Goal: Task Accomplishment & Management: Complete application form

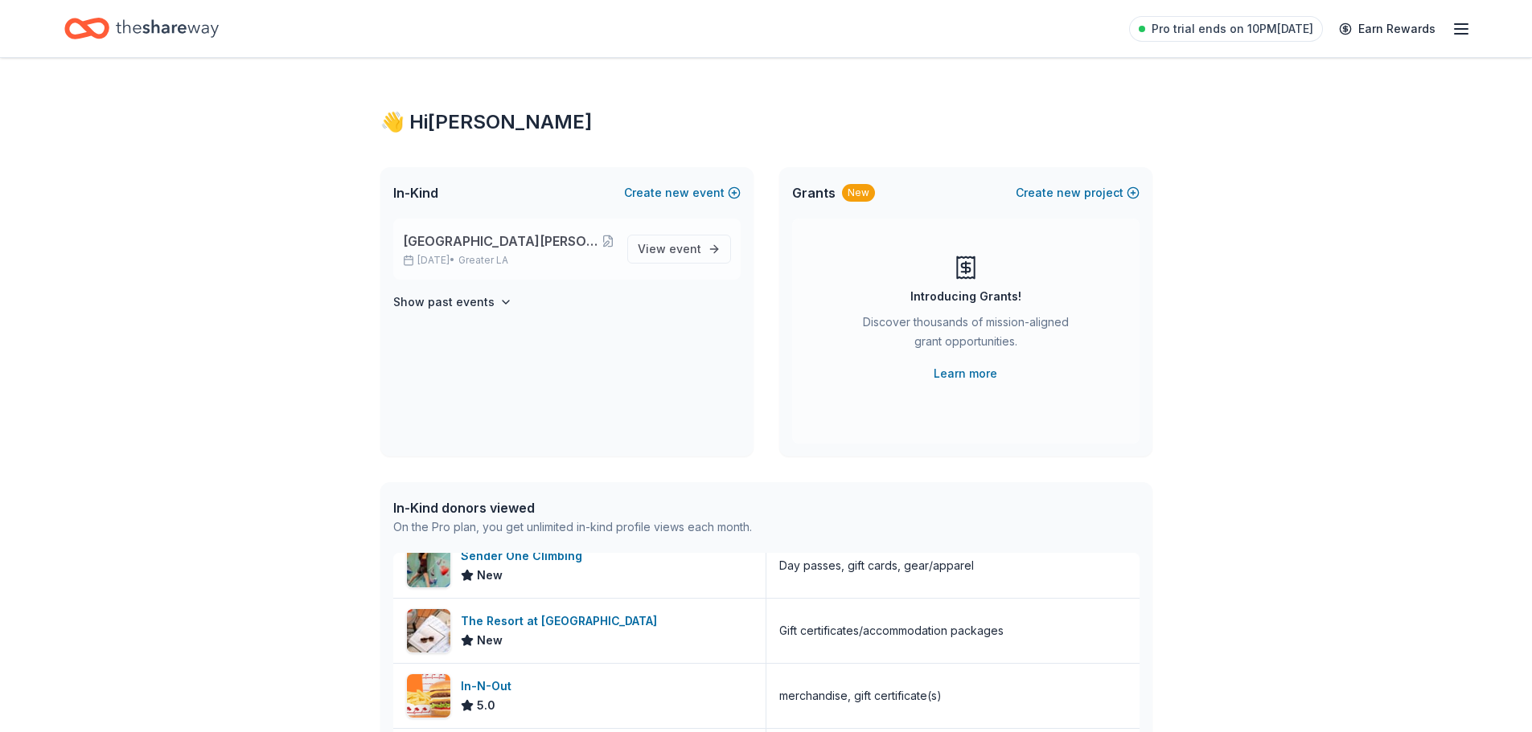
click at [538, 238] on span "[GEOGRAPHIC_DATA][PERSON_NAME][DEMOGRAPHIC_DATA] 2025 Dinner Auction 60th Anniv…" at bounding box center [502, 241] width 199 height 19
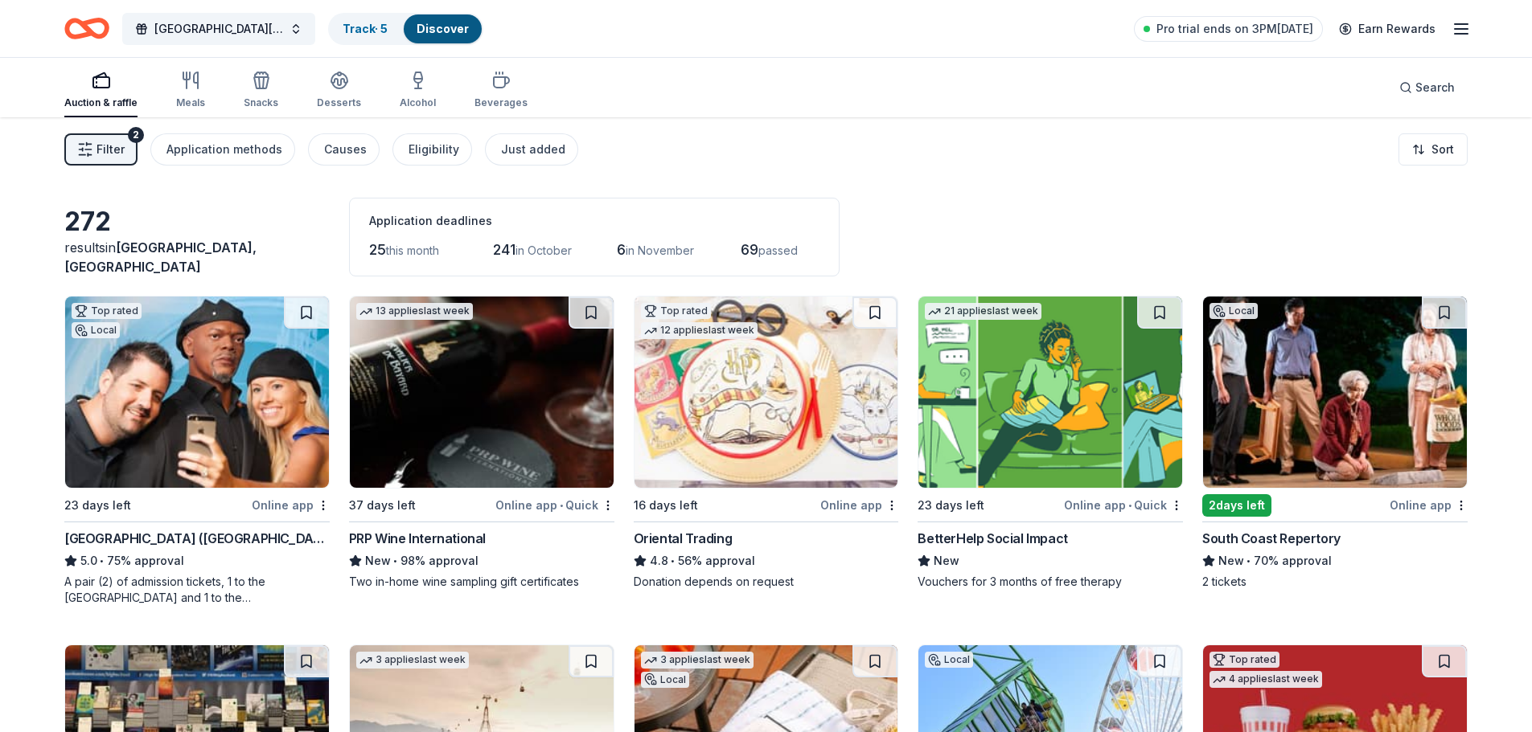
click at [786, 428] on img at bounding box center [766, 392] width 264 height 191
click at [1049, 401] on img at bounding box center [1050, 392] width 264 height 191
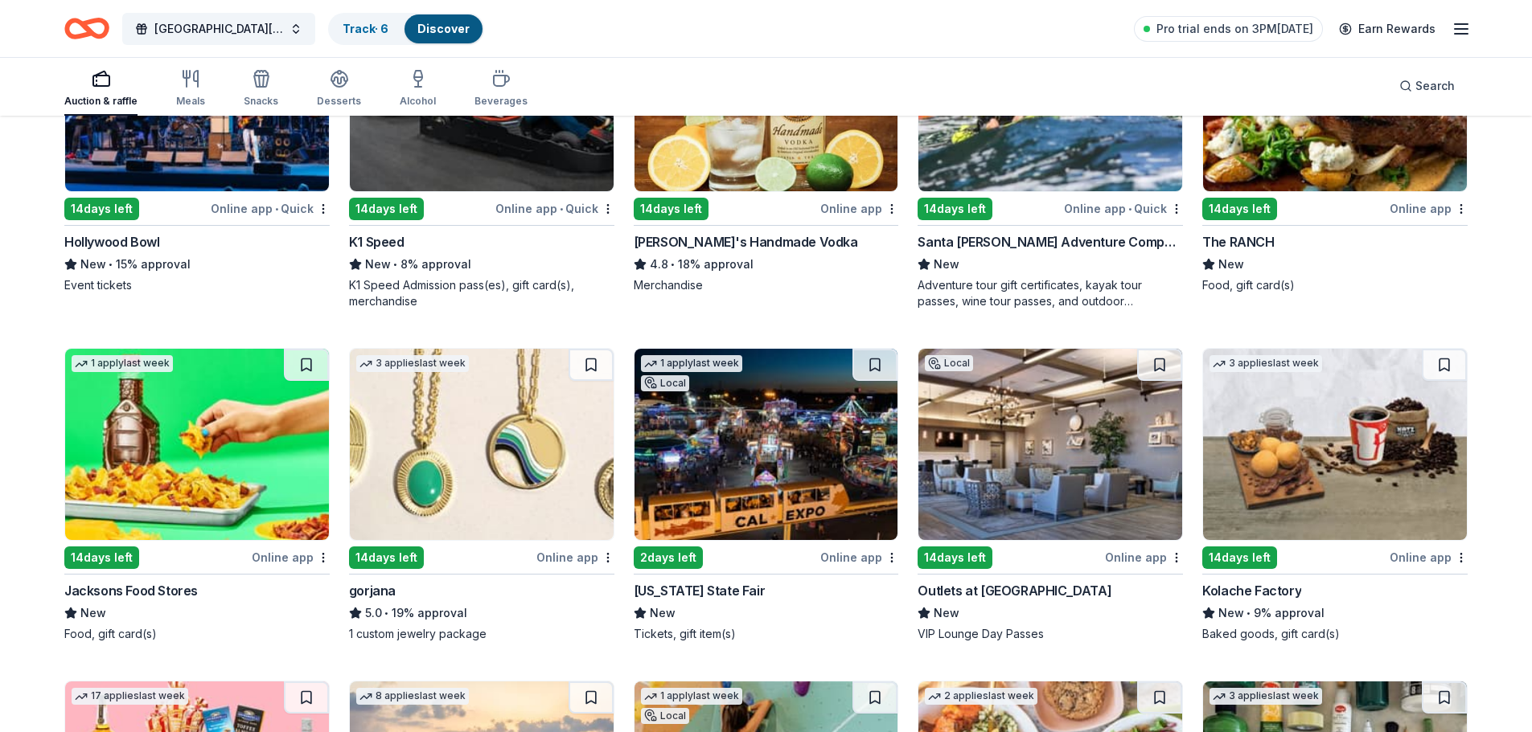
scroll to position [2815, 0]
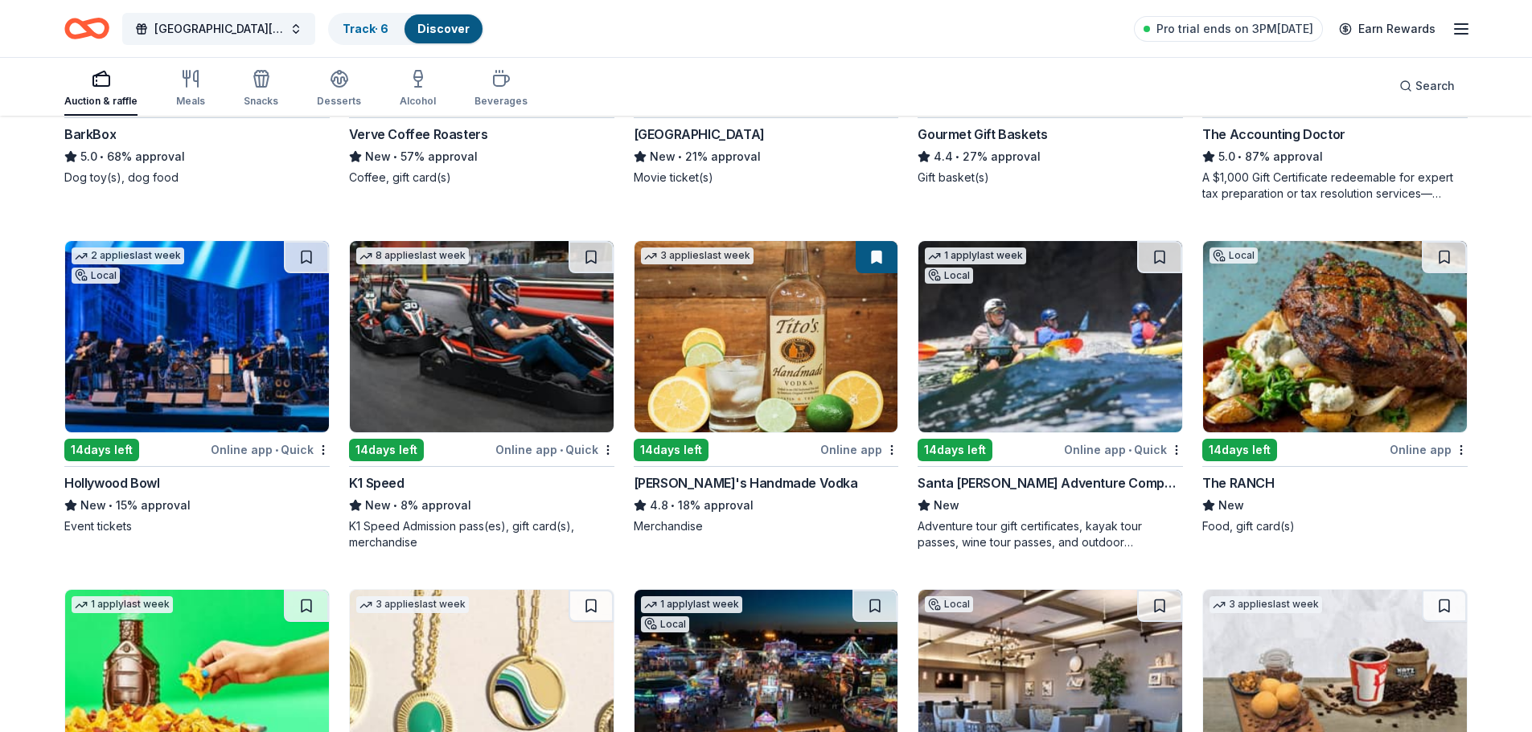
click at [506, 377] on img at bounding box center [482, 336] width 264 height 191
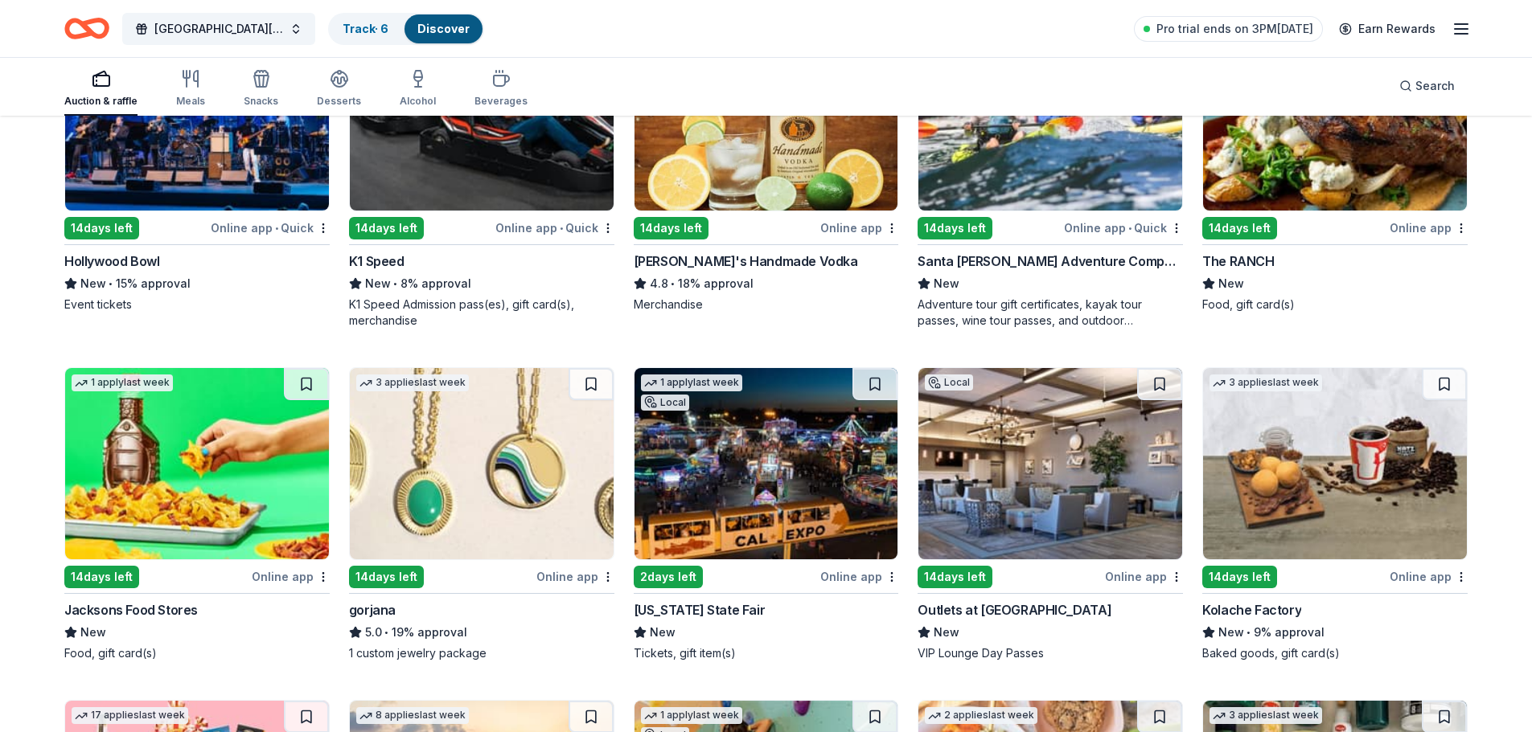
scroll to position [3056, 0]
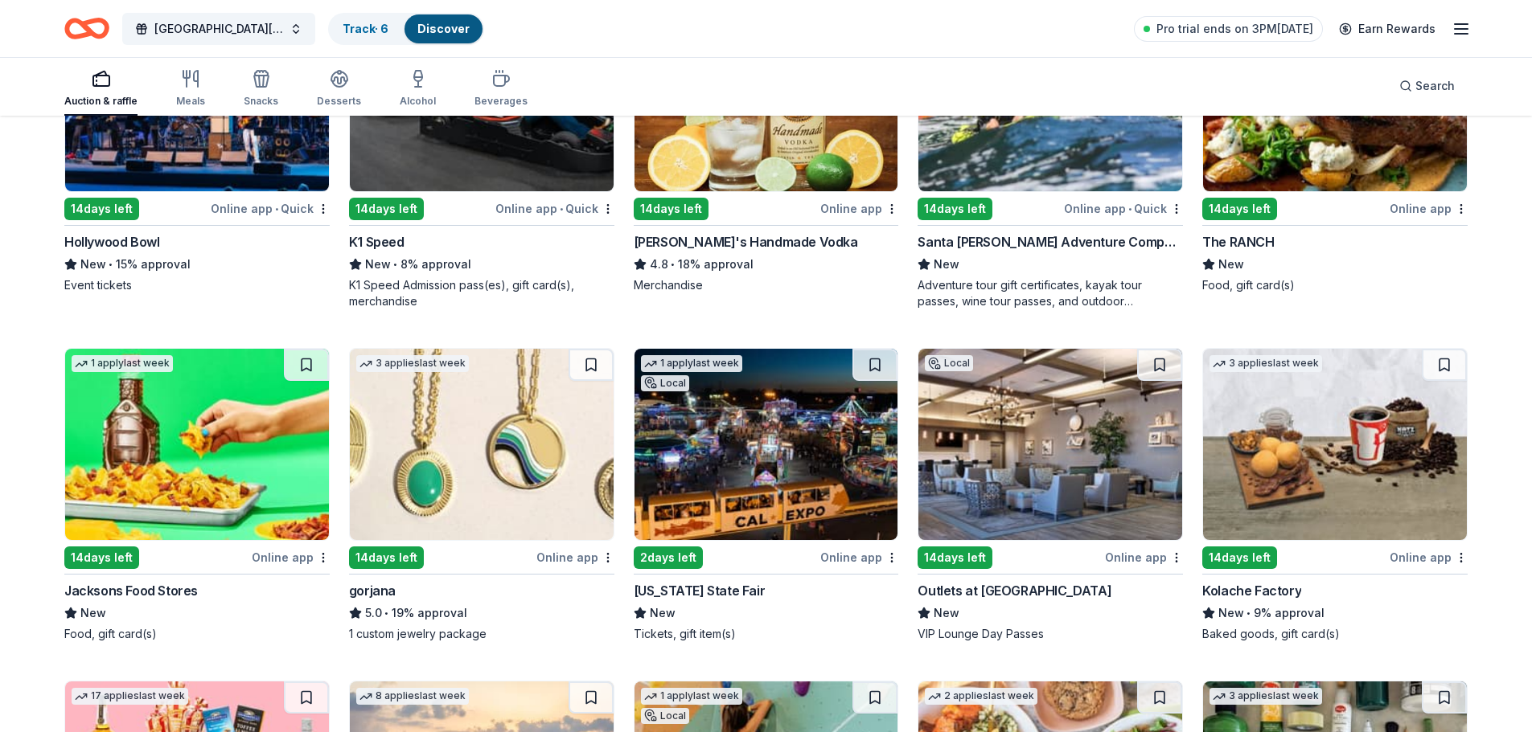
click at [1067, 153] on img at bounding box center [1050, 95] width 264 height 191
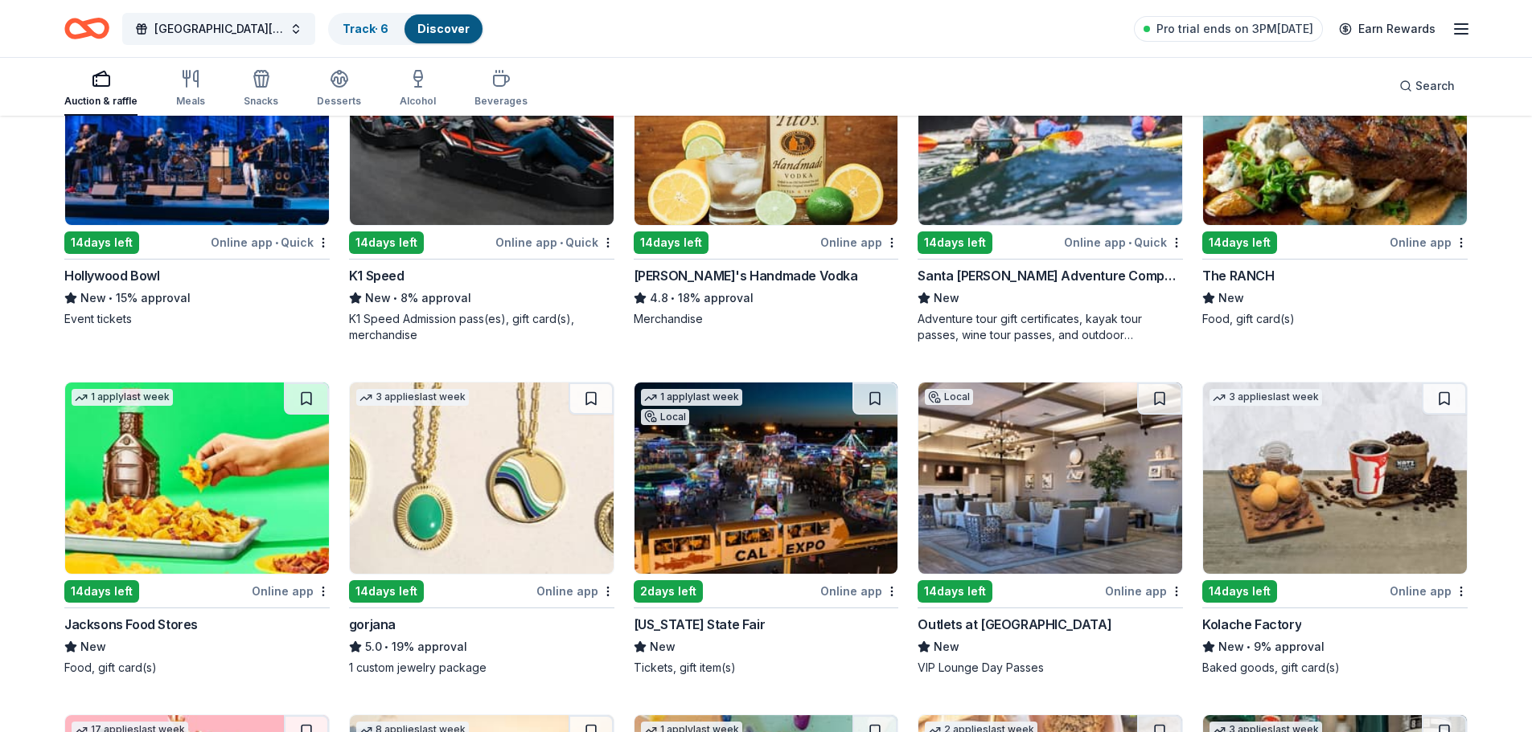
scroll to position [3137, 0]
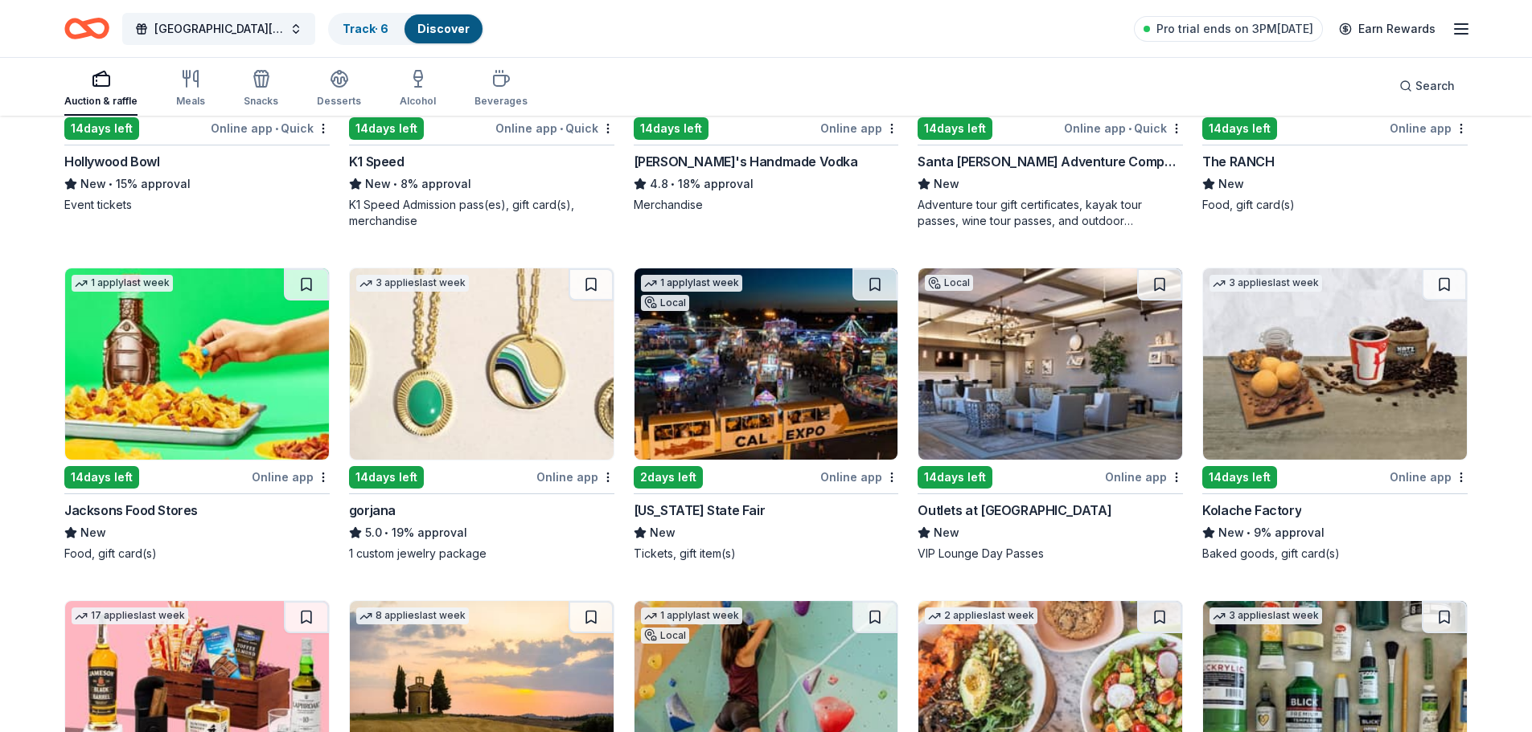
click at [481, 395] on img at bounding box center [482, 364] width 264 height 191
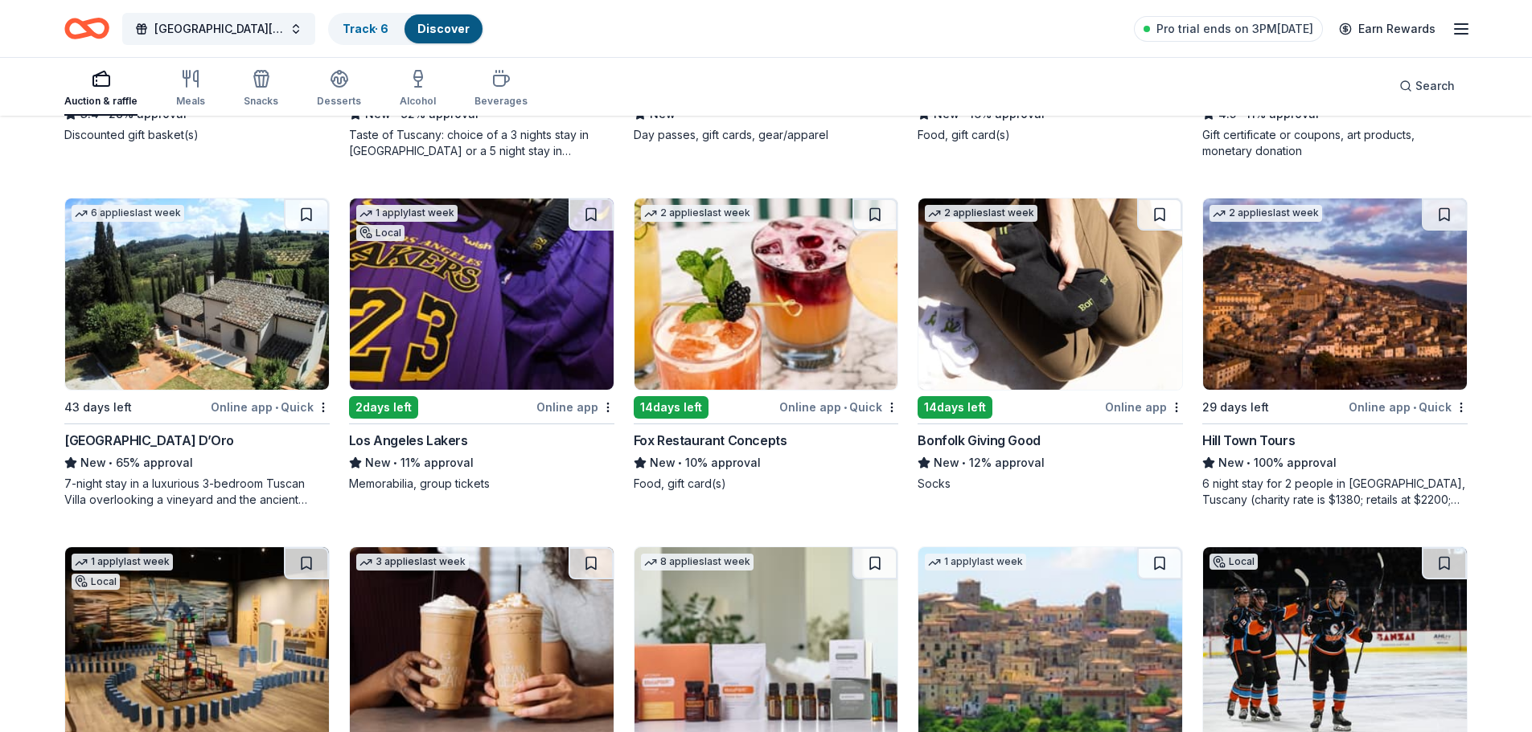
scroll to position [3873, 0]
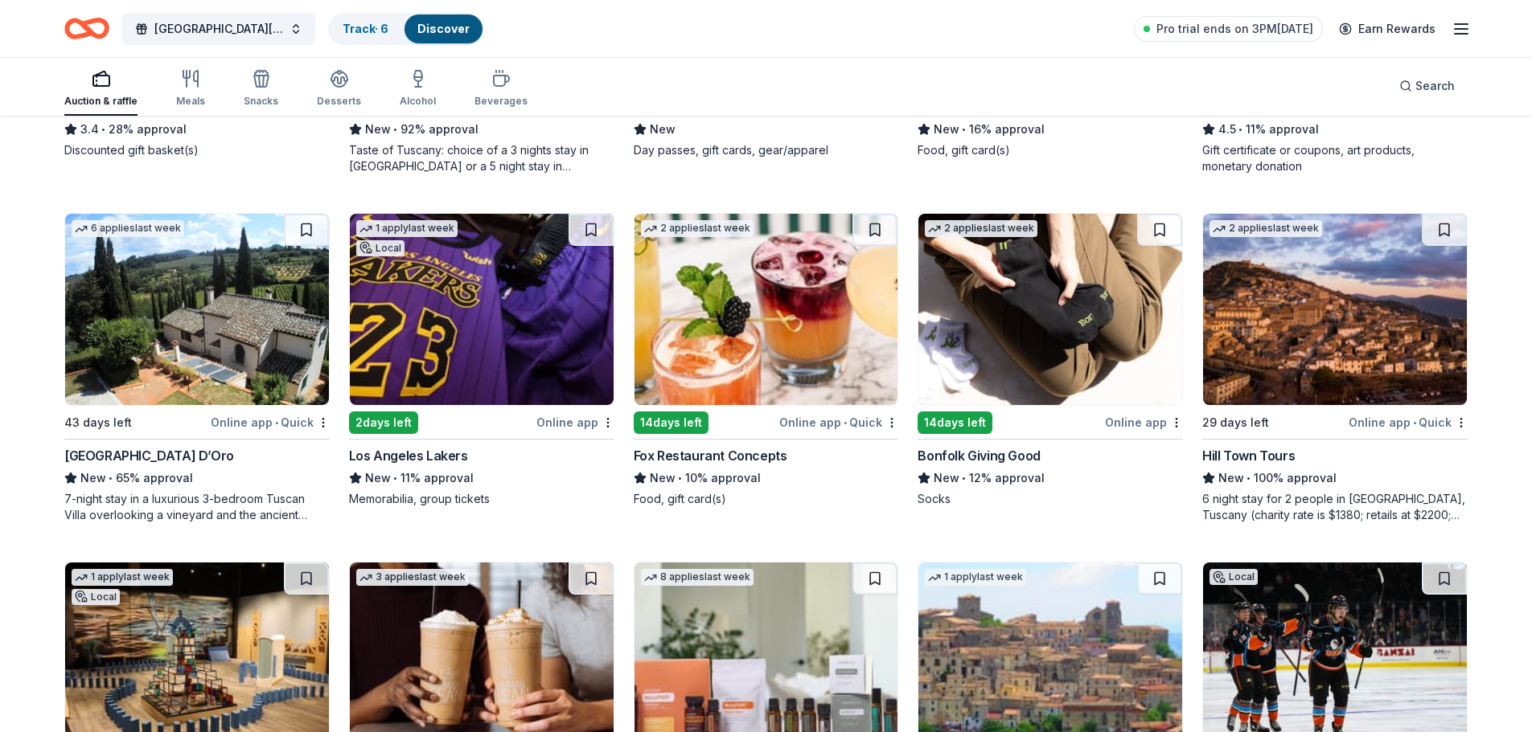
click at [499, 336] on img at bounding box center [482, 309] width 264 height 191
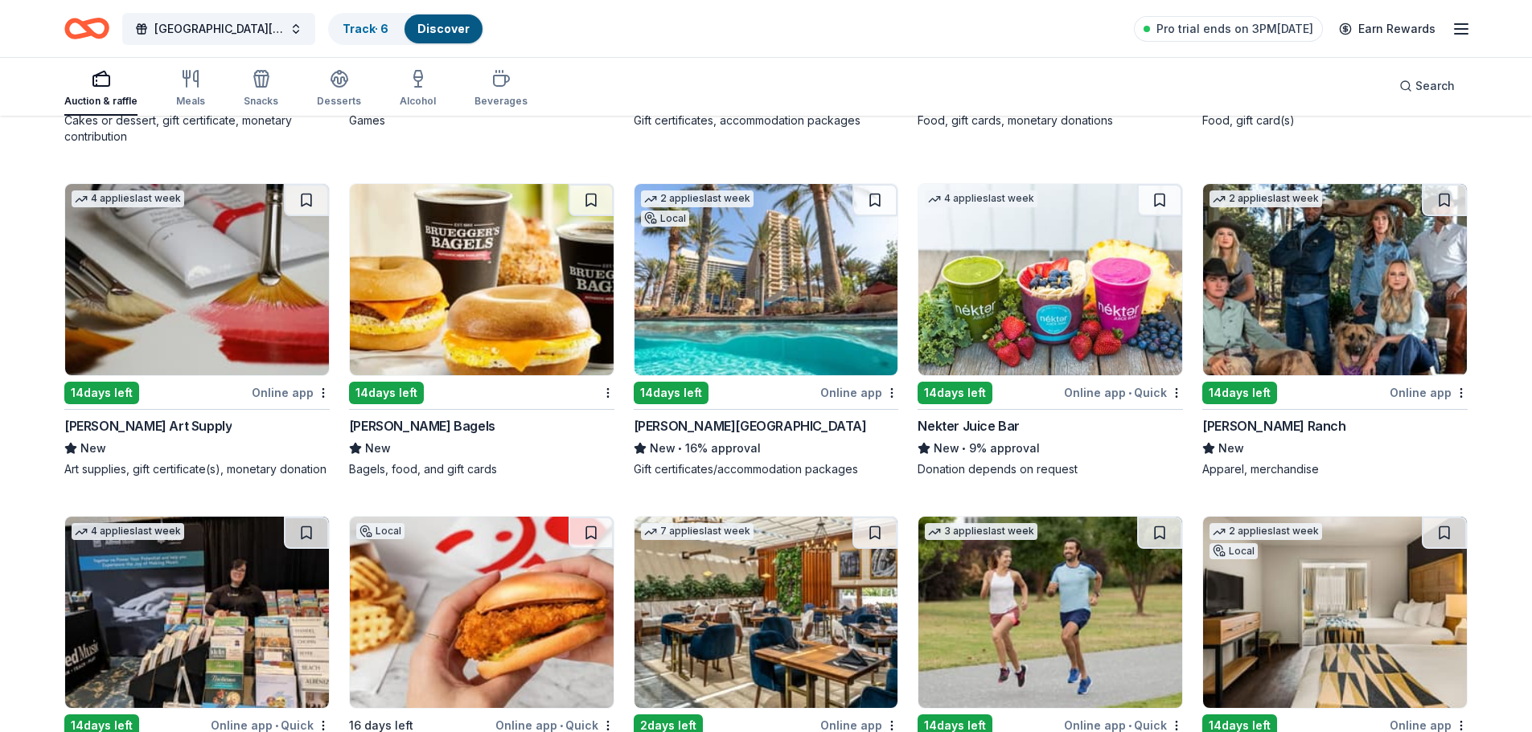
scroll to position [5156, 0]
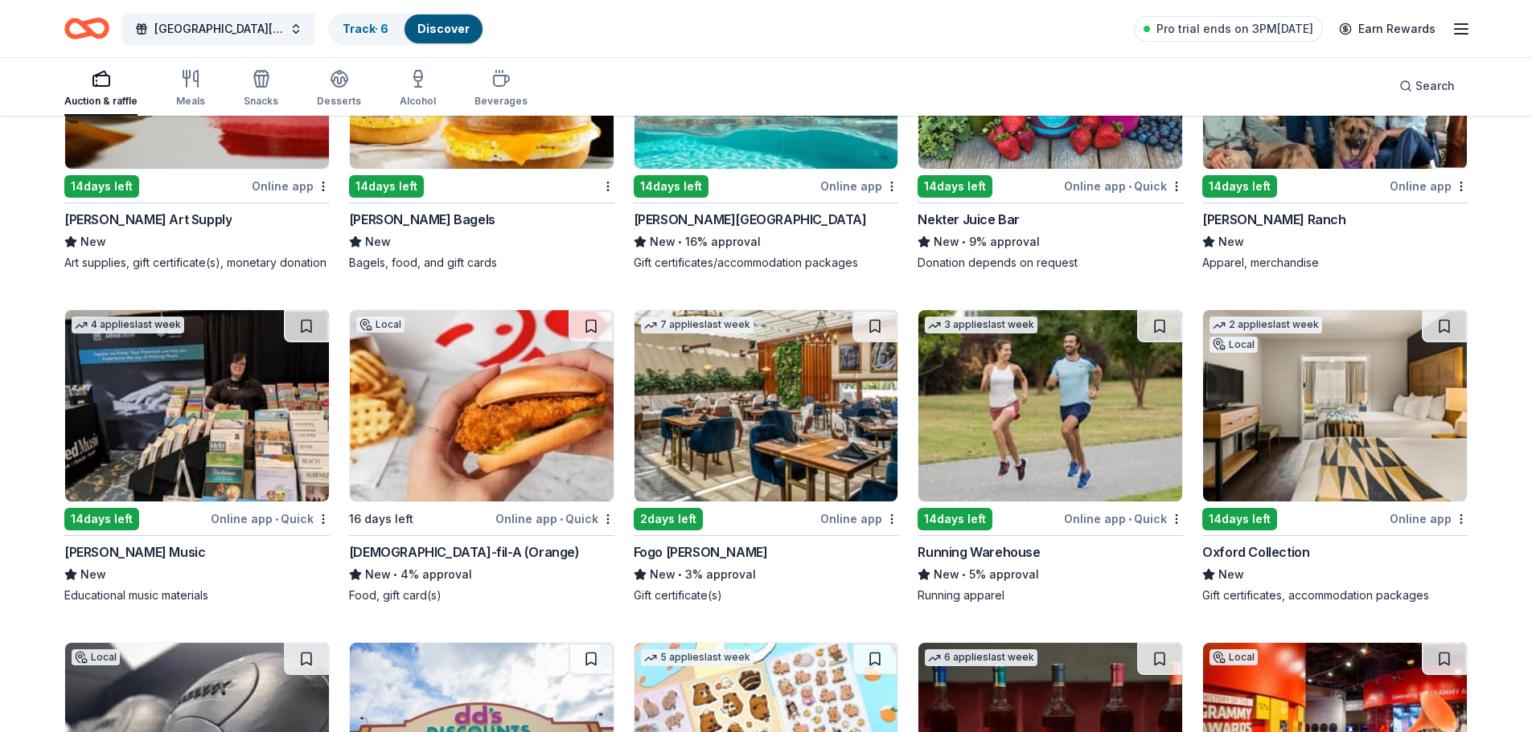
click at [519, 441] on img at bounding box center [482, 405] width 264 height 191
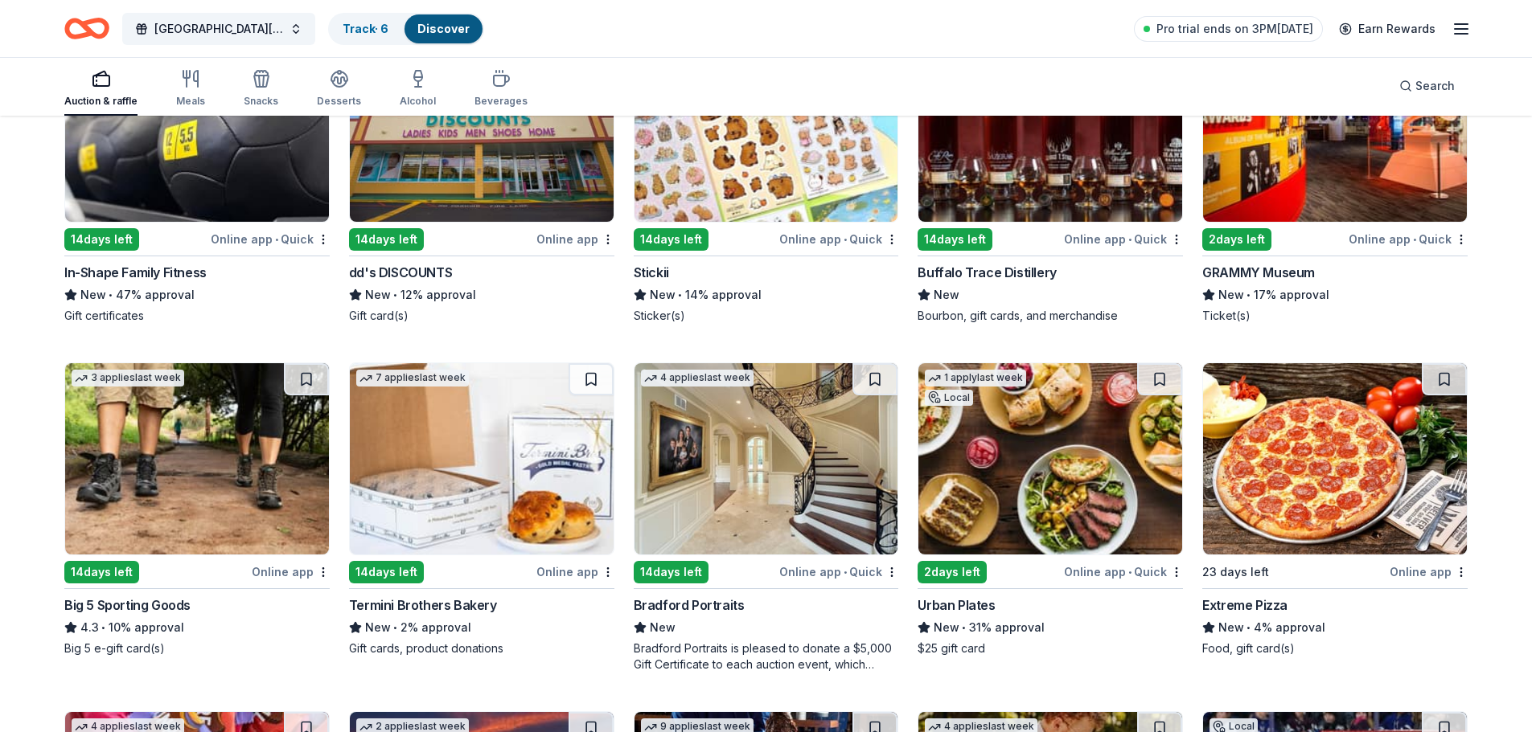
scroll to position [5960, 0]
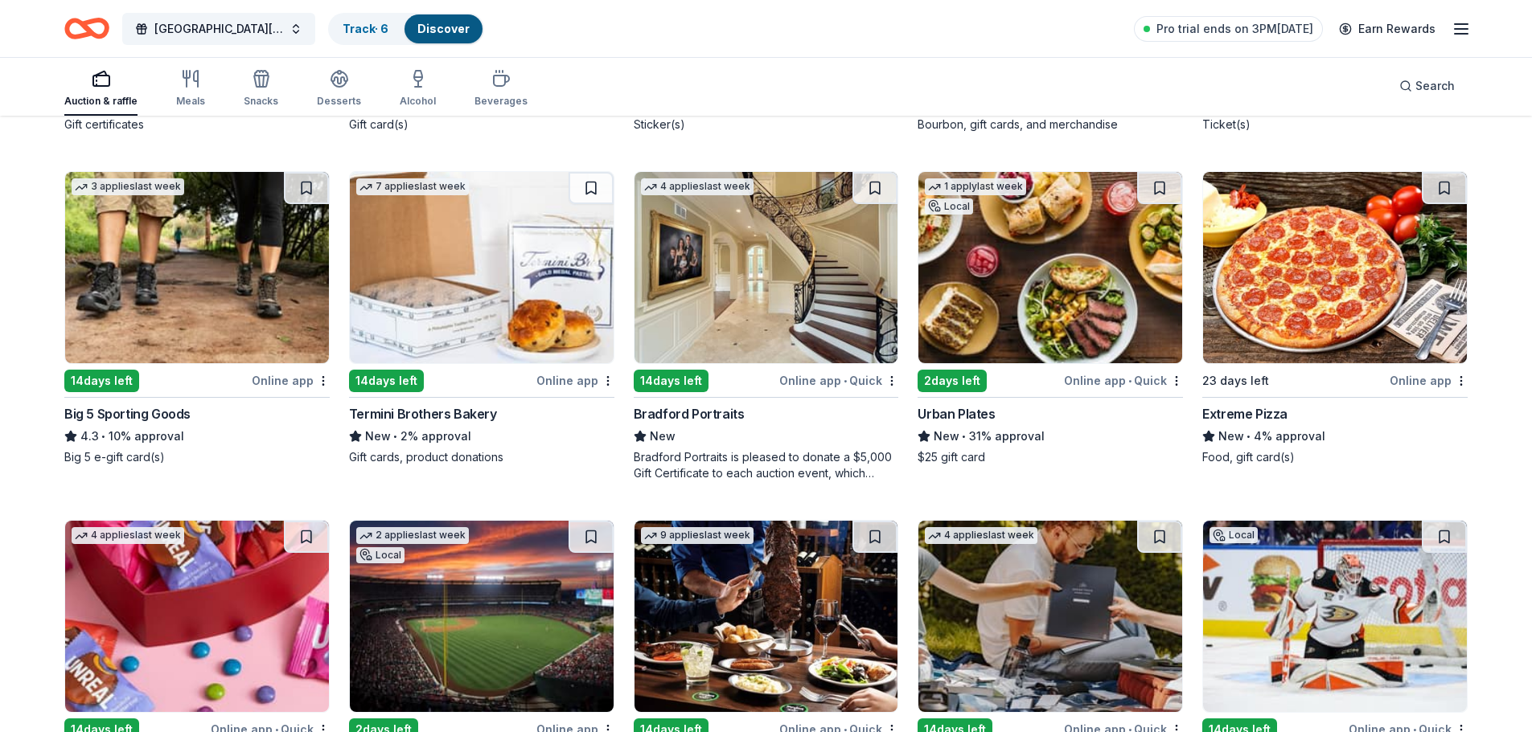
click at [222, 288] on img at bounding box center [197, 267] width 264 height 191
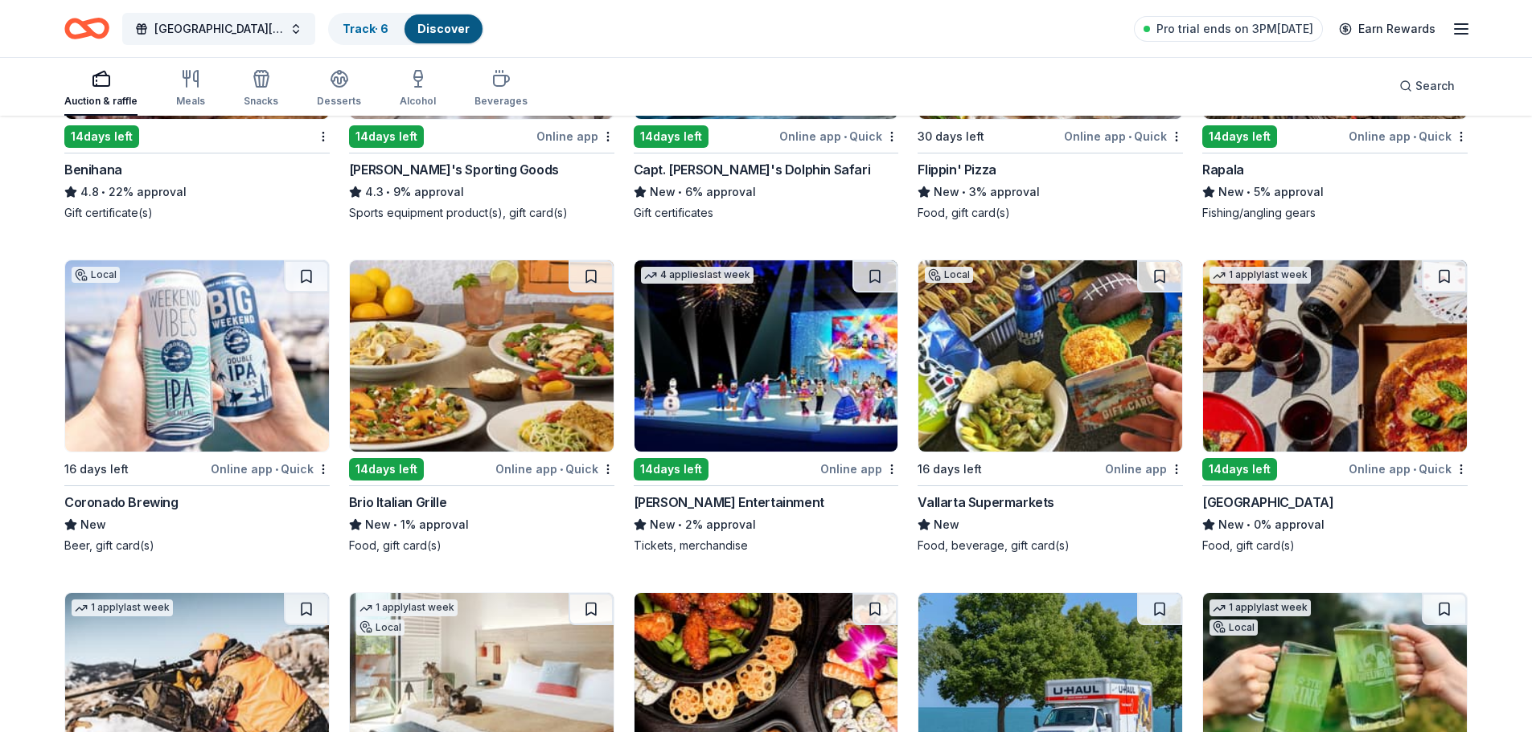
scroll to position [6922, 0]
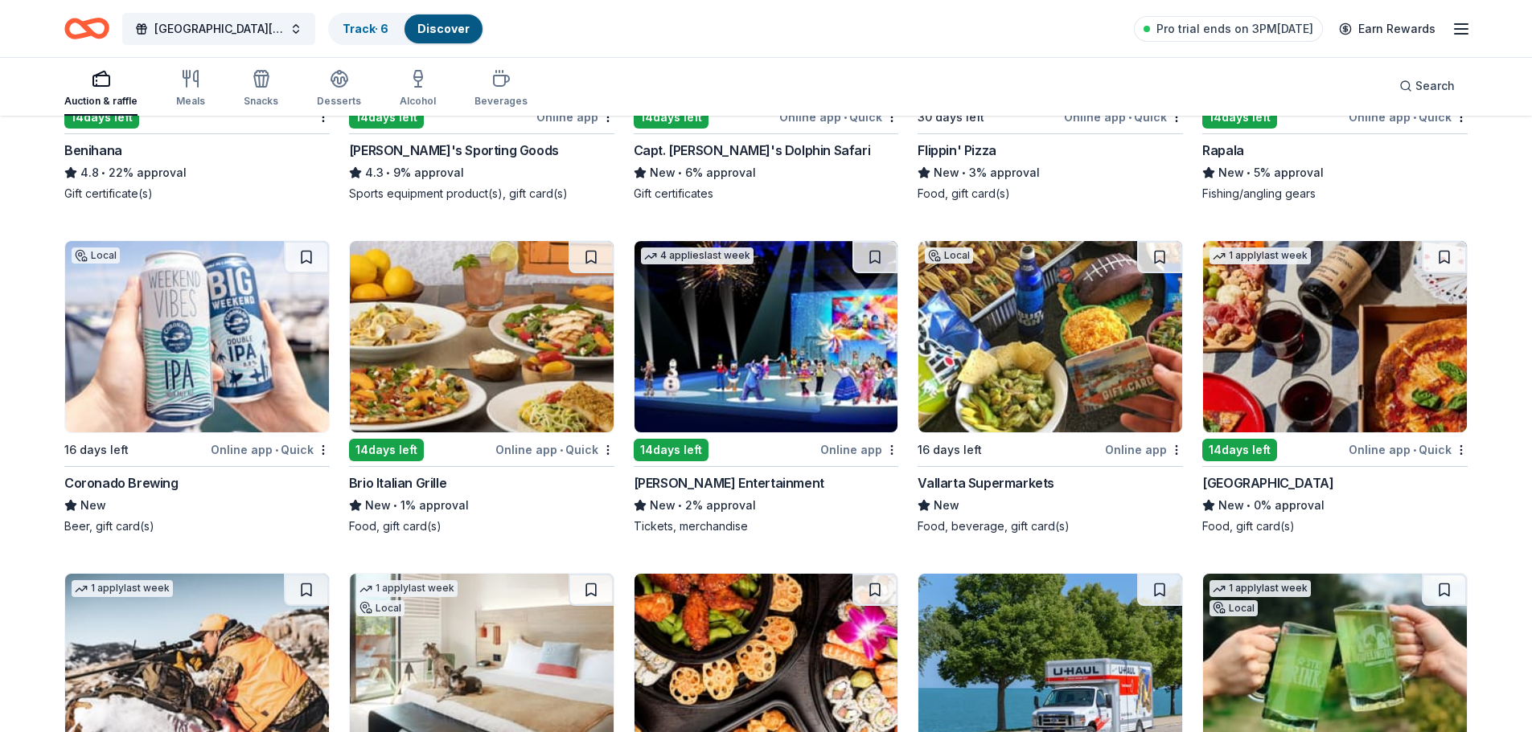
click at [1063, 359] on img at bounding box center [1050, 336] width 264 height 191
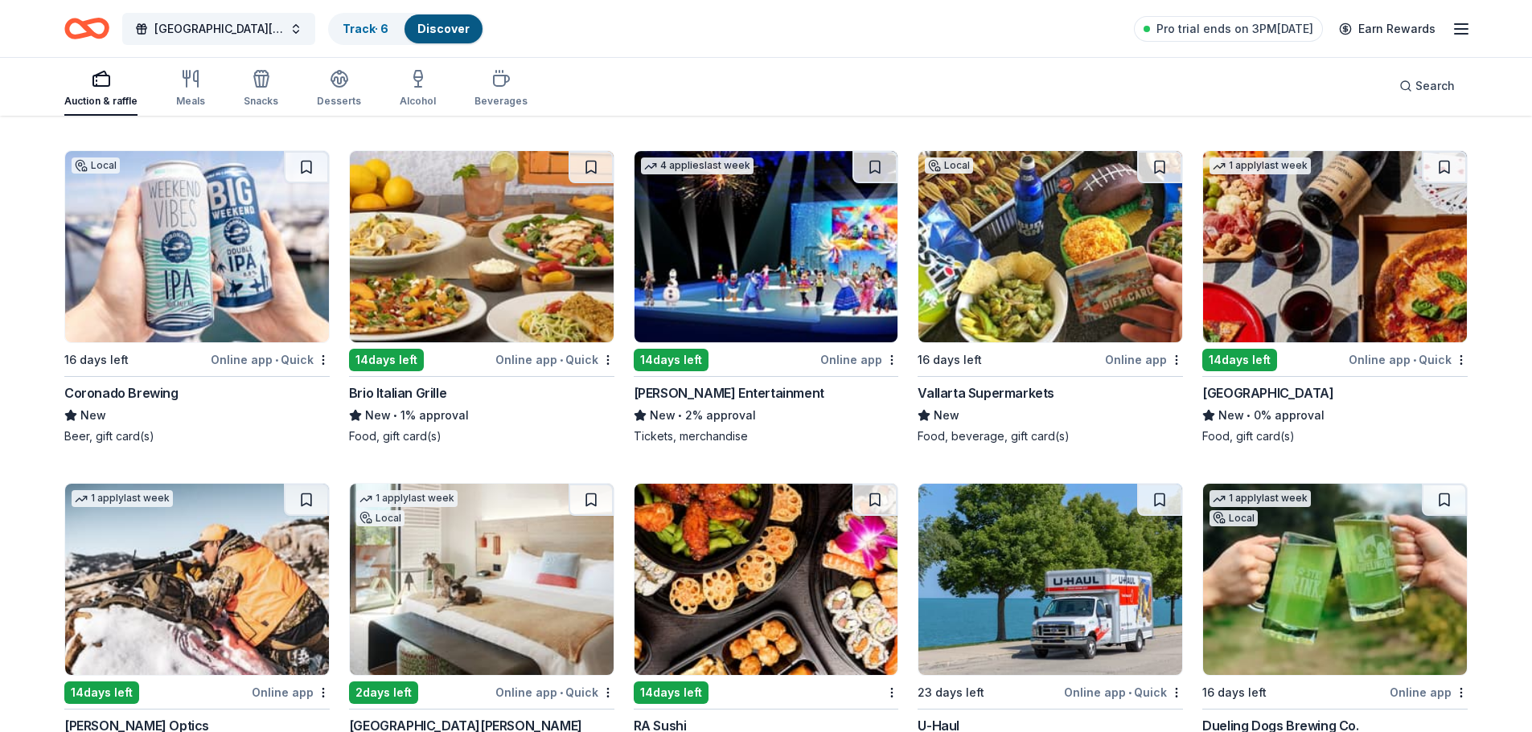
scroll to position [7002, 0]
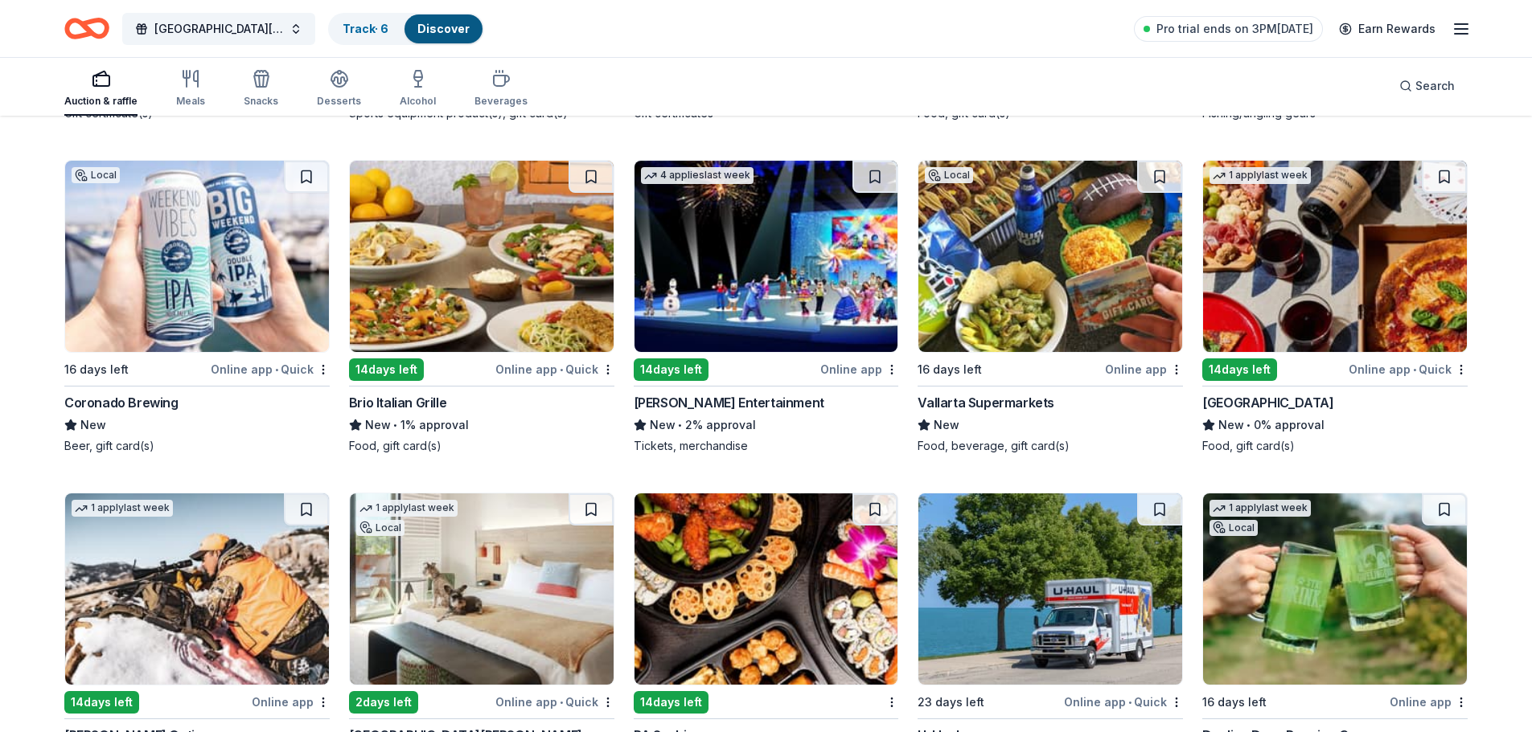
click at [229, 299] on img at bounding box center [197, 256] width 264 height 191
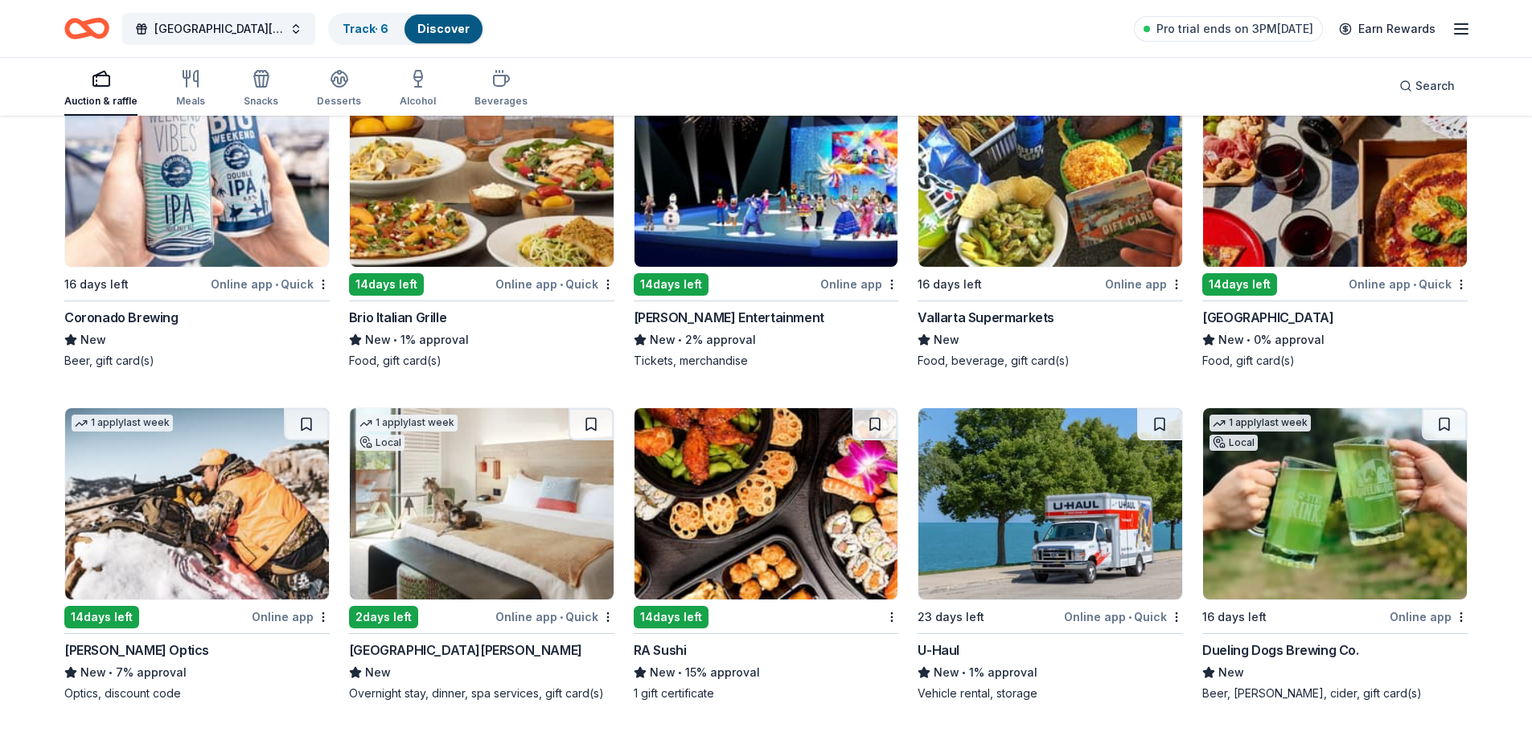
scroll to position [7324, 0]
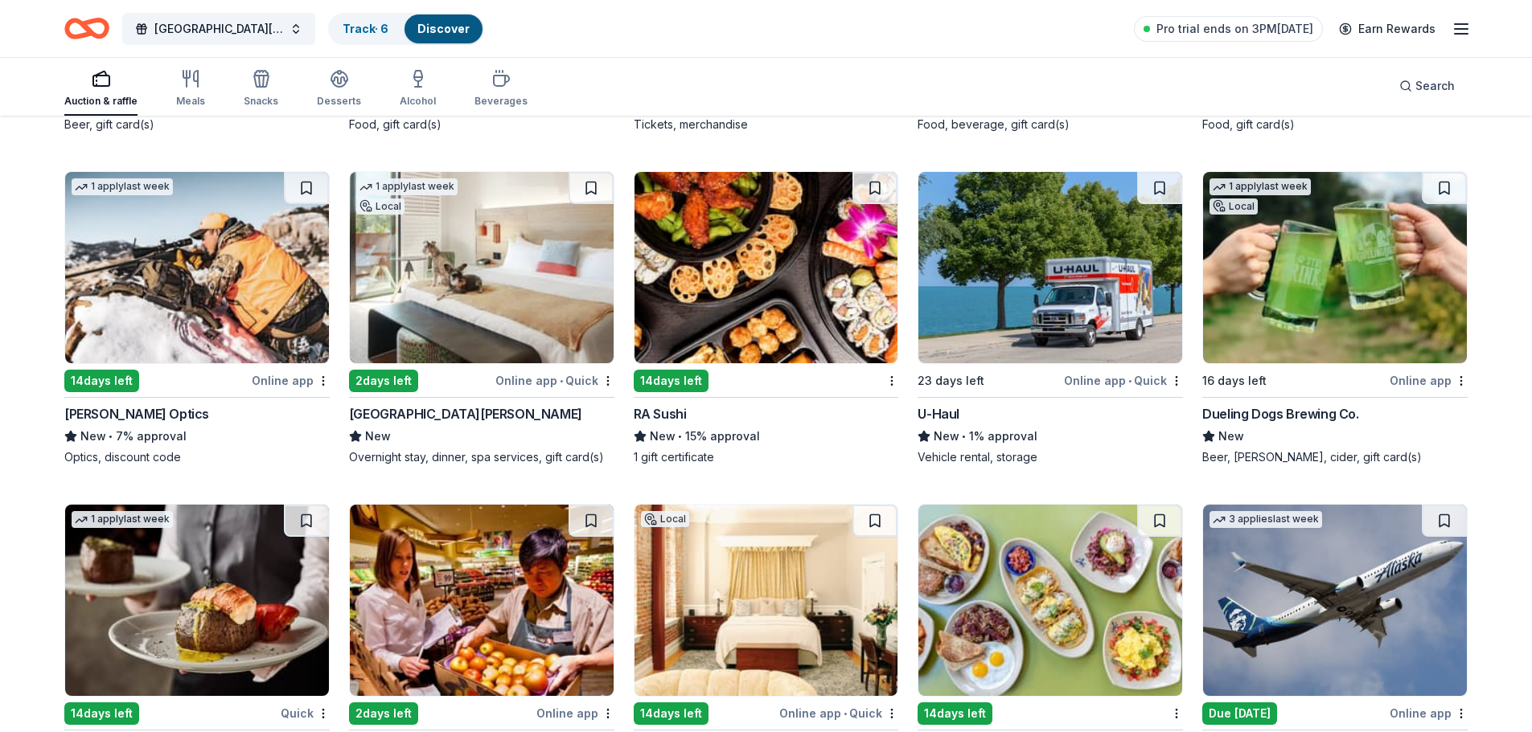
click at [798, 310] on img at bounding box center [766, 267] width 264 height 191
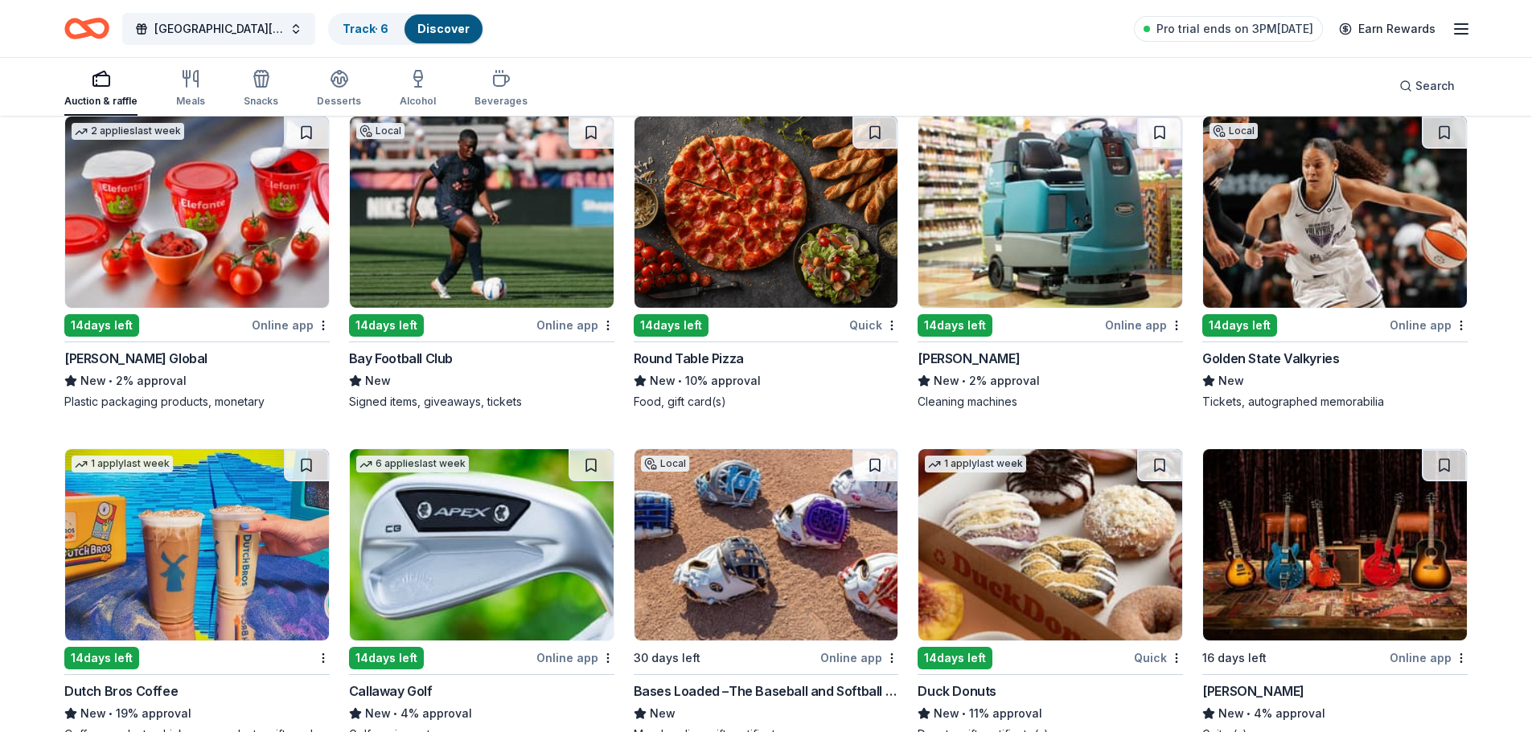
scroll to position [8533, 0]
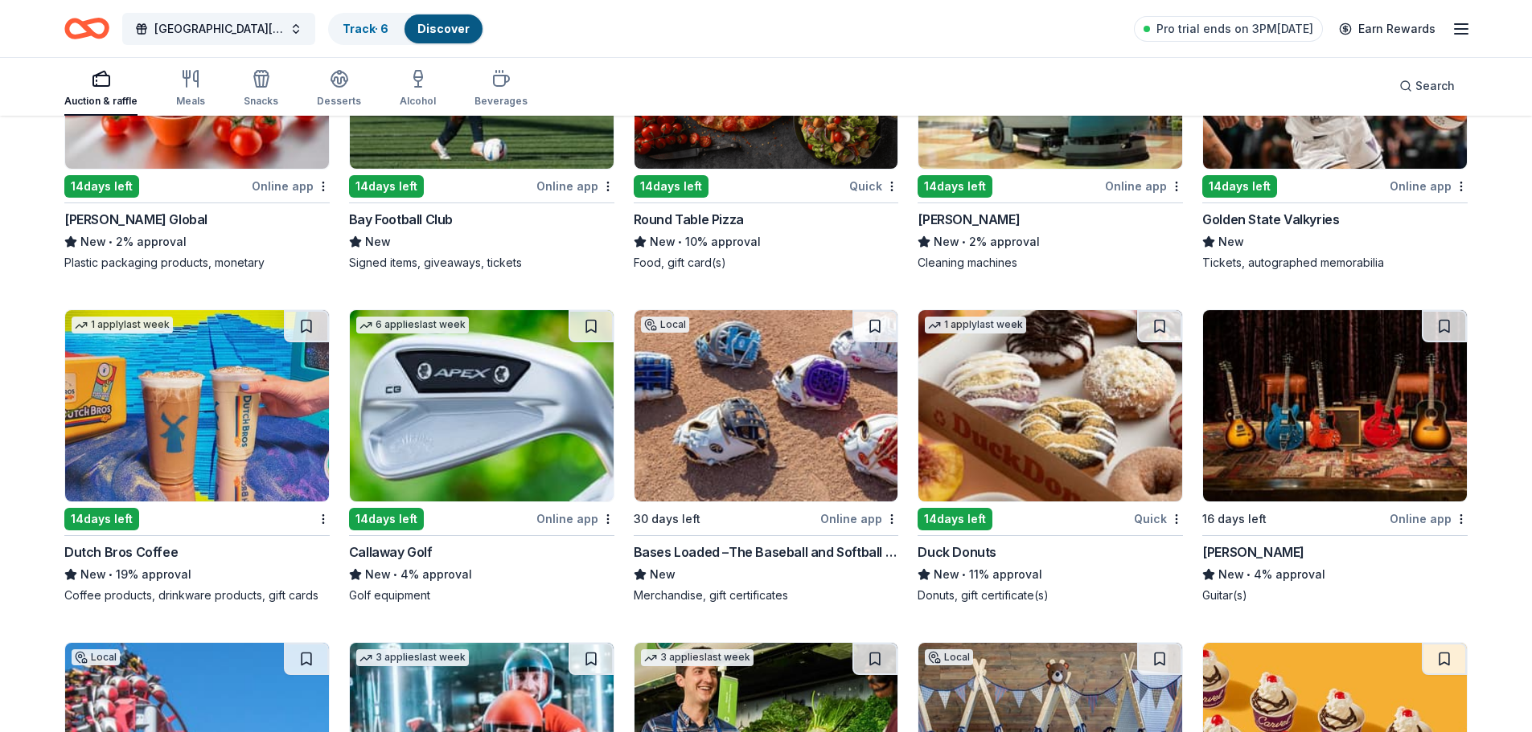
click at [1355, 421] on img at bounding box center [1335, 405] width 264 height 191
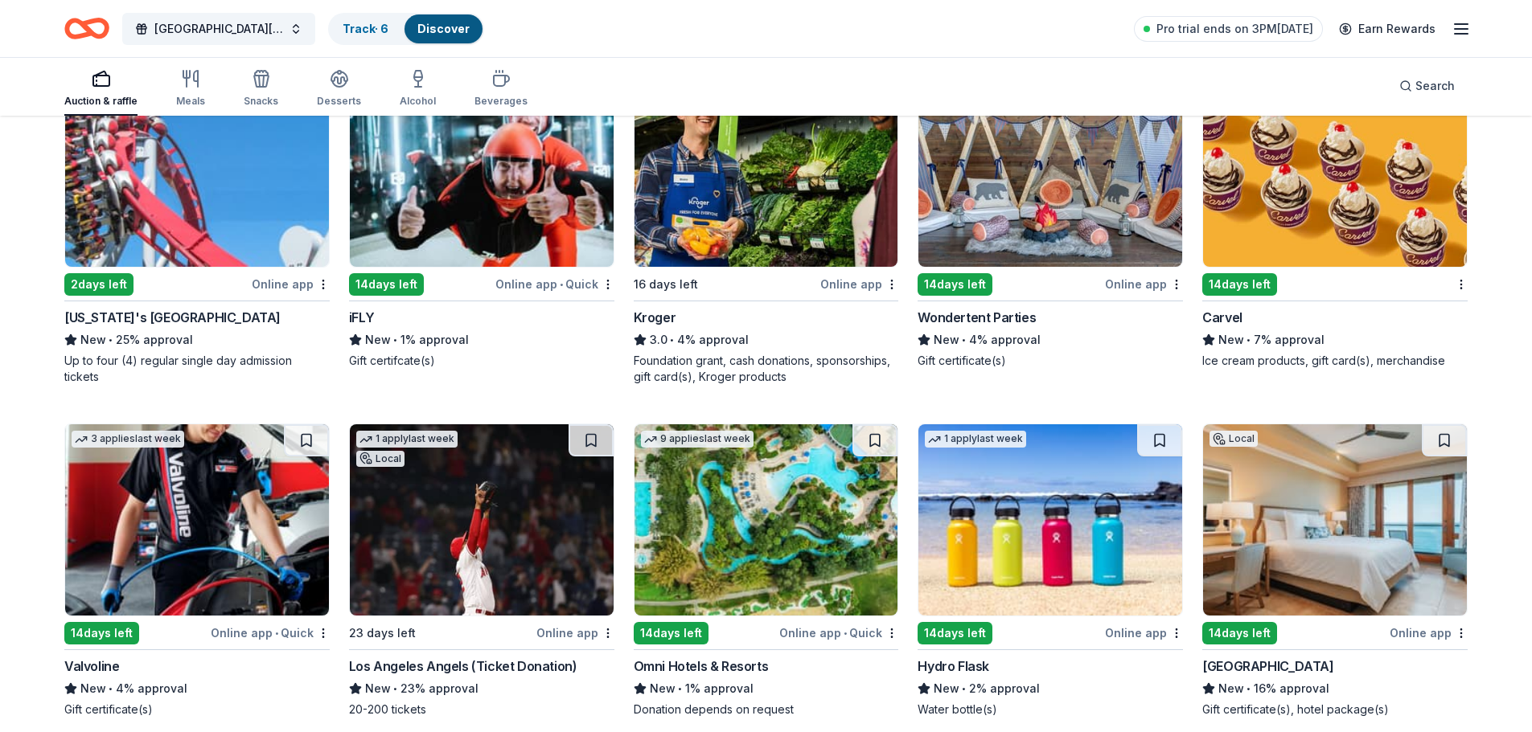
scroll to position [9215, 0]
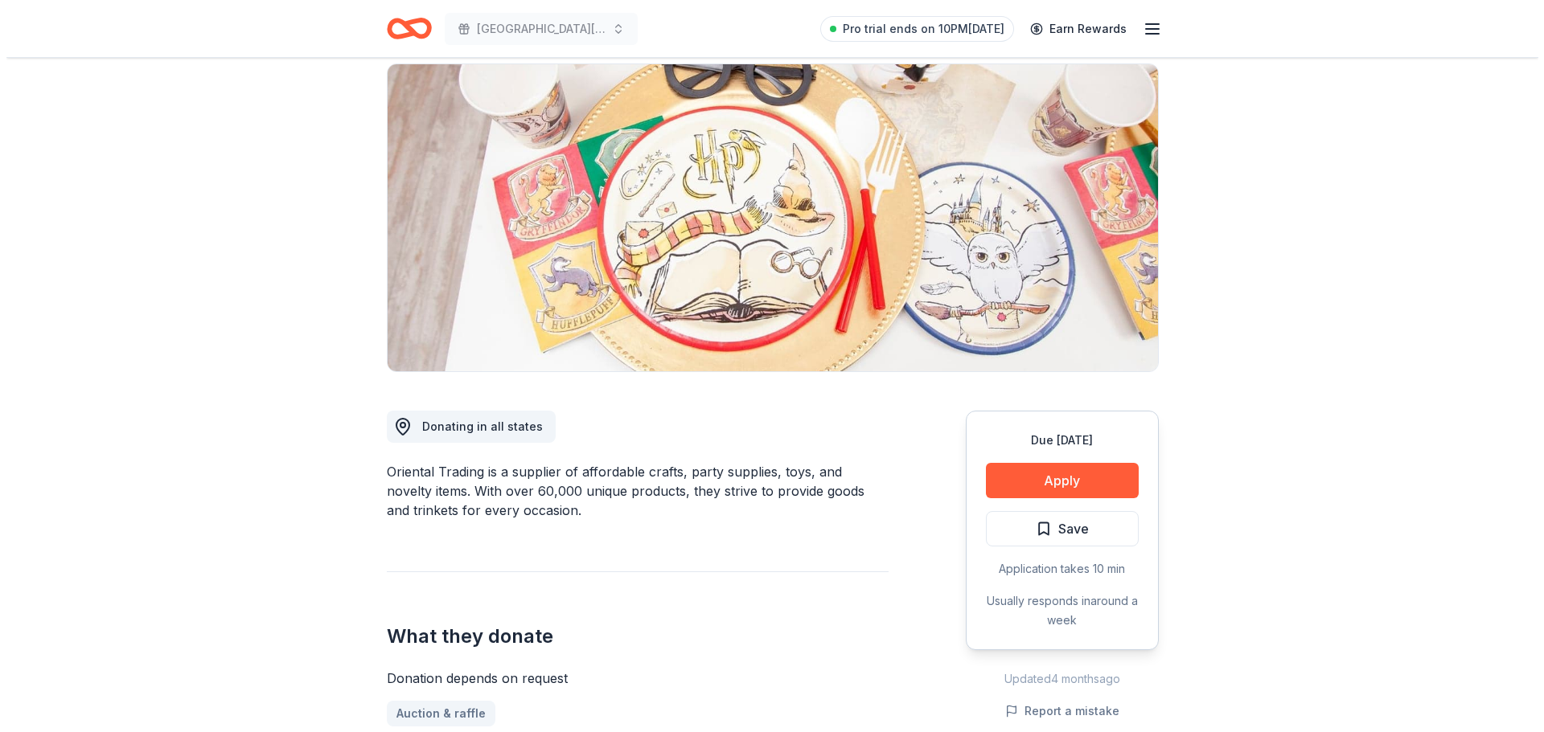
scroll to position [402, 0]
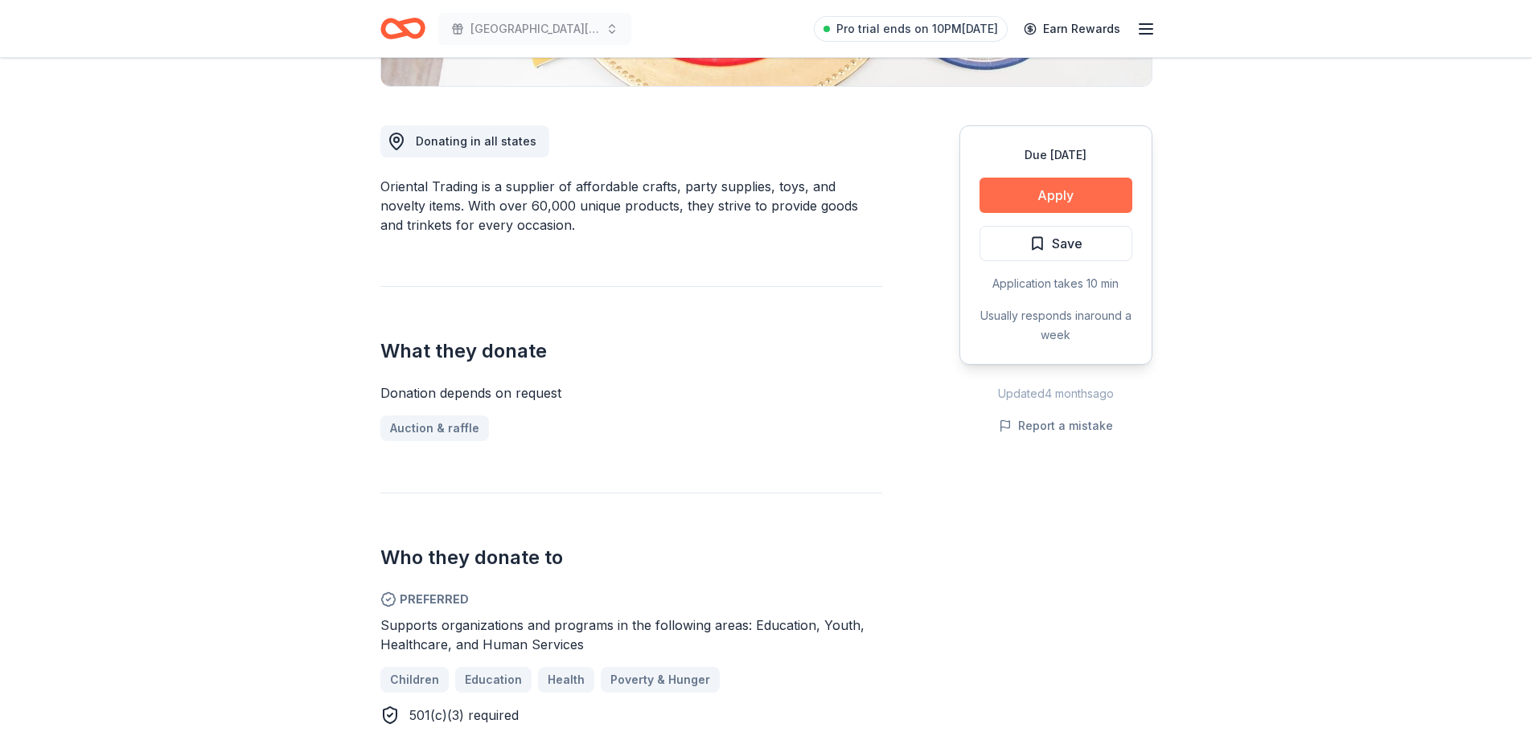
click at [1066, 194] on button "Apply" at bounding box center [1055, 195] width 153 height 35
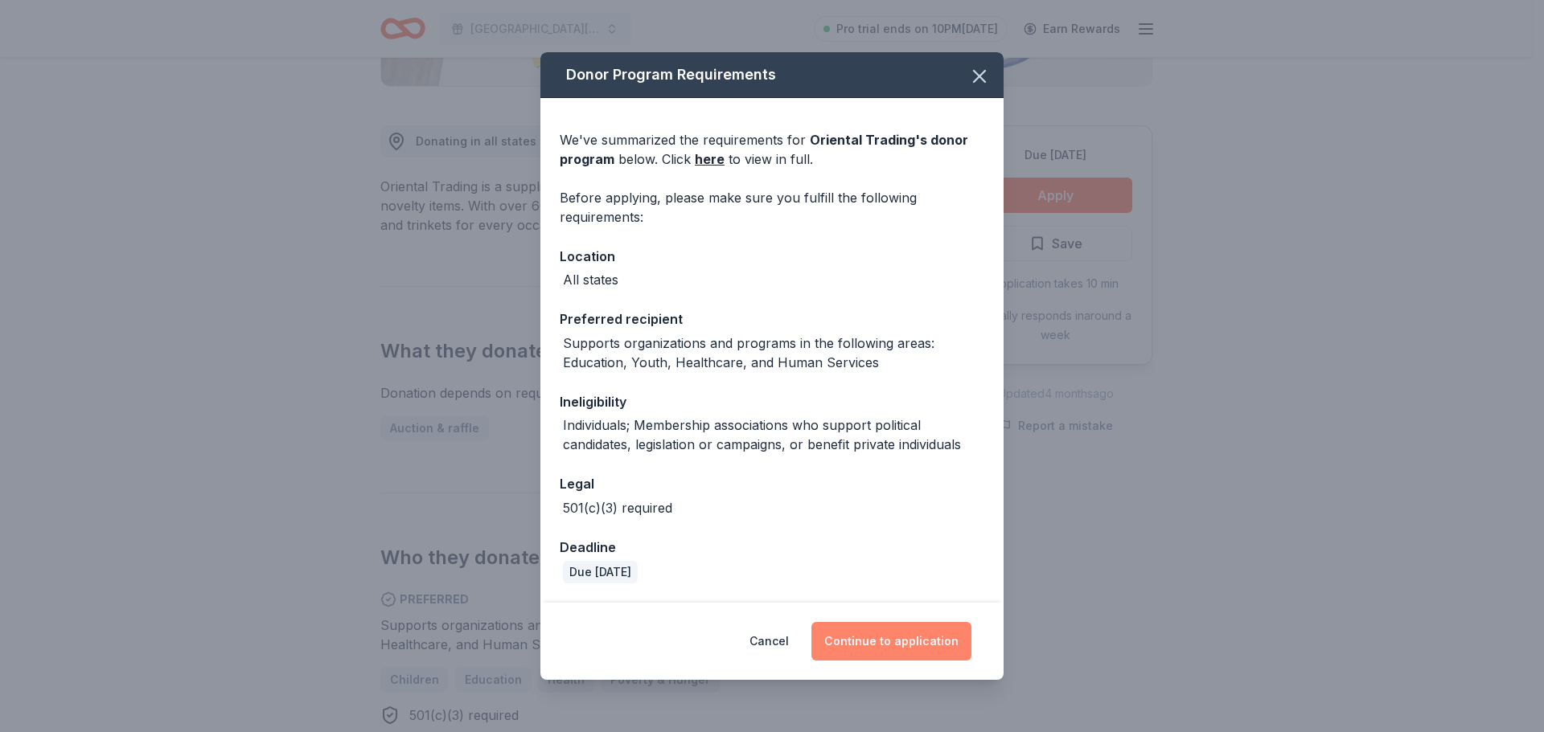
click at [896, 642] on button "Continue to application" at bounding box center [891, 641] width 160 height 39
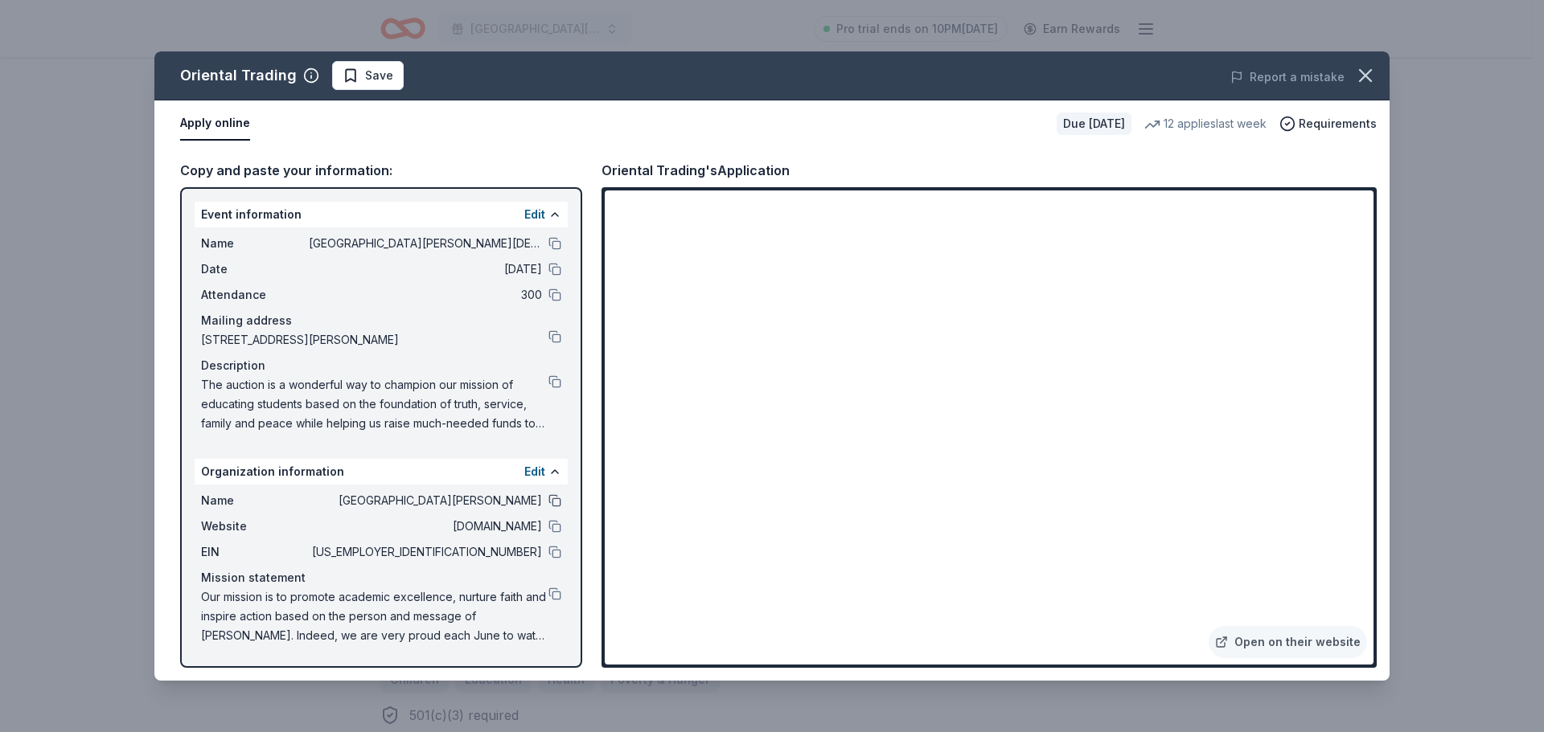
click at [555, 501] on button at bounding box center [554, 500] width 13 height 13
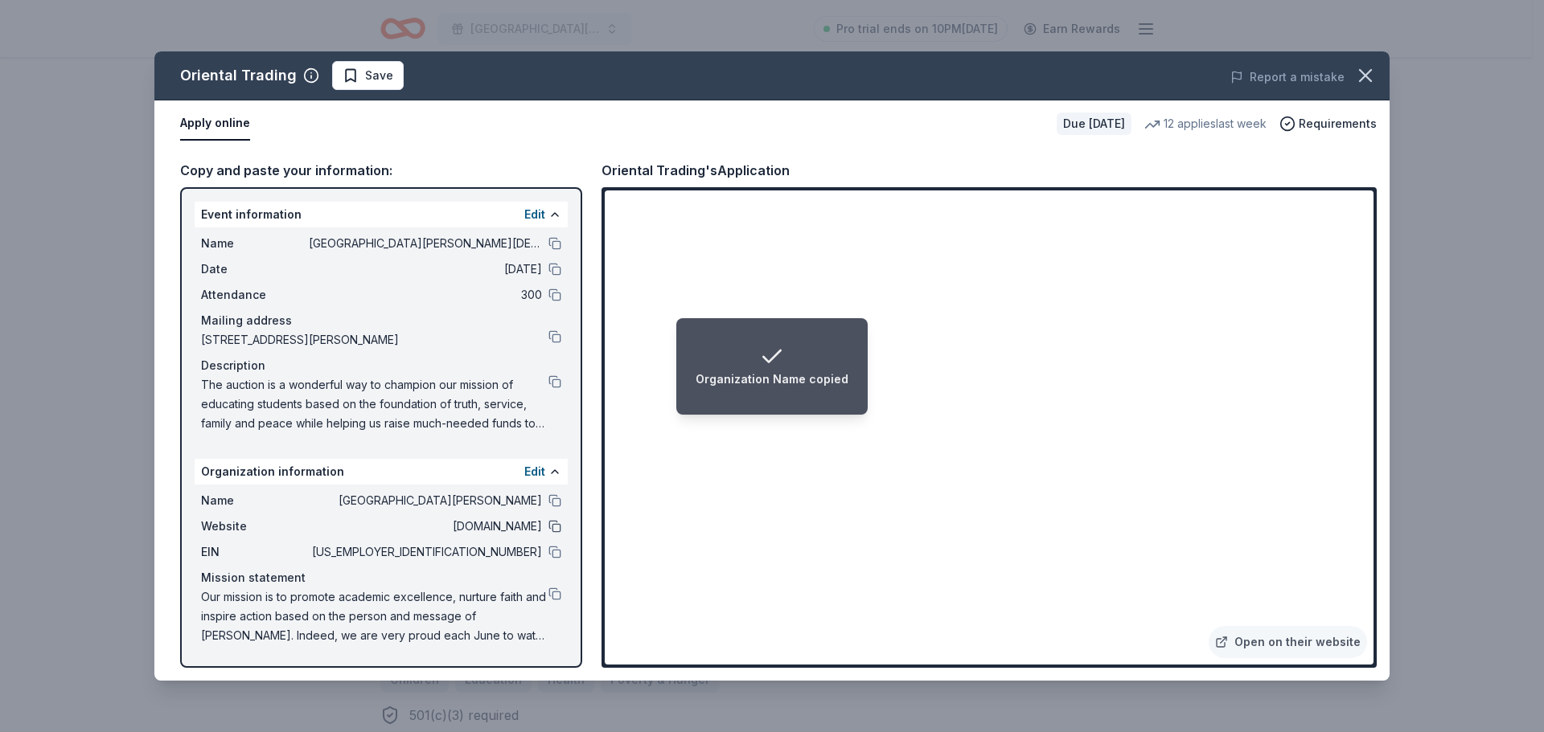
click at [552, 527] on button at bounding box center [554, 526] width 13 height 13
click at [553, 552] on button at bounding box center [554, 552] width 13 height 13
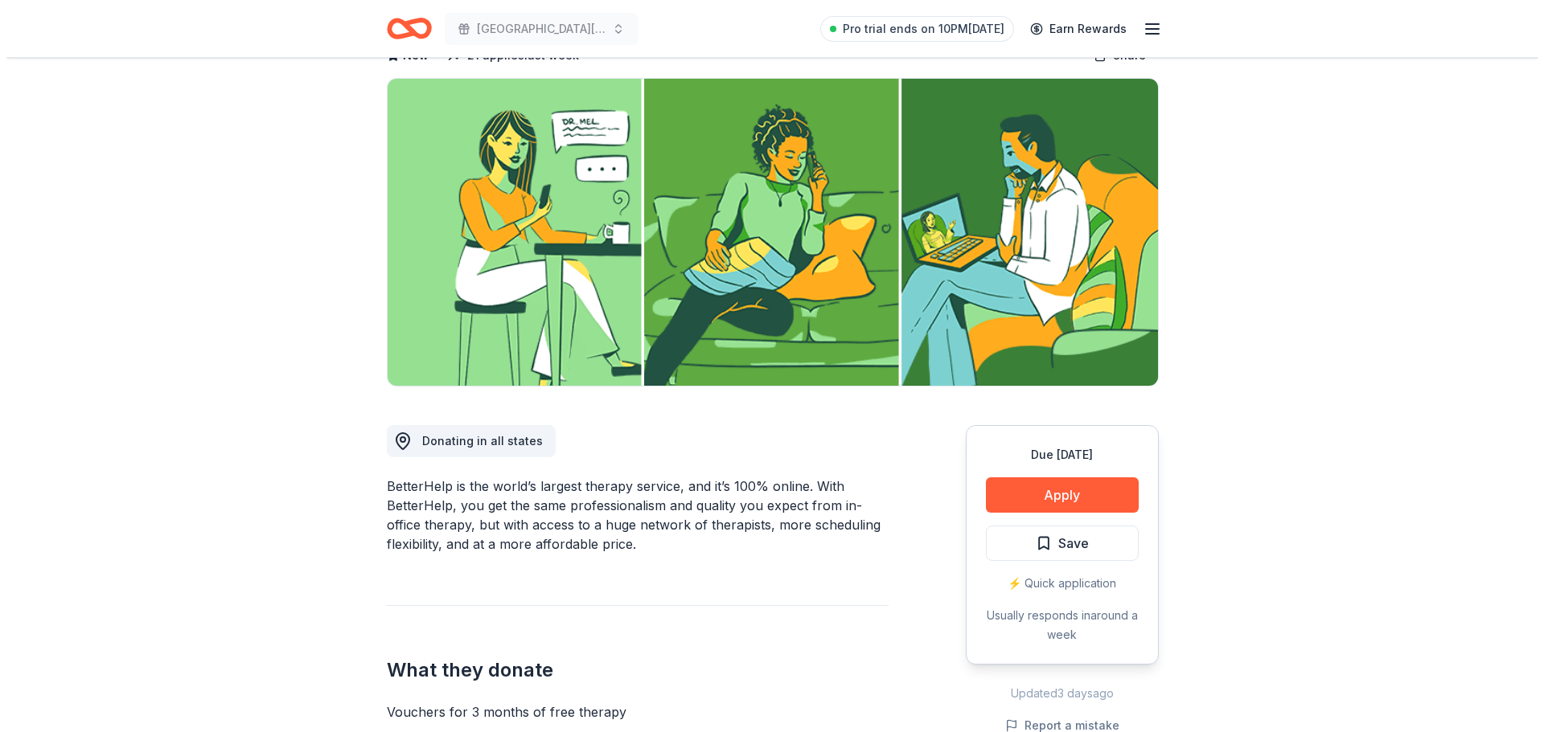
scroll to position [241, 0]
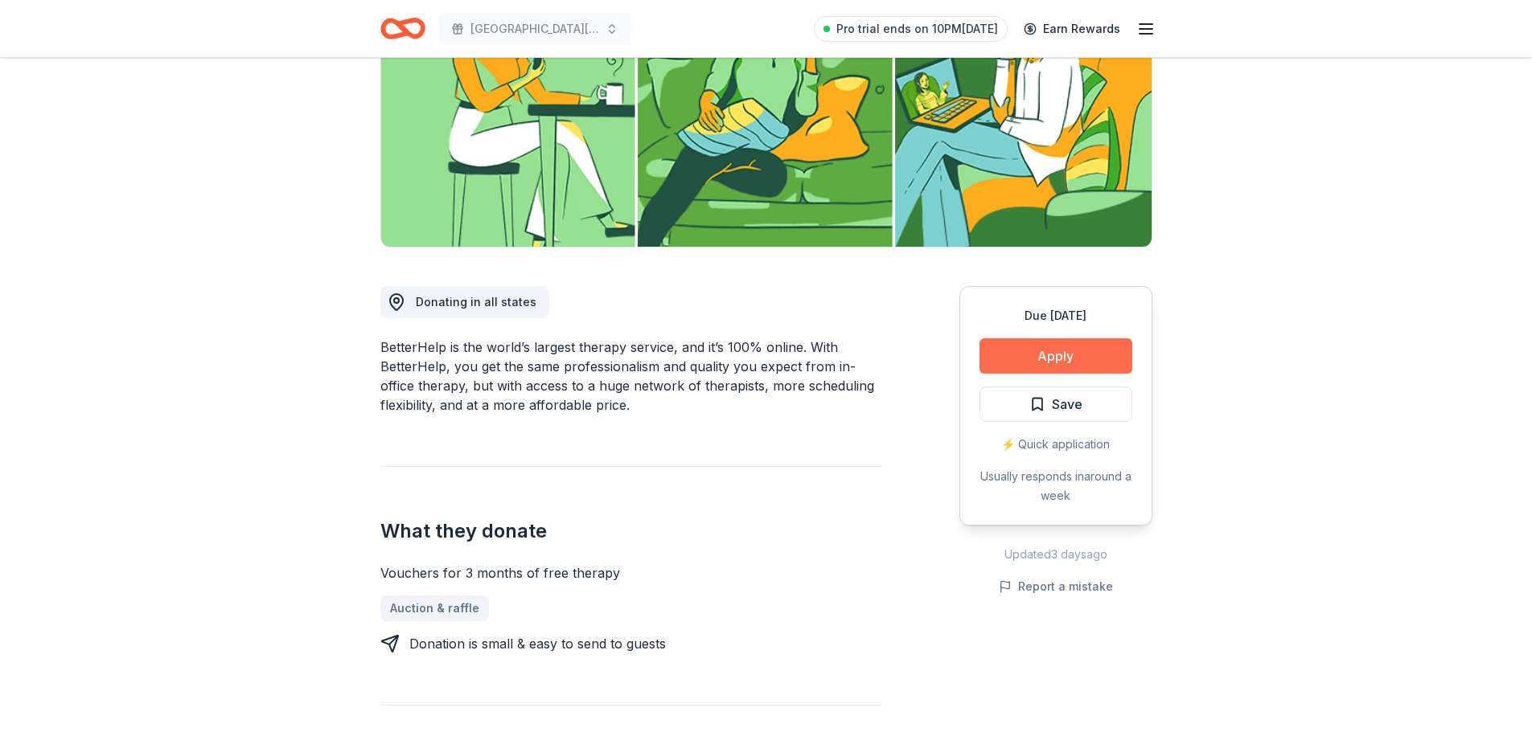
click at [1059, 349] on button "Apply" at bounding box center [1055, 355] width 153 height 35
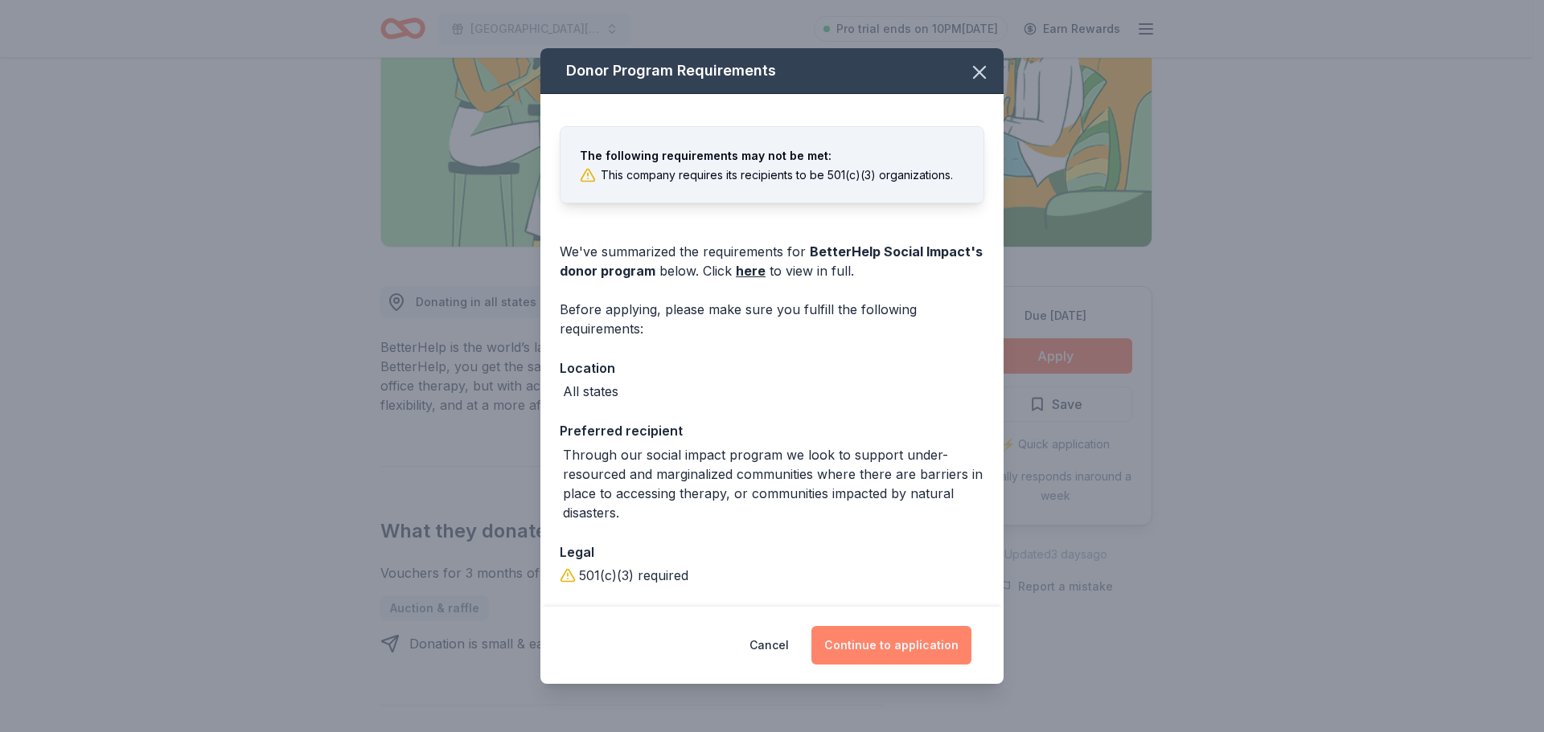
click at [891, 649] on button "Continue to application" at bounding box center [891, 645] width 160 height 39
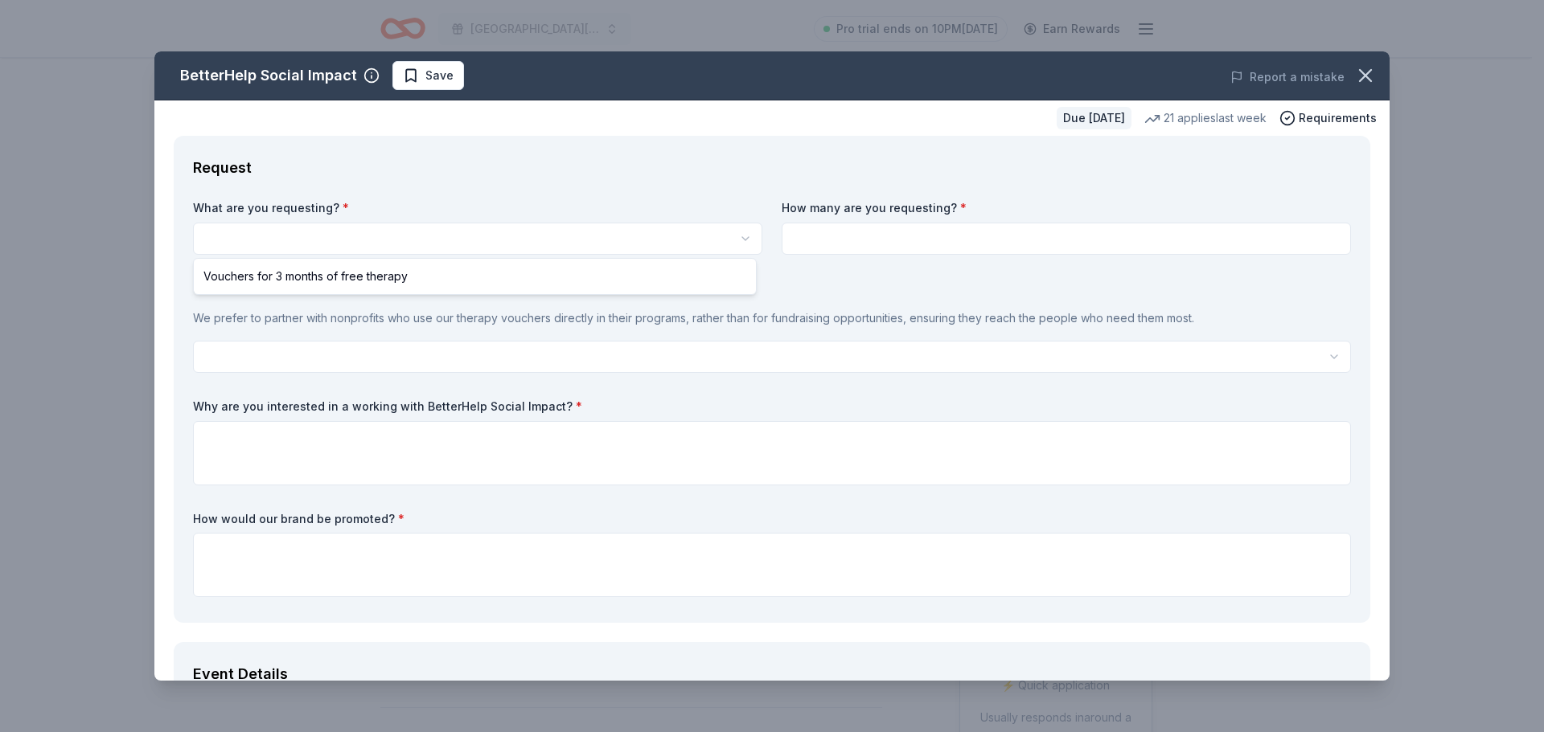
scroll to position [0, 0]
click at [390, 239] on html "St. Norbert Catholic School 2025 Dinner Auction 60th Anniversary Pro trial ends…" at bounding box center [772, 366] width 1544 height 732
select select "Vouchers for 3 months of free therapy"
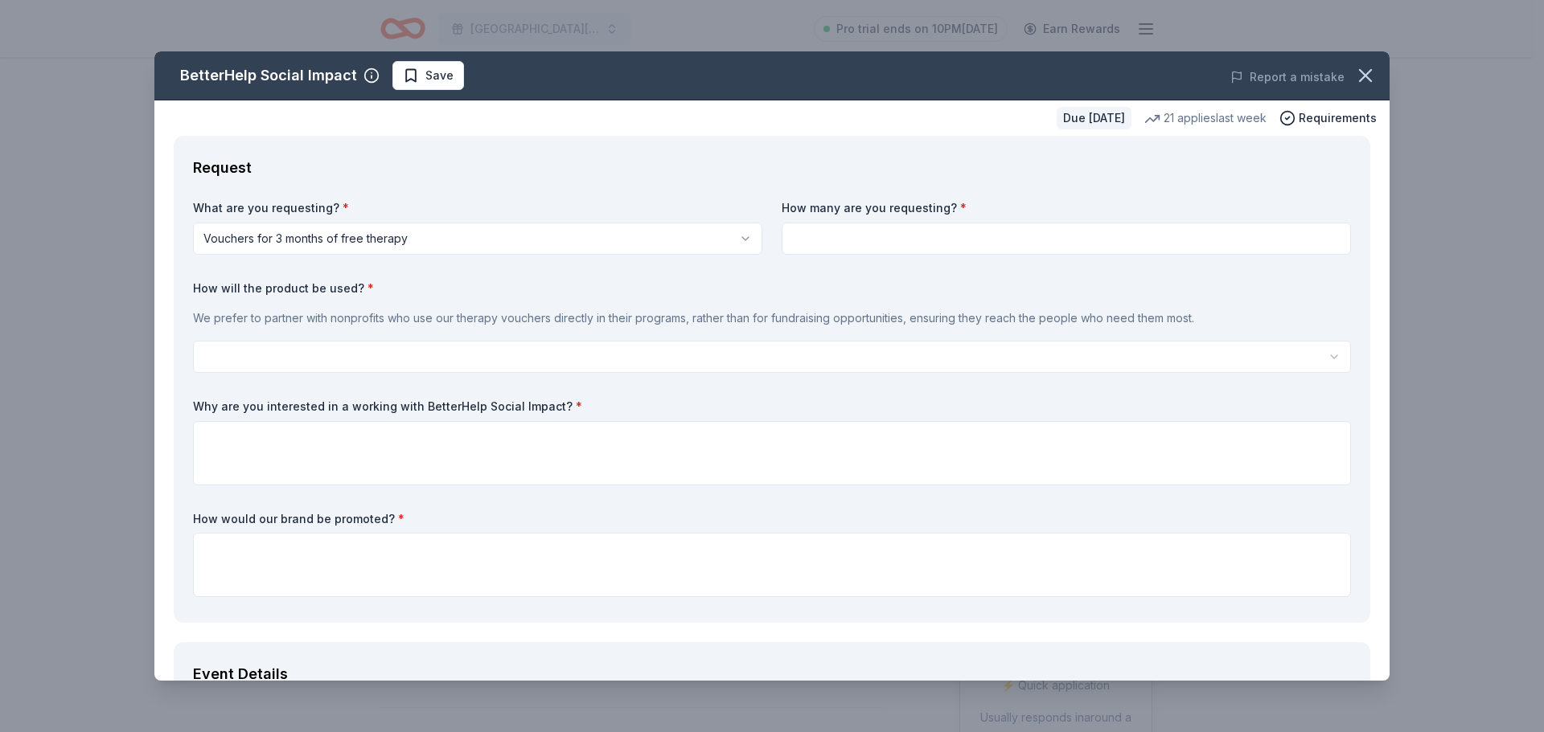
click at [871, 240] on input at bounding box center [1066, 239] width 569 height 32
click at [898, 248] on input at bounding box center [1066, 239] width 569 height 32
click at [874, 355] on html "St. Norbert Catholic School 2025 Dinner Auction 60th Anniversary Pro trial ends…" at bounding box center [772, 366] width 1544 height 732
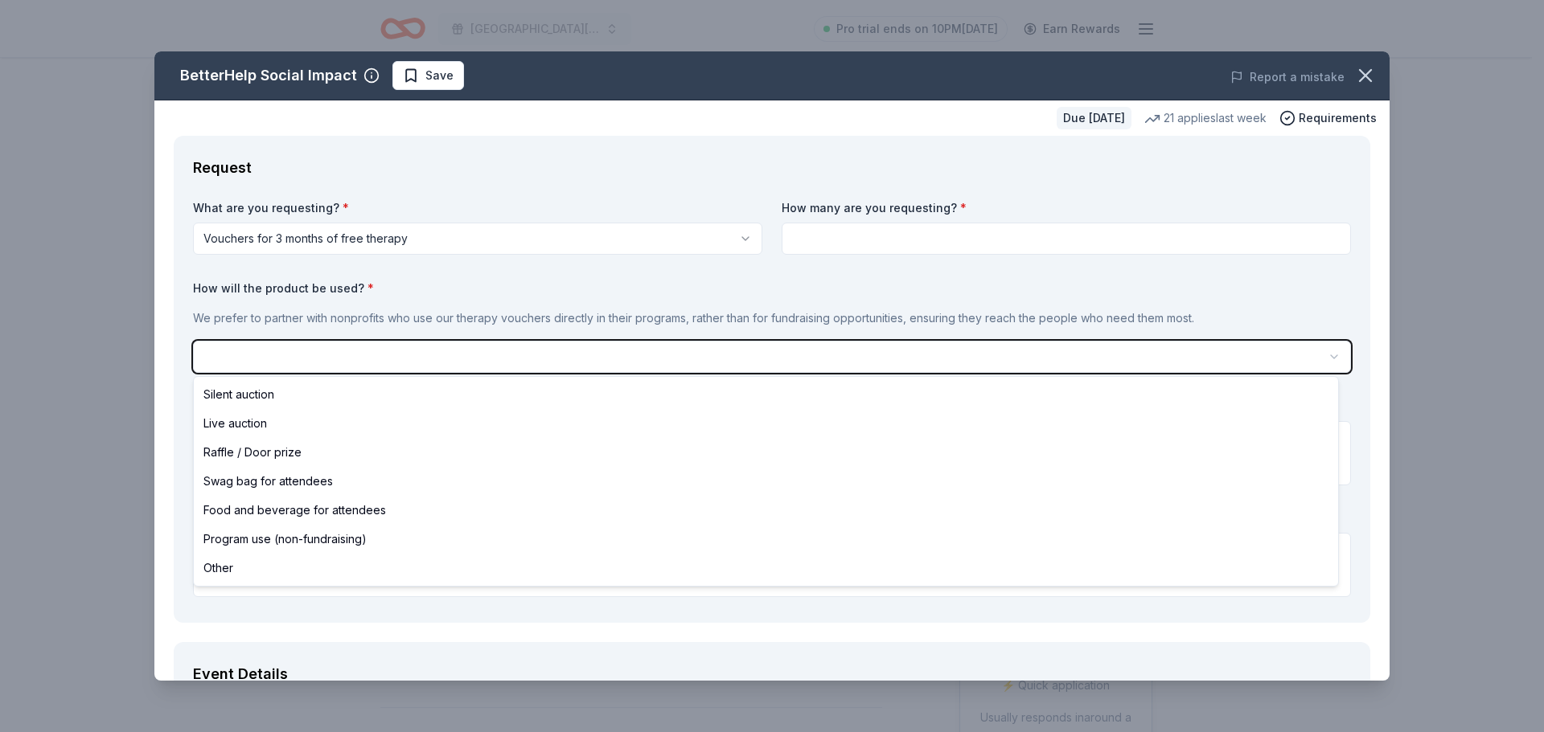
click at [838, 234] on html "St. Norbert Catholic School 2025 Dinner Auction 60th Anniversary Pro trial ends…" at bounding box center [772, 366] width 1544 height 732
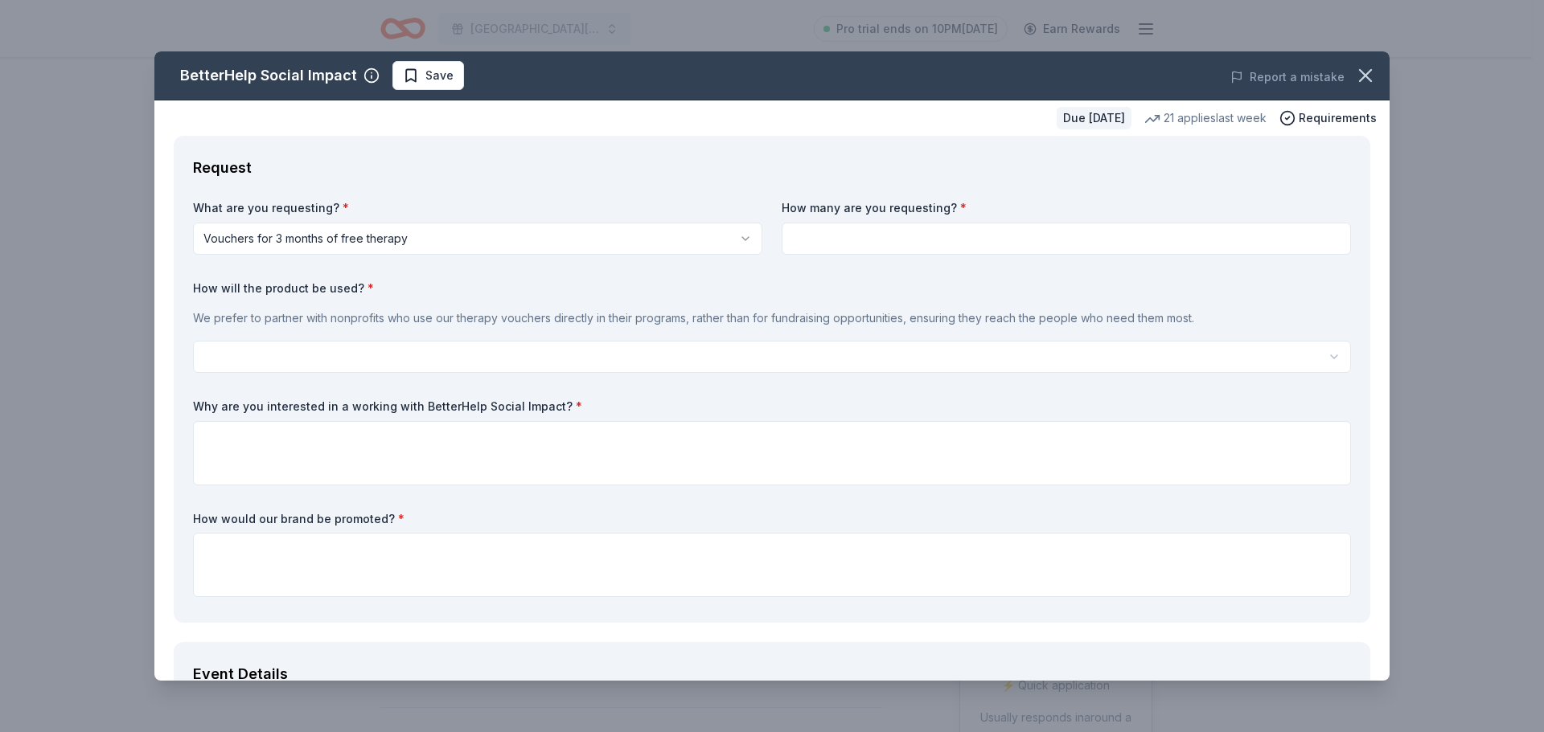
click at [859, 236] on input at bounding box center [1066, 239] width 569 height 32
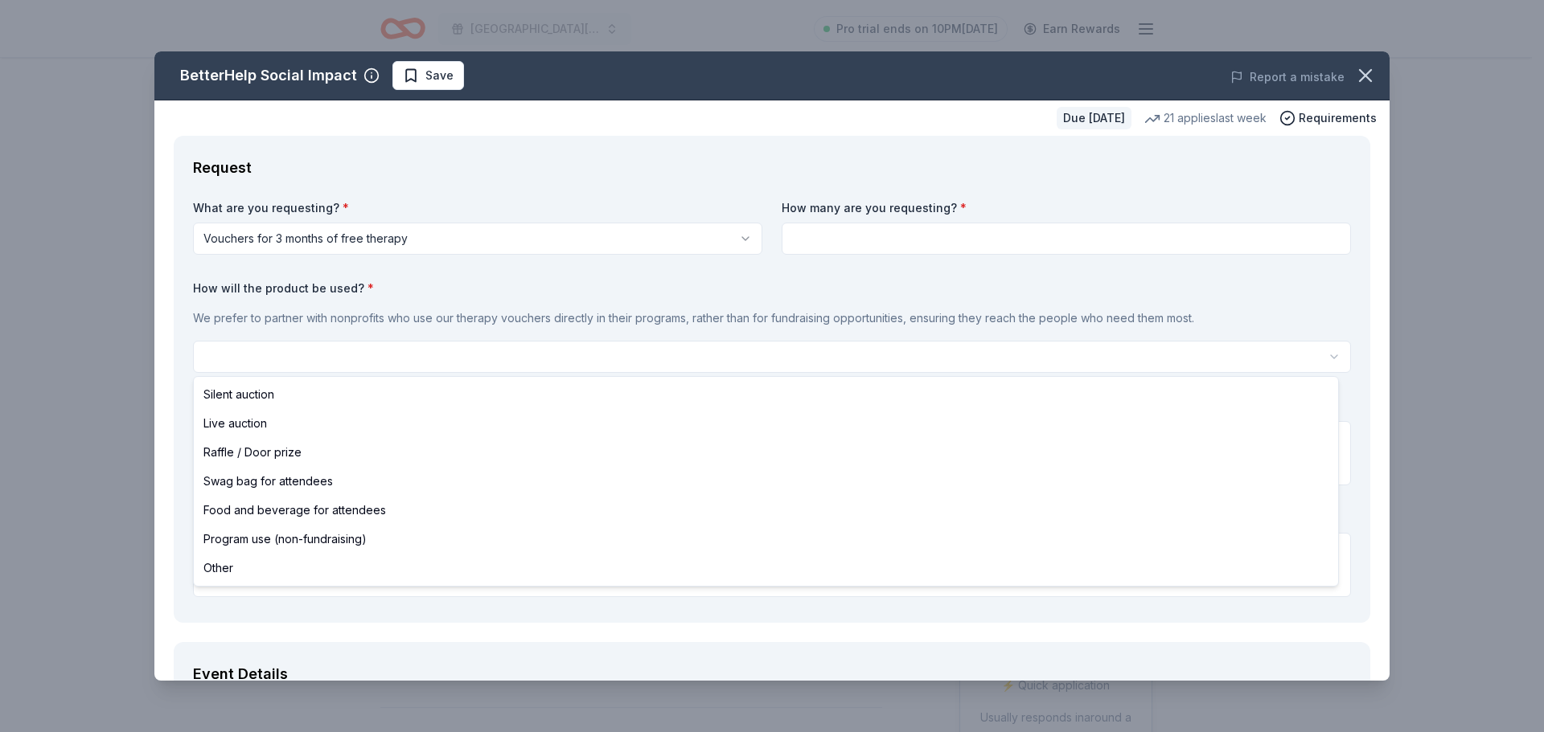
click at [507, 352] on html "St. Norbert Catholic School 2025 Dinner Auction 60th Anniversary Pro trial ends…" at bounding box center [772, 366] width 1544 height 732
select select "silentAuction"
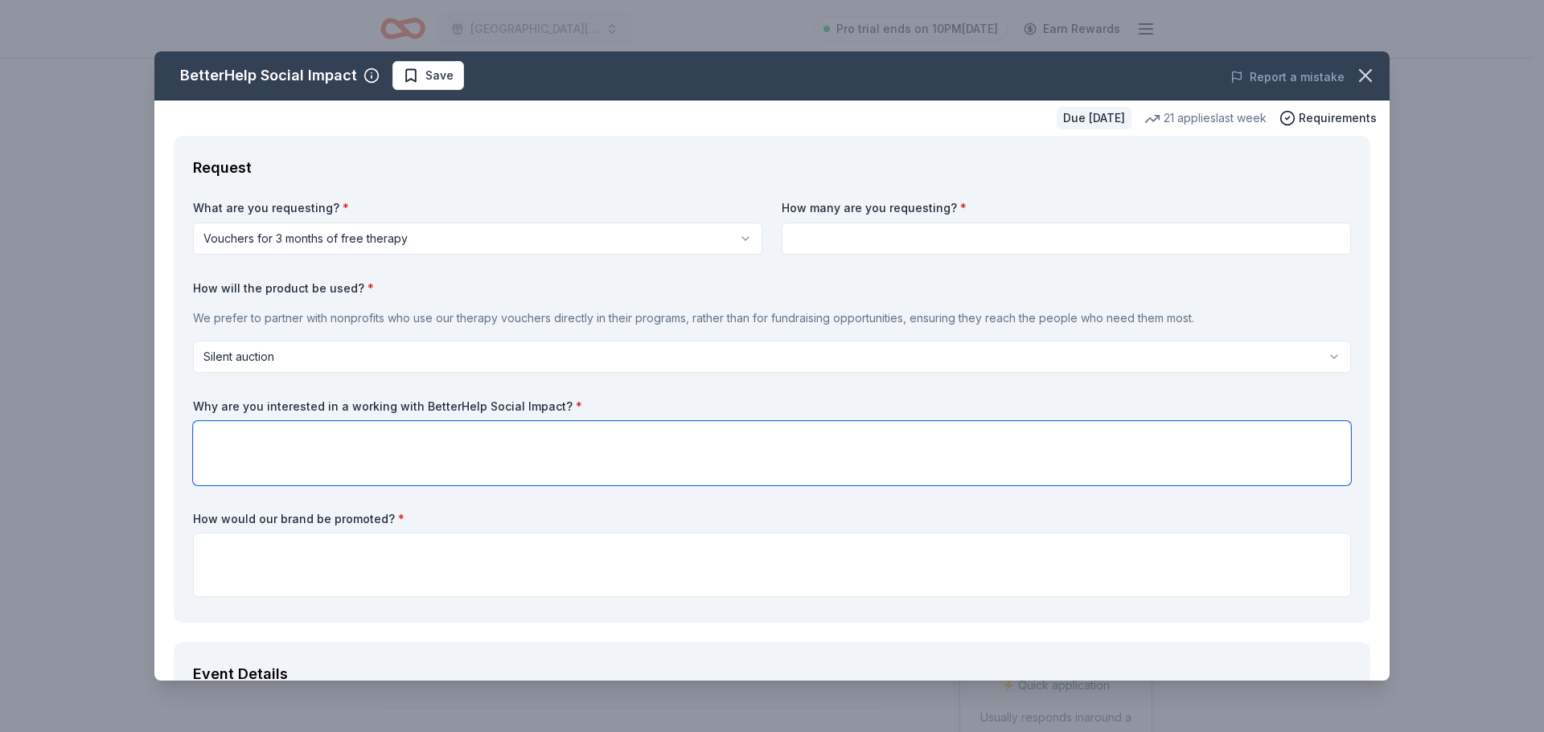
click at [300, 439] on textarea at bounding box center [772, 453] width 1158 height 64
type textarea "f"
type textarea "This would be a great addition to our silent auction. Our principal has been pr…"
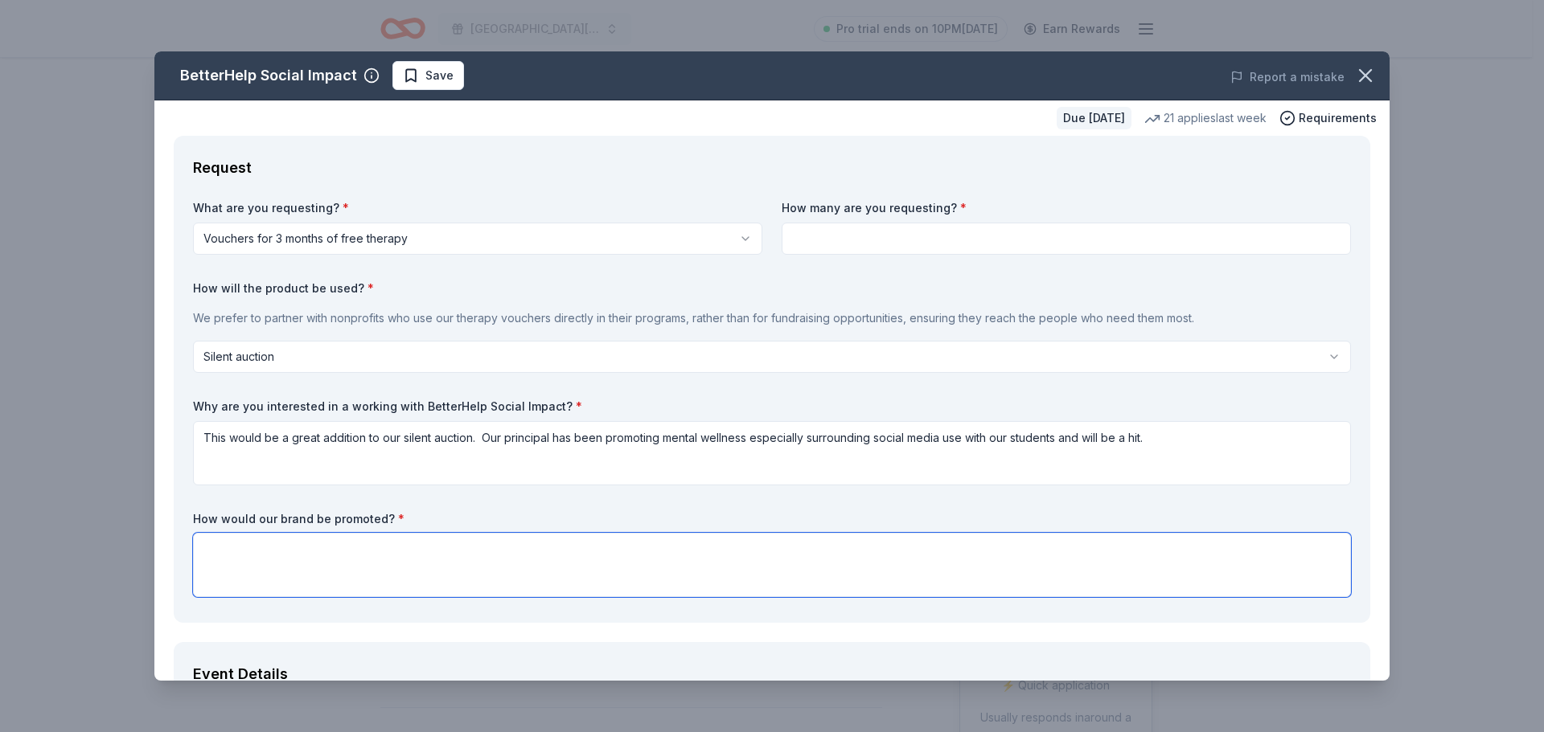
click at [280, 547] on textarea at bounding box center [772, 565] width 1158 height 64
type textarea "Program and silent auction listing which also goes online for live bids"
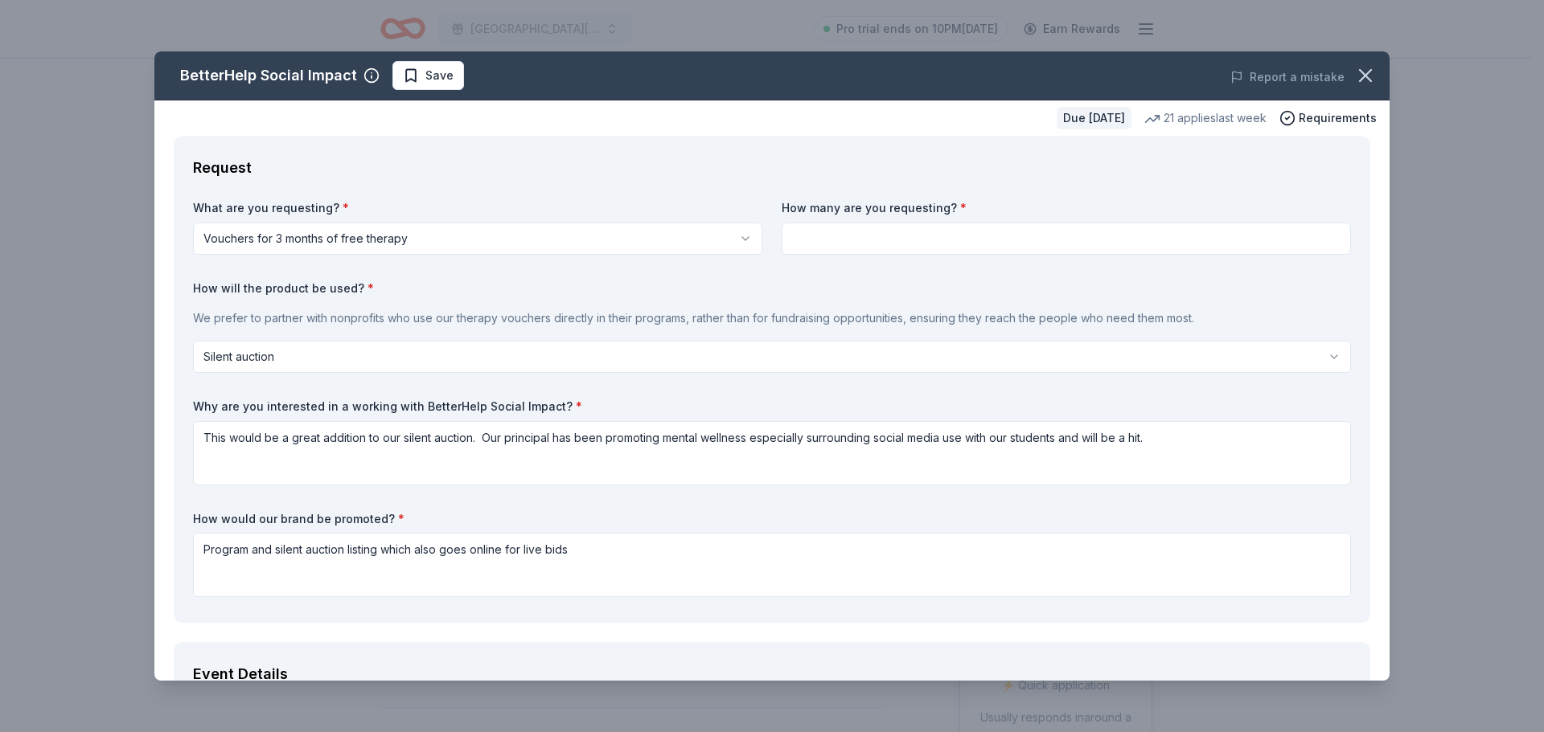
click at [839, 242] on input at bounding box center [1066, 239] width 569 height 32
type input "3"
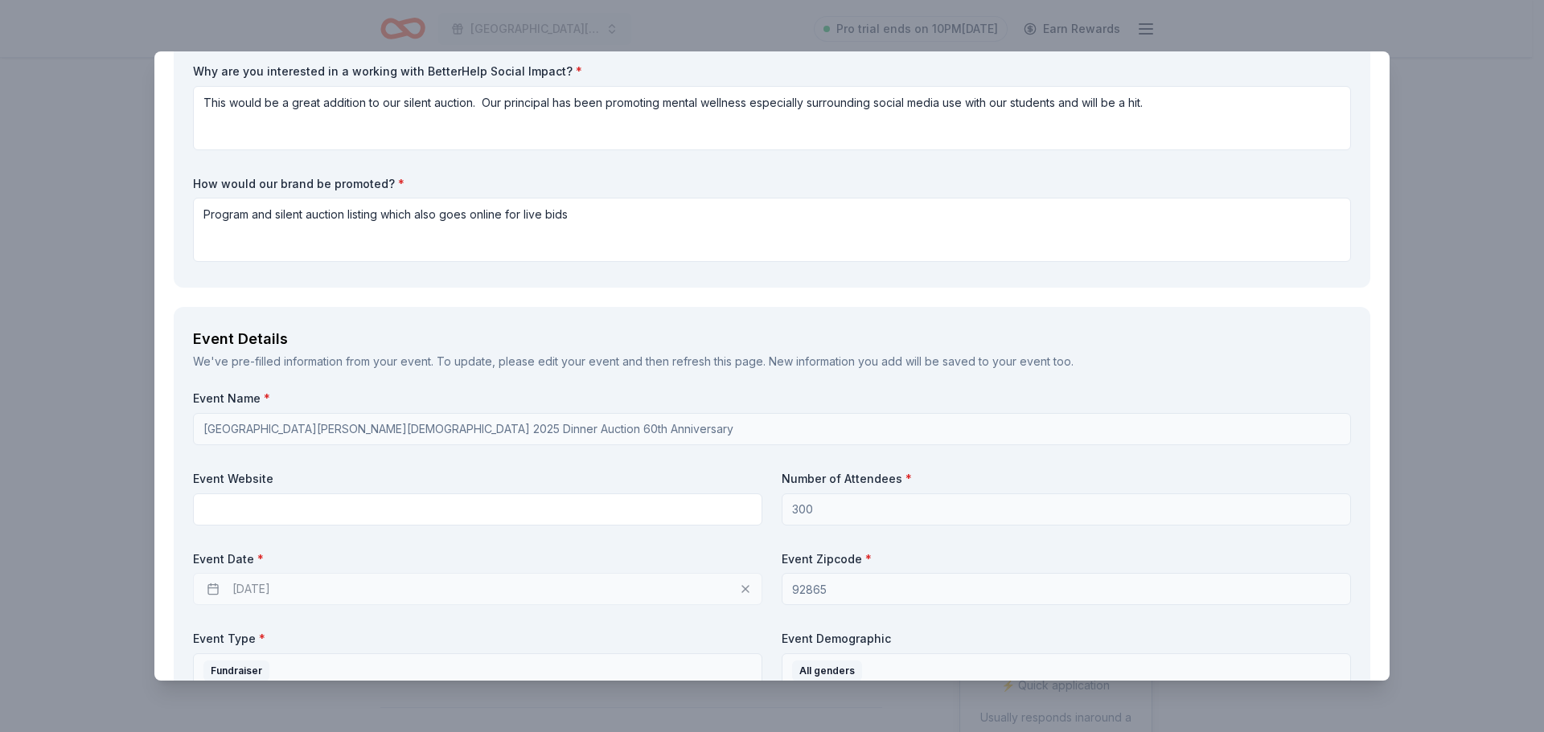
scroll to position [482, 0]
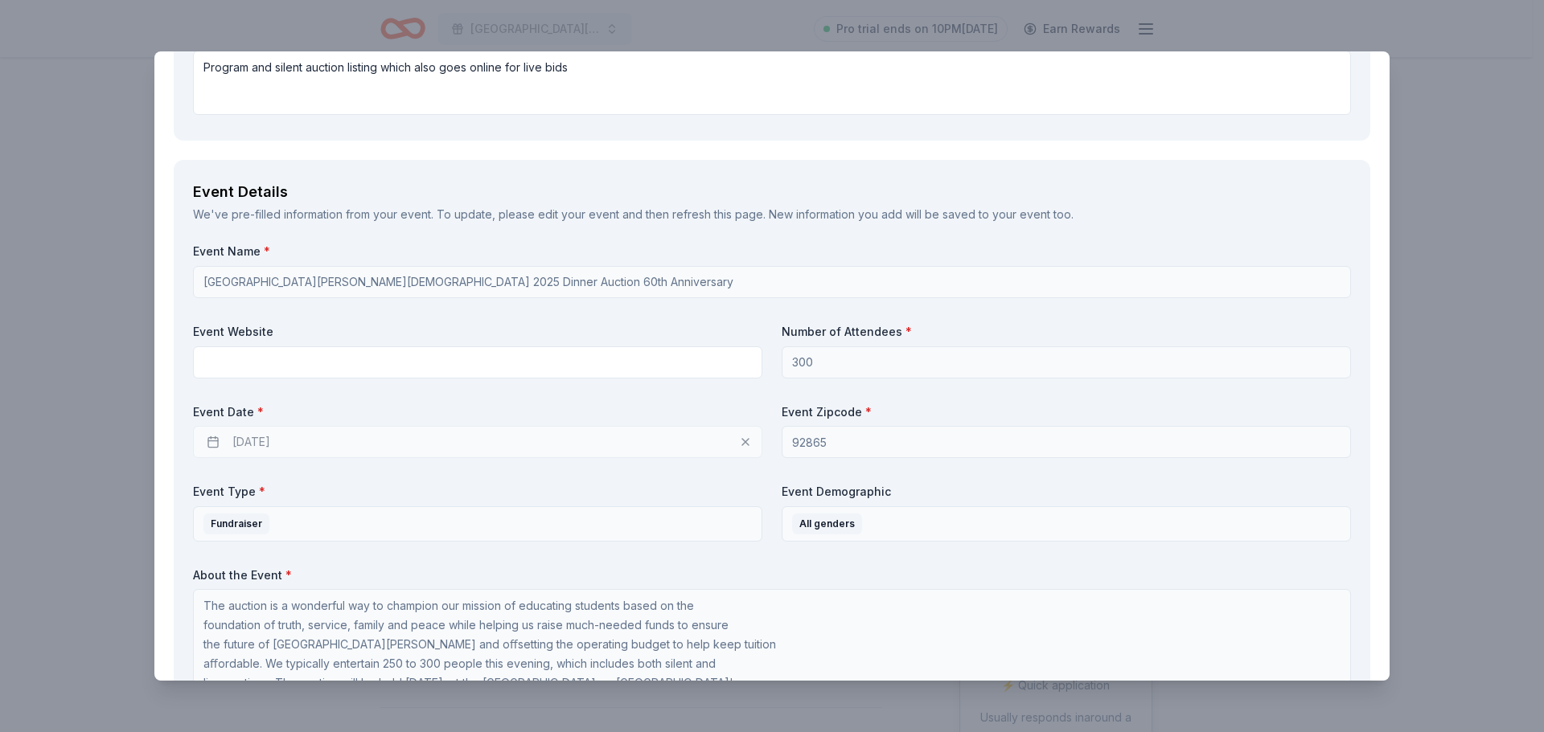
type input "4"
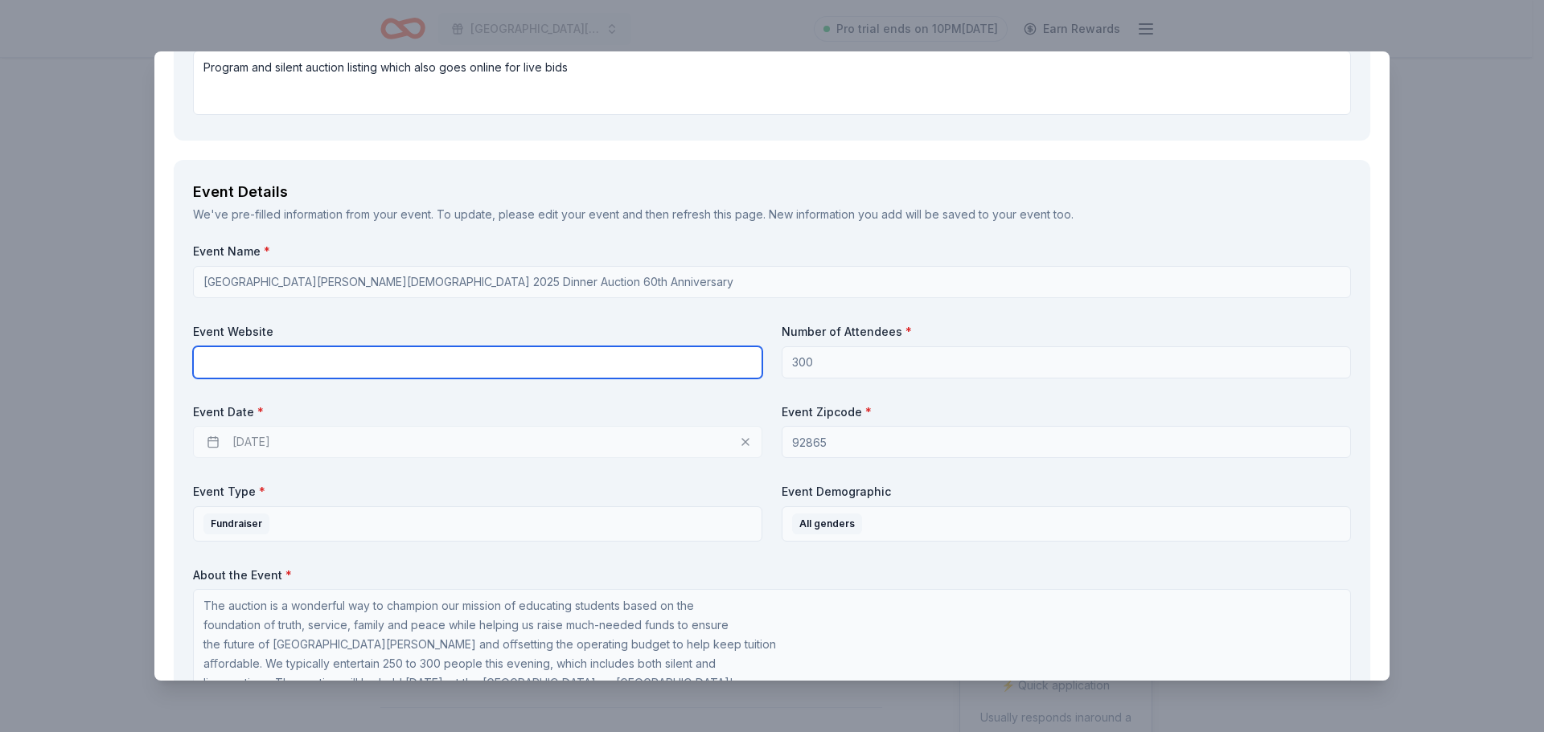
click at [337, 365] on input "text" at bounding box center [477, 363] width 569 height 32
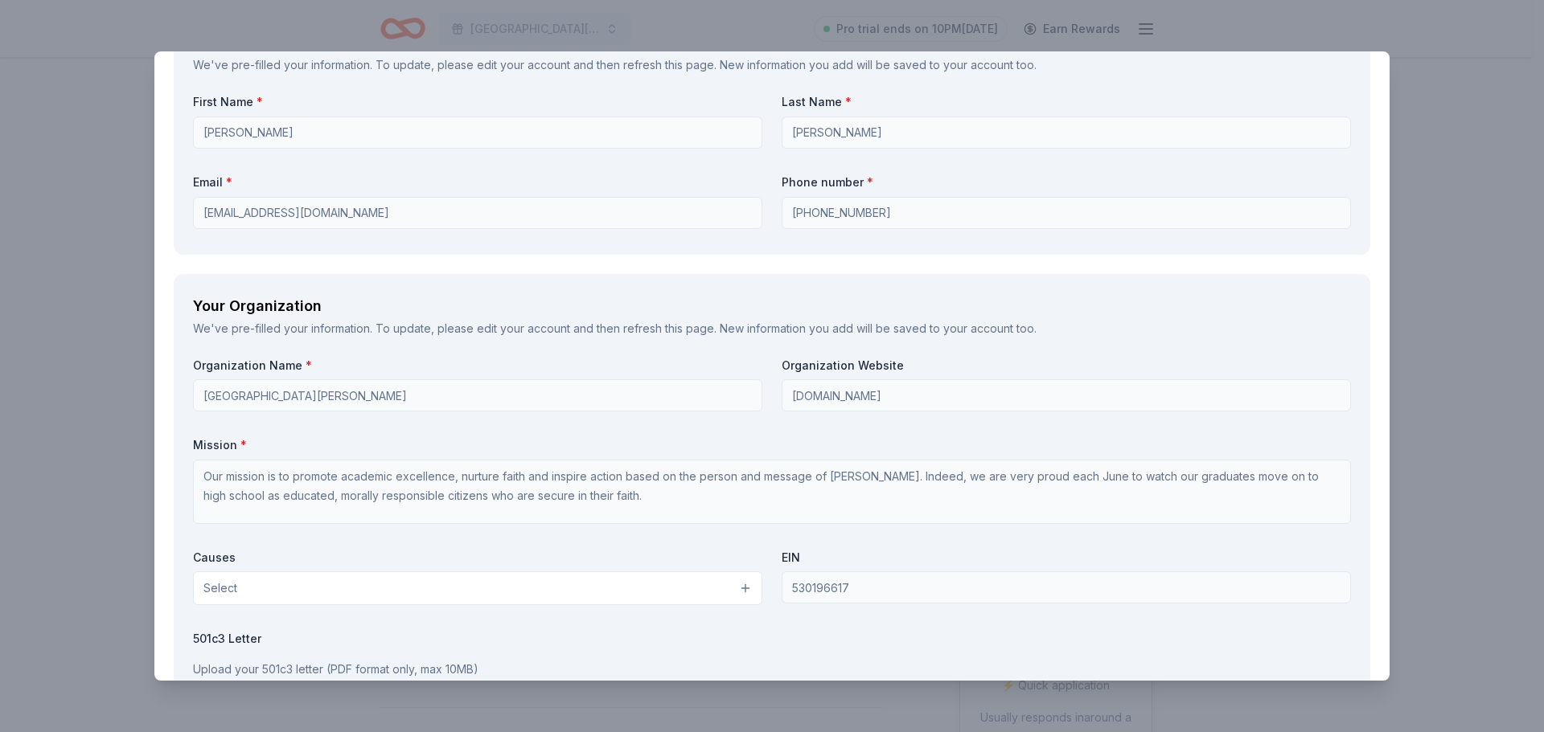
scroll to position [1286, 0]
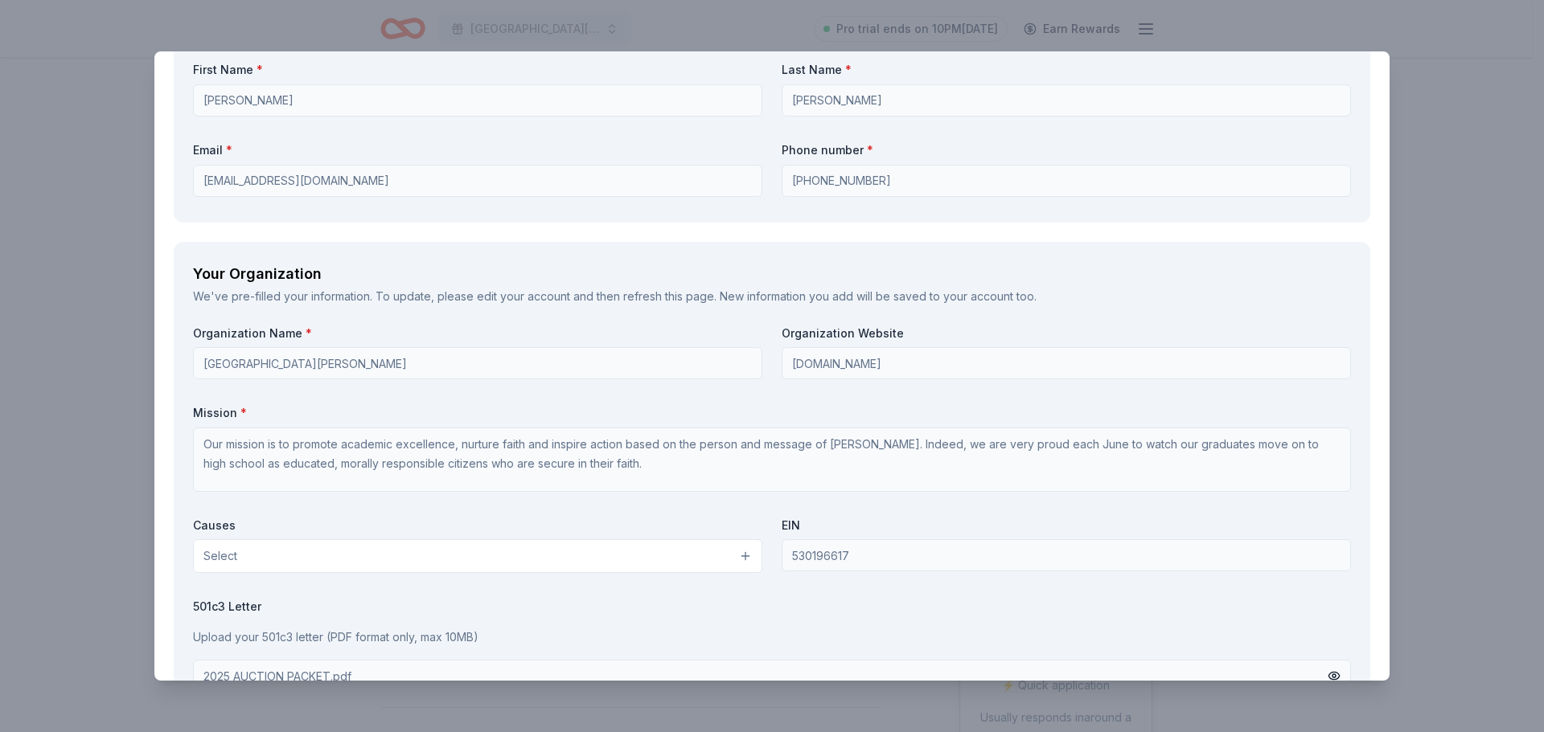
type input "www.saintnorbertschool.org"
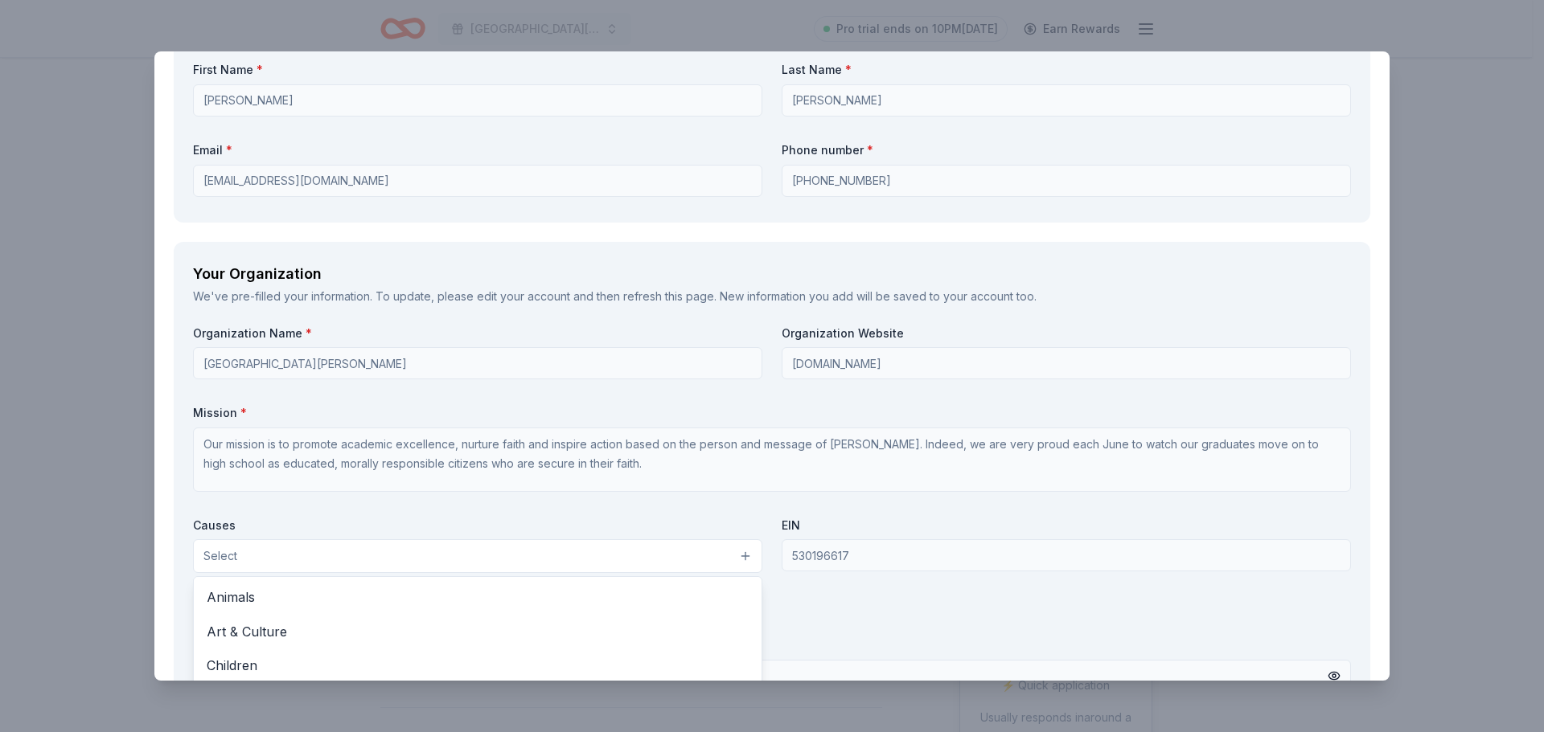
click at [531, 560] on button "Select" at bounding box center [477, 557] width 569 height 34
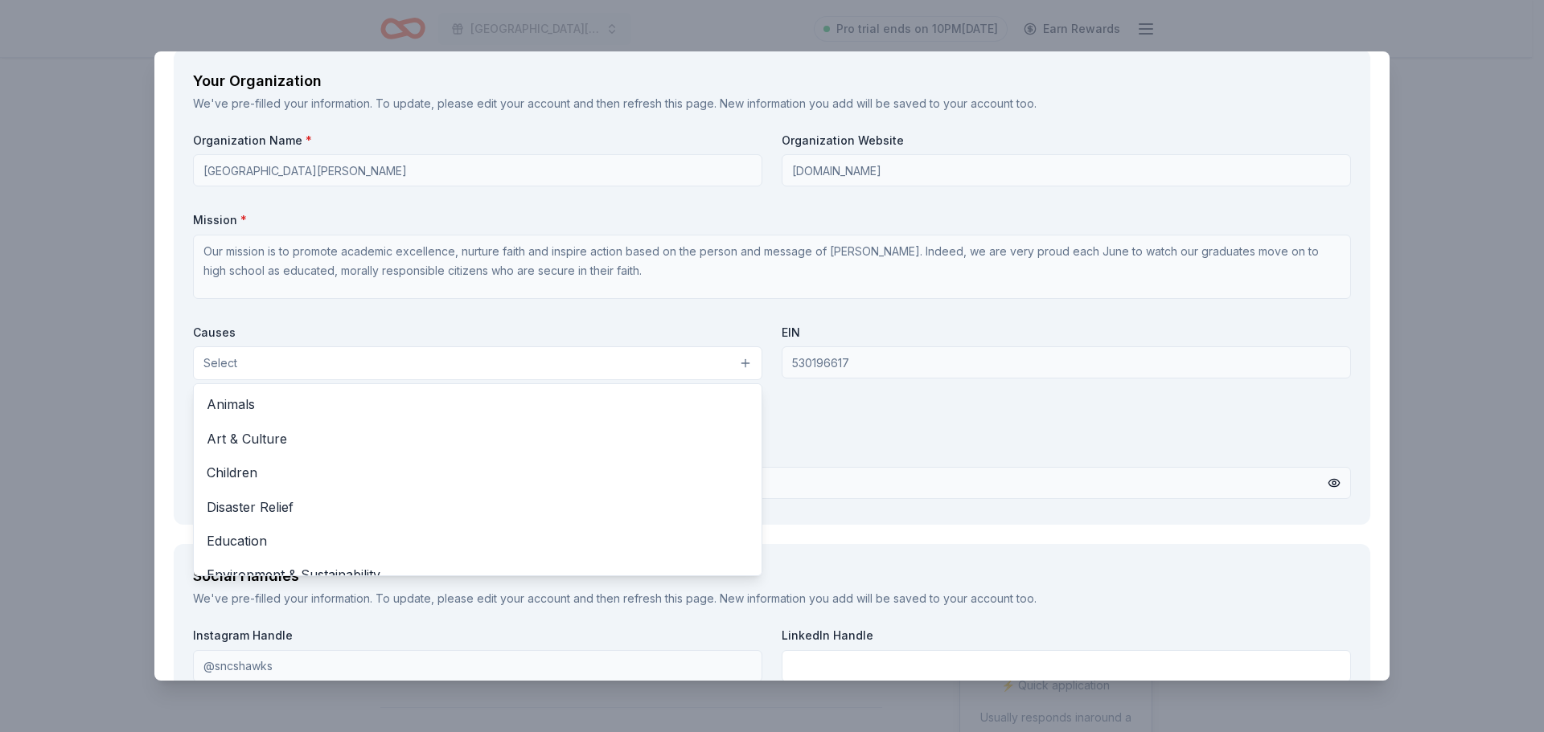
scroll to position [1528, 0]
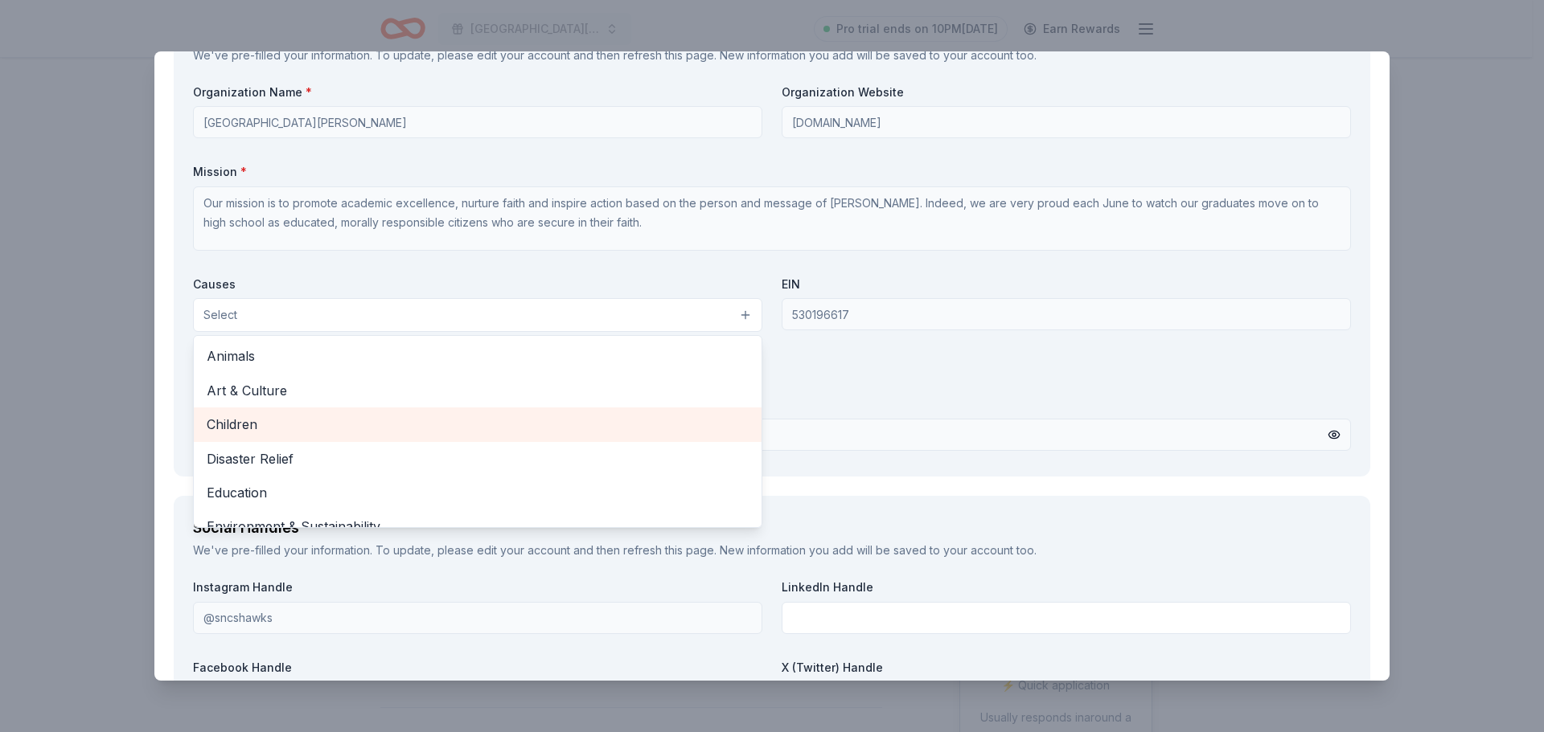
click at [261, 425] on span "Children" at bounding box center [478, 424] width 542 height 21
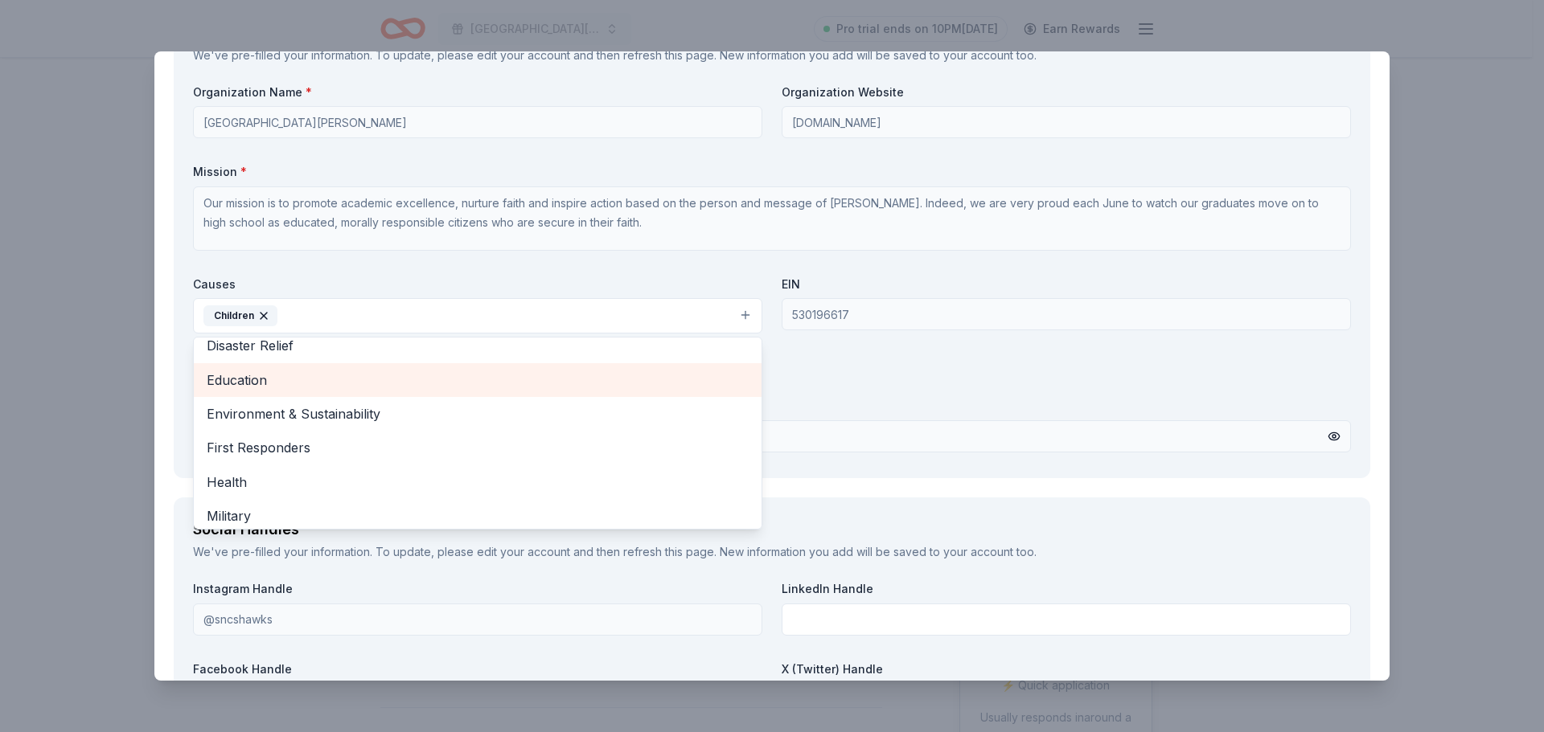
click at [251, 380] on span "Education" at bounding box center [478, 380] width 542 height 21
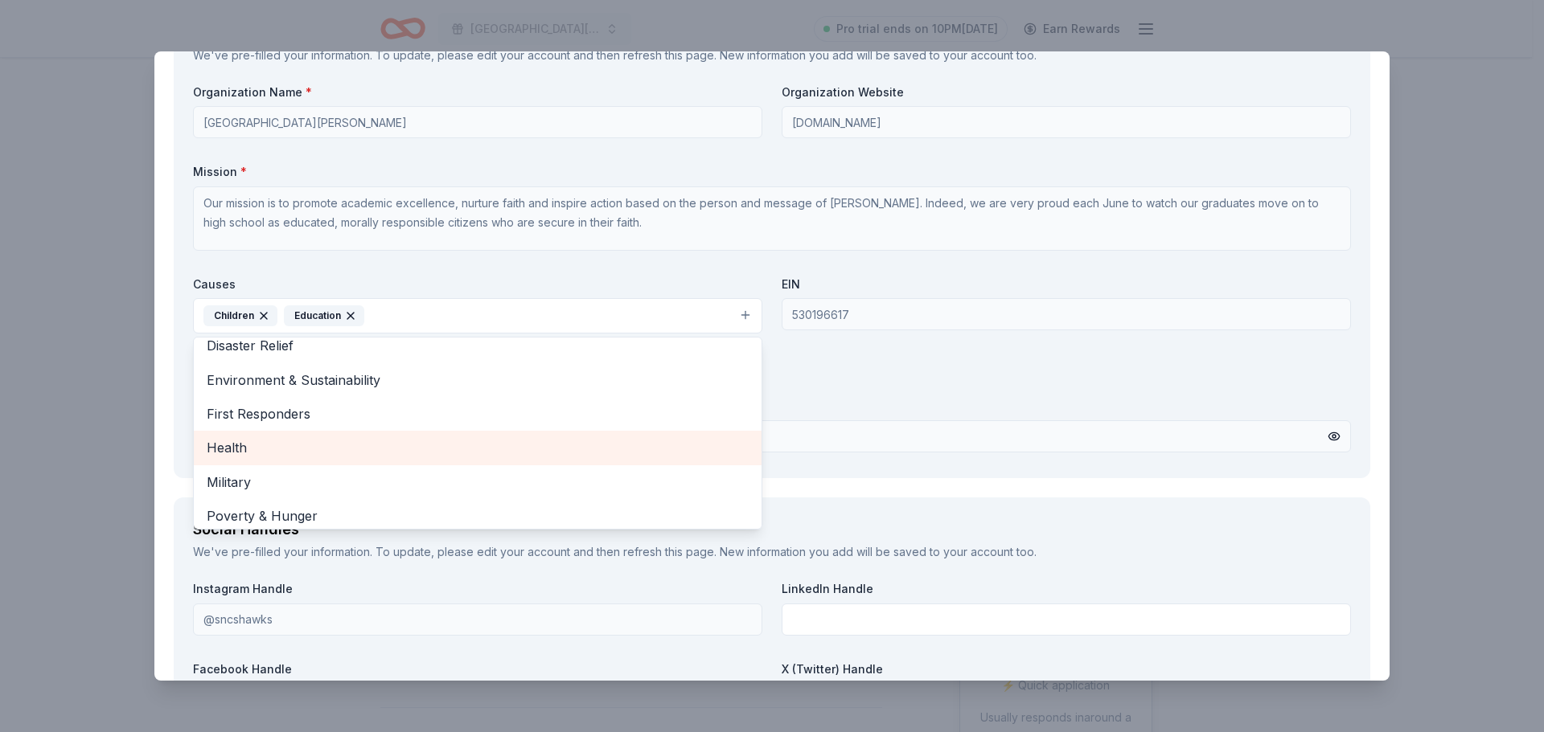
click at [236, 449] on span "Health" at bounding box center [478, 447] width 542 height 21
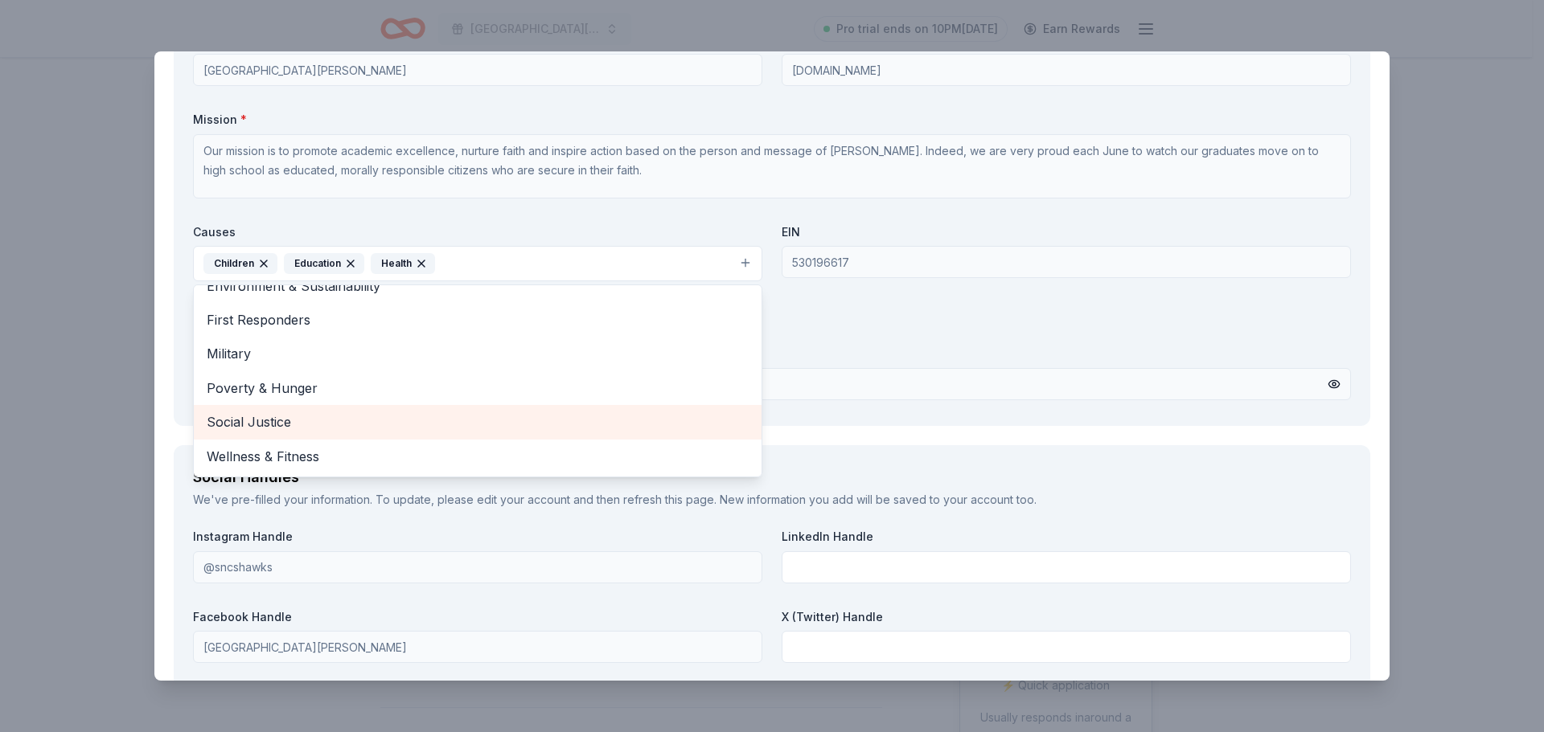
scroll to position [1608, 0]
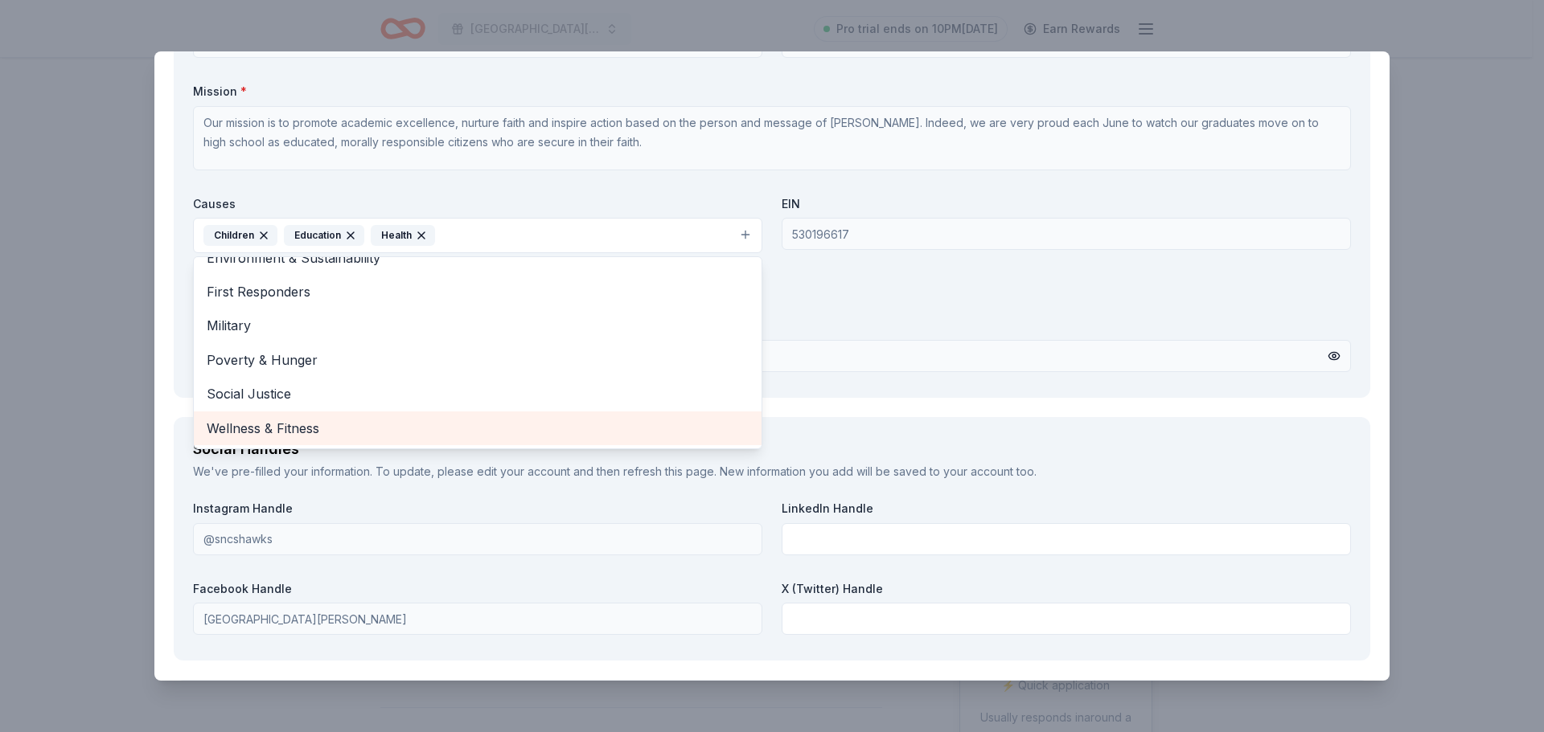
click at [292, 429] on span "Wellness & Fitness" at bounding box center [478, 428] width 542 height 21
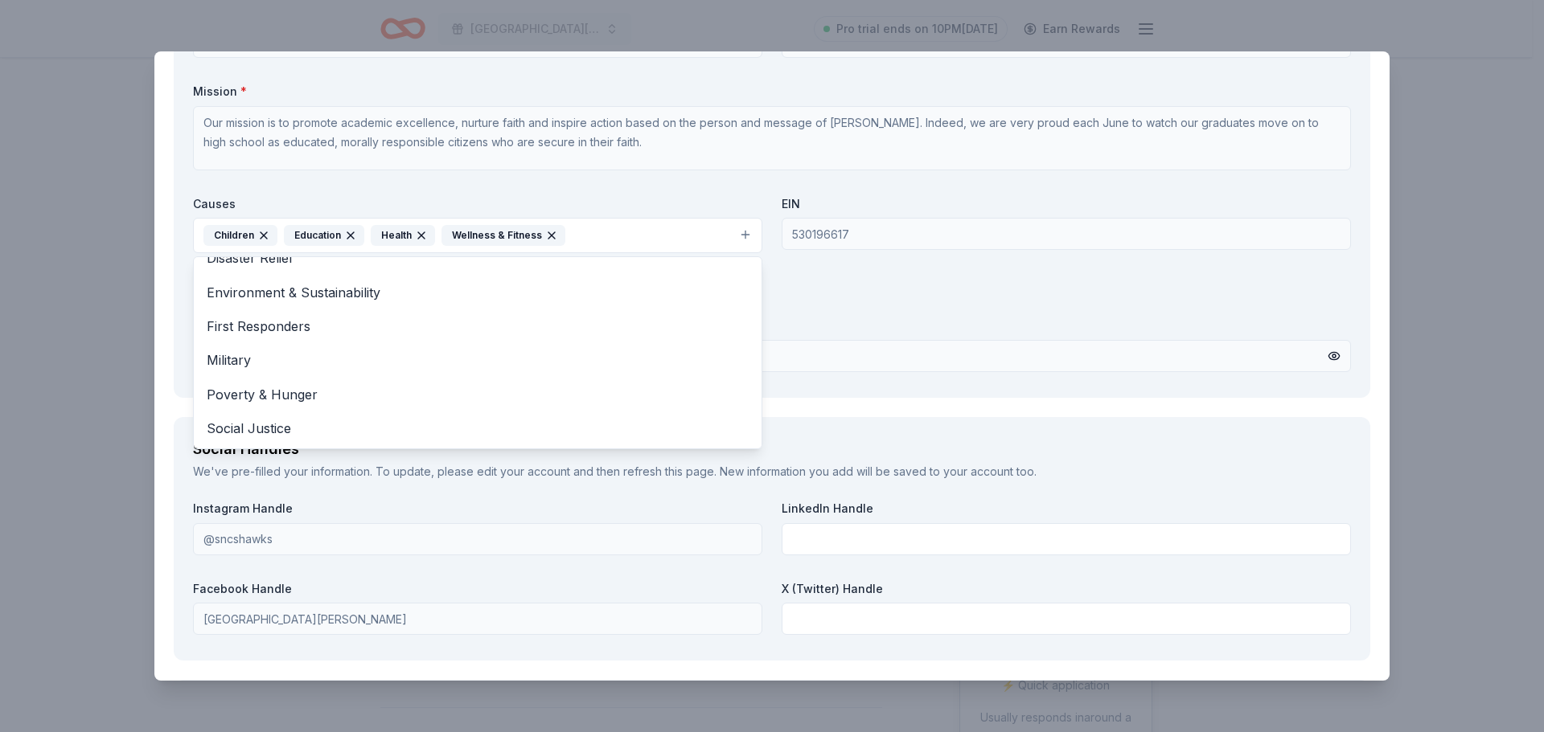
click at [673, 181] on div "Organization Name * St. Norbert Catholic School Organization Website www.saintn…" at bounding box center [772, 191] width 1158 height 375
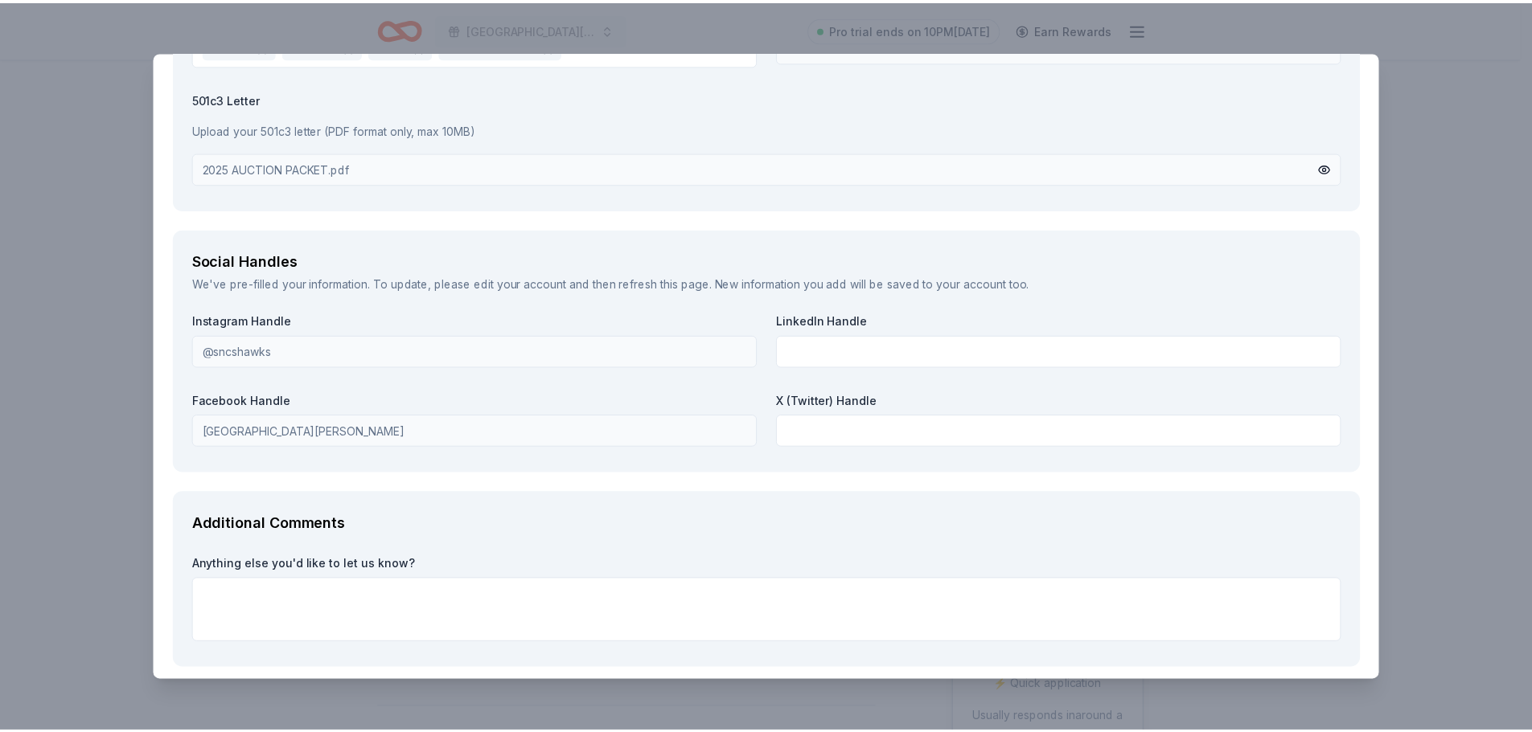
scroll to position [1868, 0]
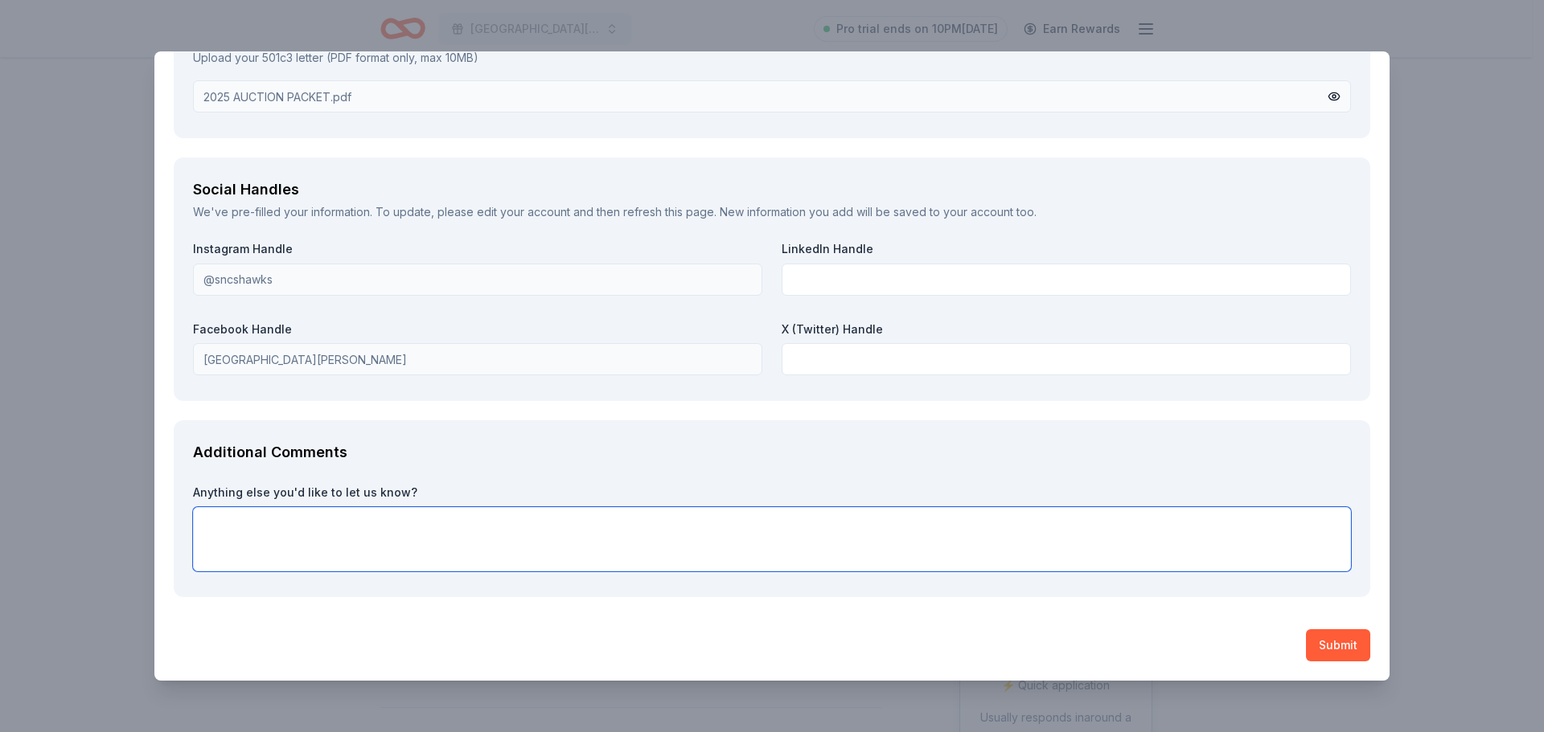
click at [515, 535] on textarea at bounding box center [772, 539] width 1158 height 64
click at [1331, 646] on button "Submit" at bounding box center [1338, 646] width 64 height 32
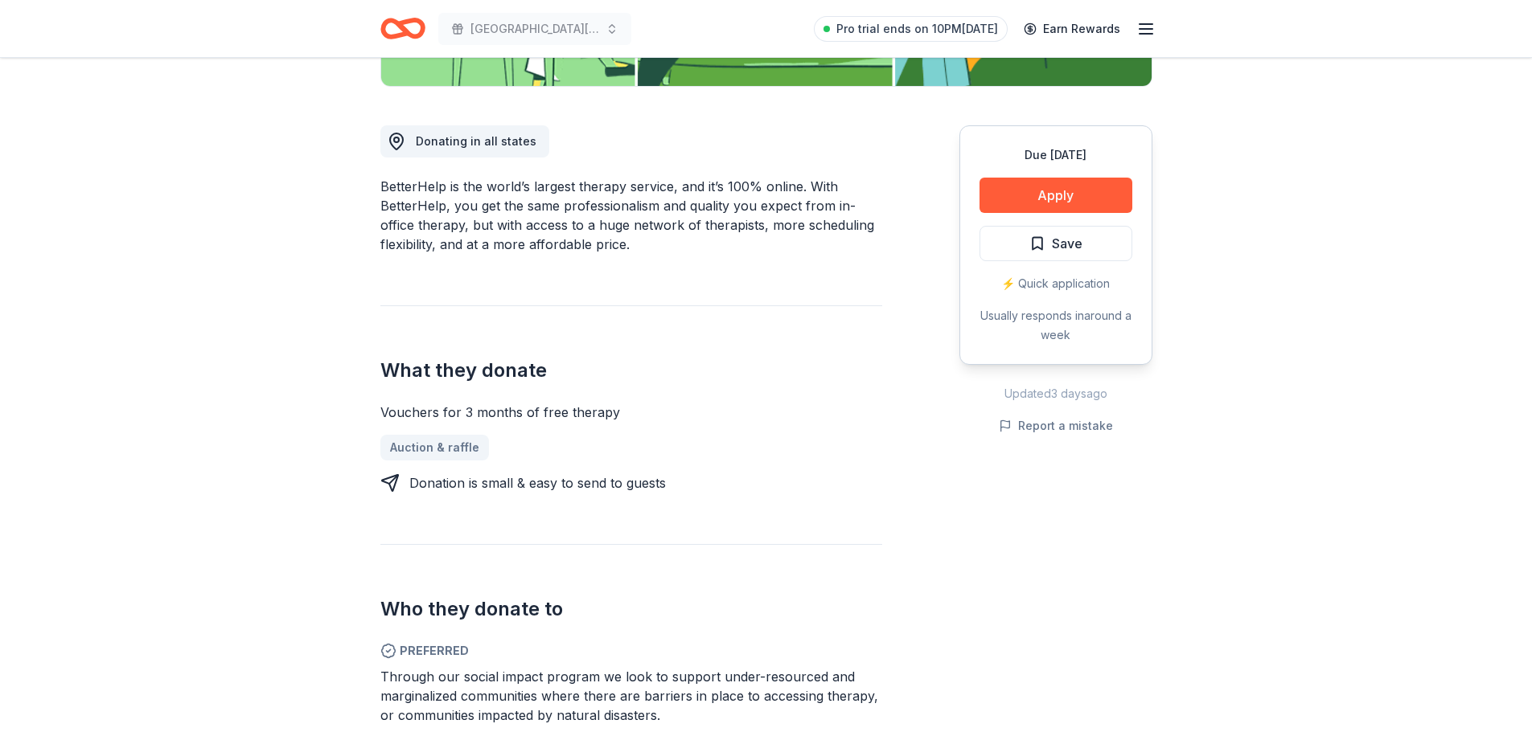
scroll to position [0, 0]
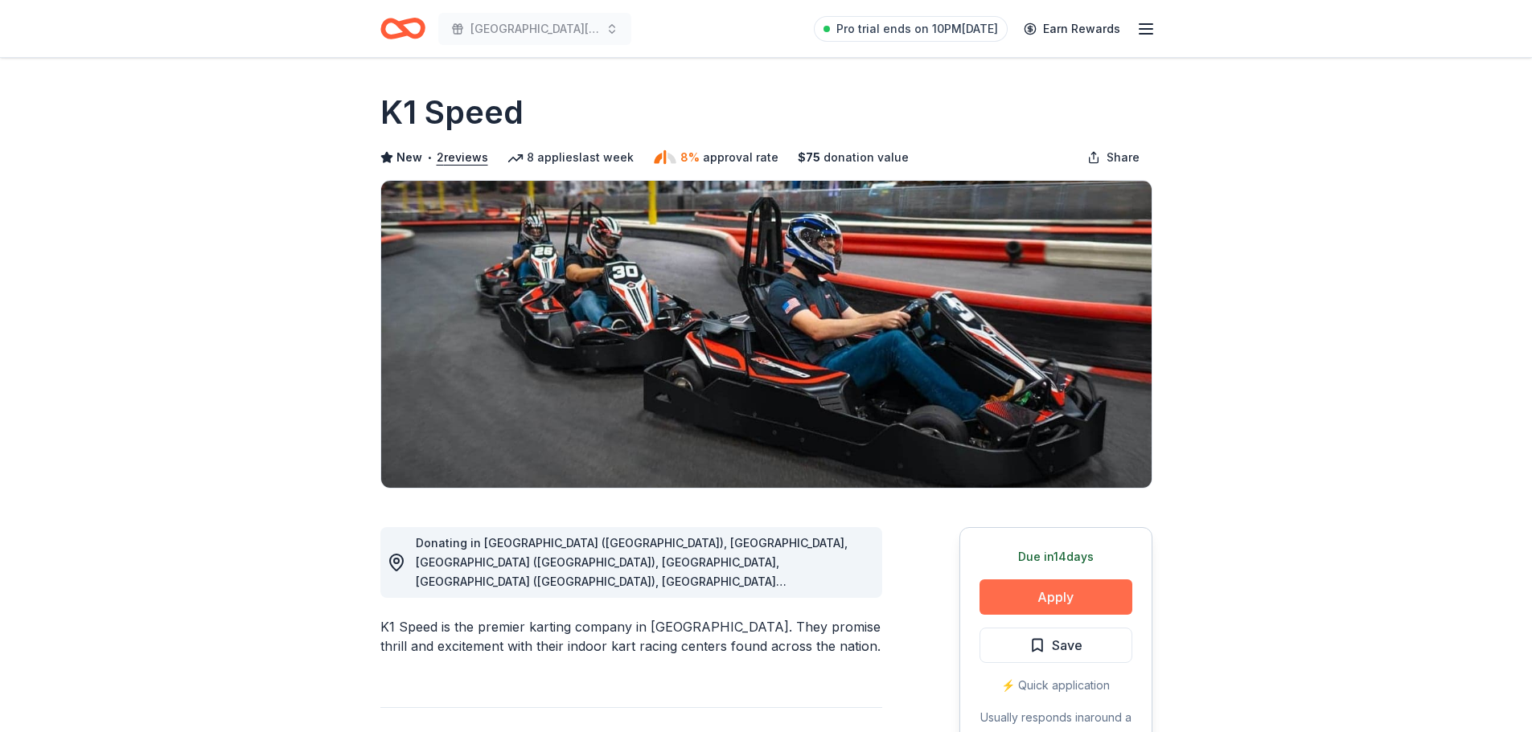
click at [1056, 594] on button "Apply" at bounding box center [1055, 597] width 153 height 35
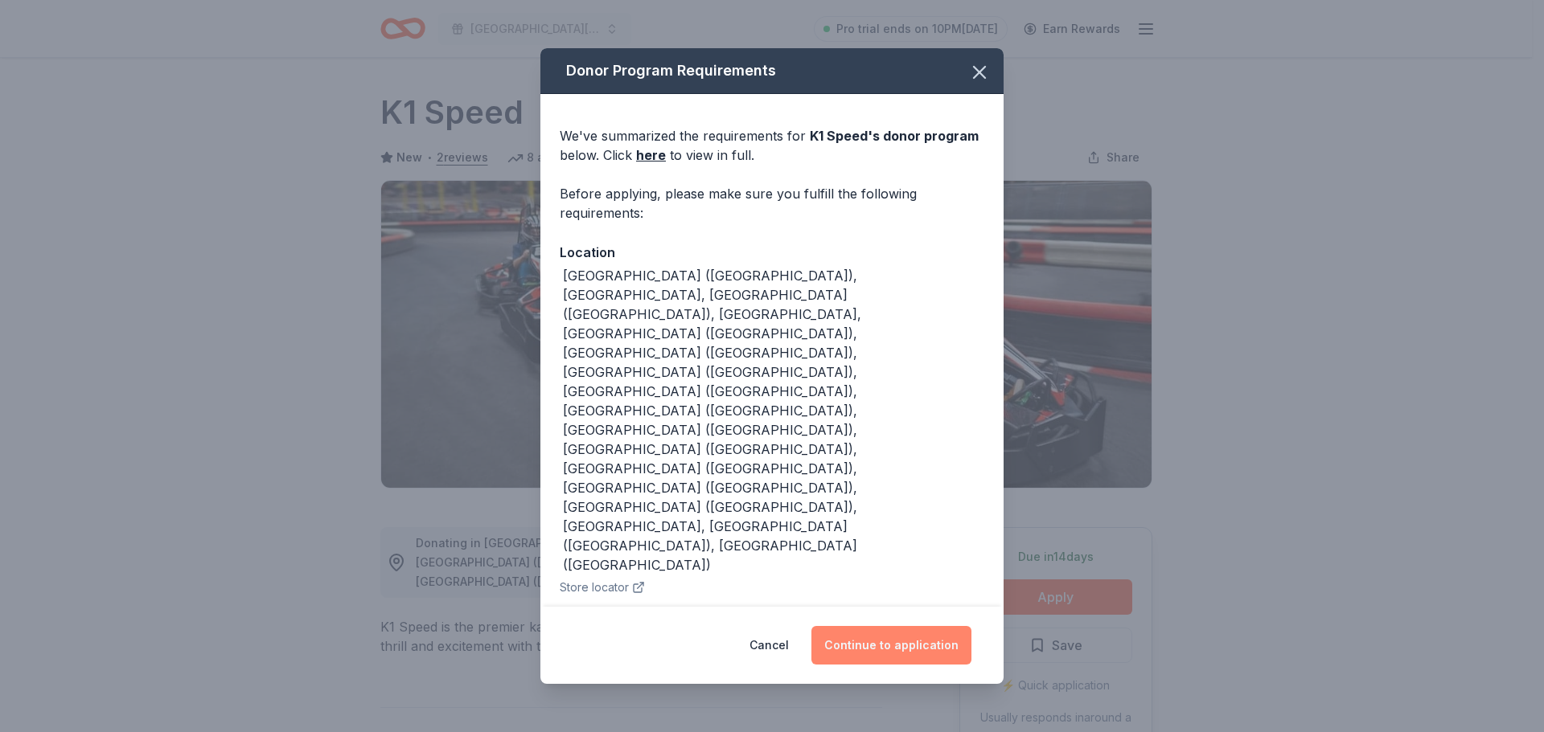
click at [888, 626] on button "Continue to application" at bounding box center [891, 645] width 160 height 39
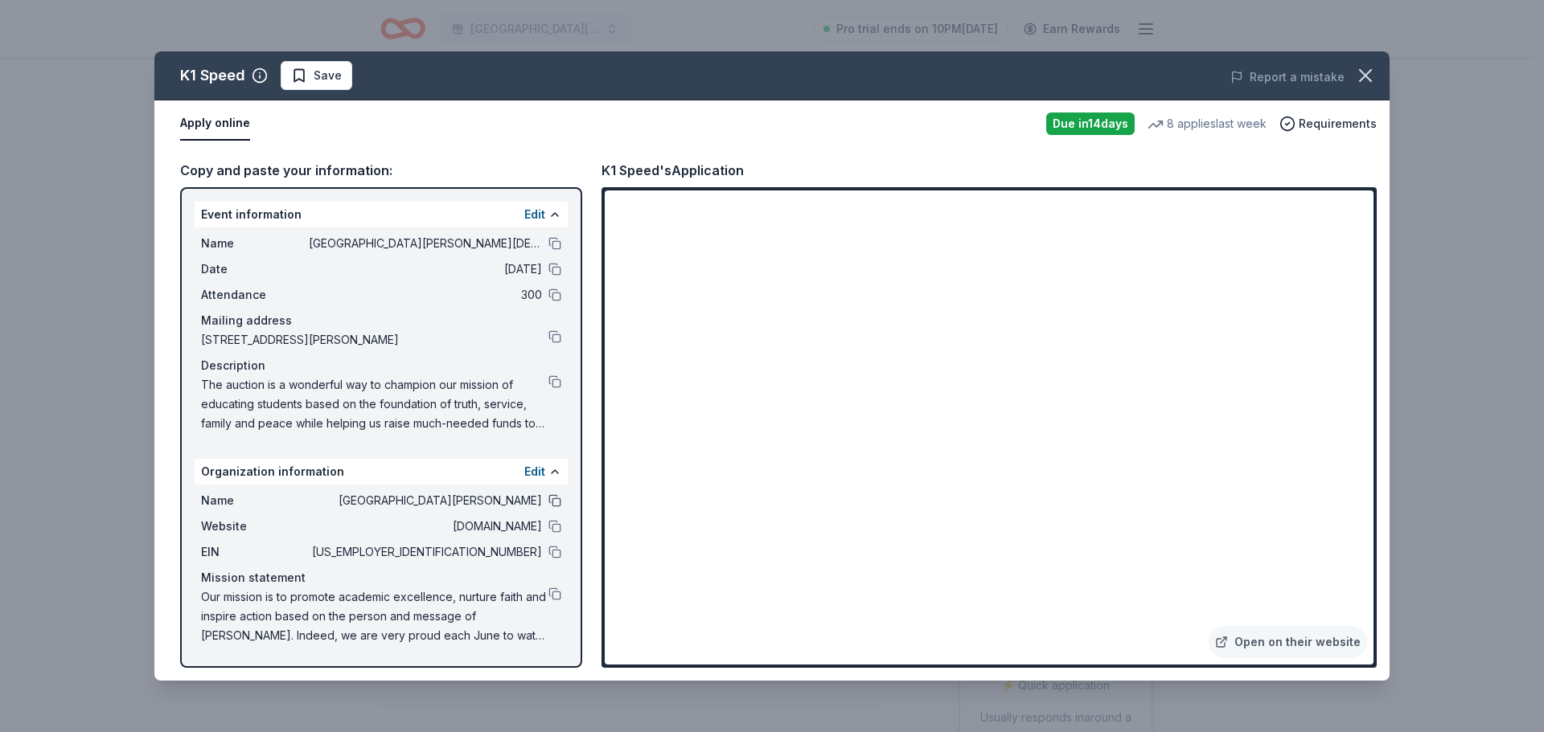
click at [556, 500] on button at bounding box center [554, 500] width 13 height 13
click at [554, 339] on button at bounding box center [554, 336] width 13 height 13
click at [554, 553] on button at bounding box center [554, 552] width 13 height 13
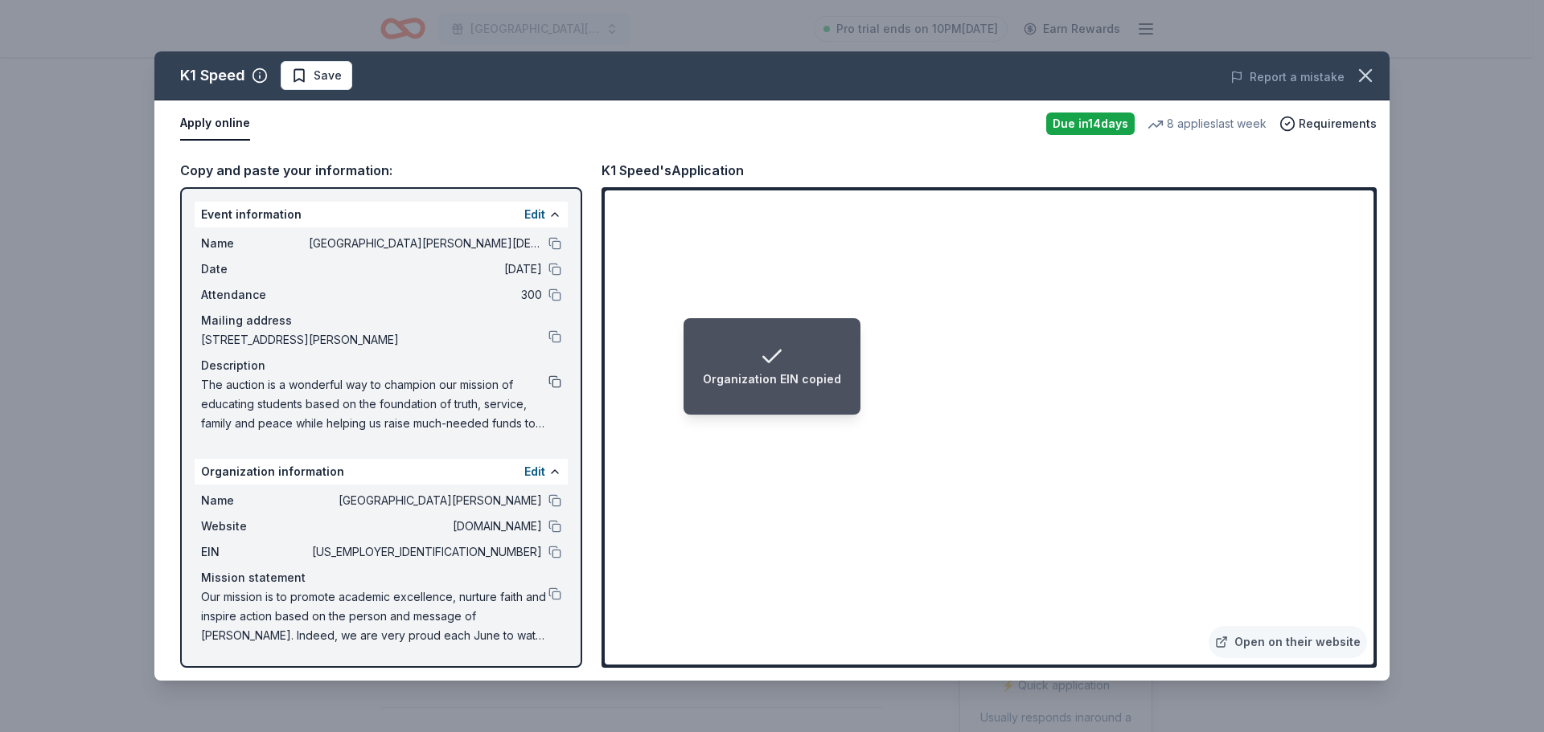
click at [555, 379] on button at bounding box center [554, 381] width 13 height 13
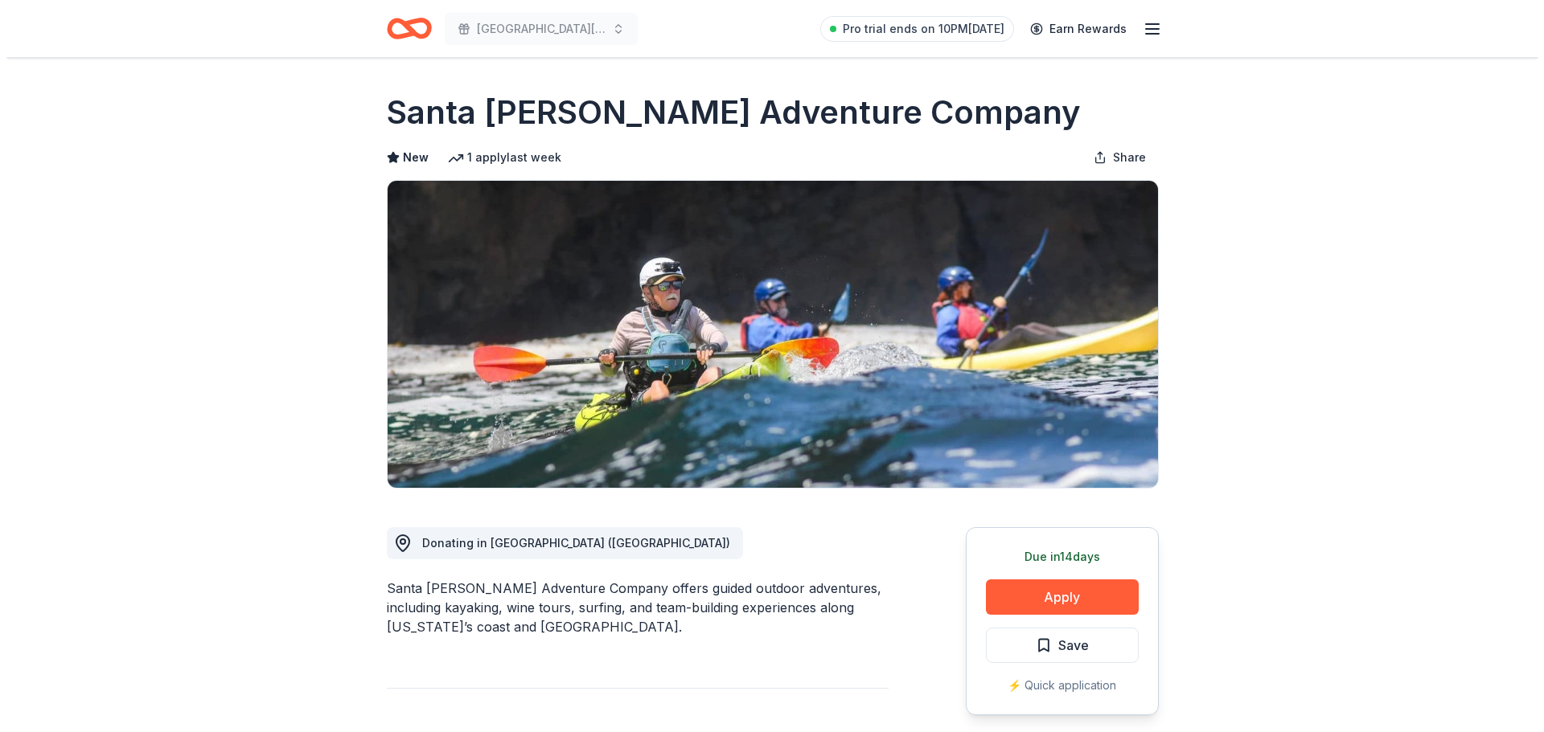
scroll to position [322, 0]
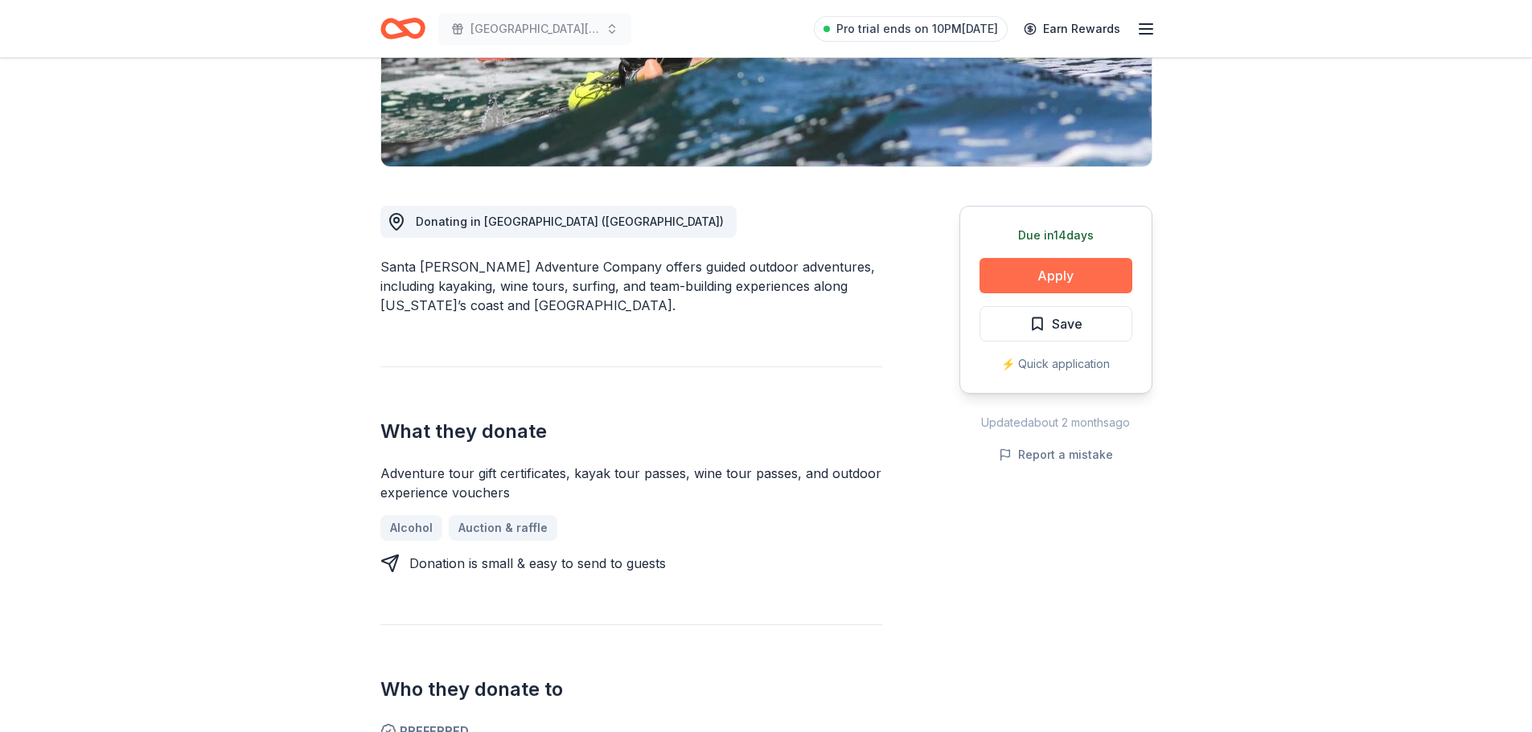
click at [1061, 271] on button "Apply" at bounding box center [1055, 275] width 153 height 35
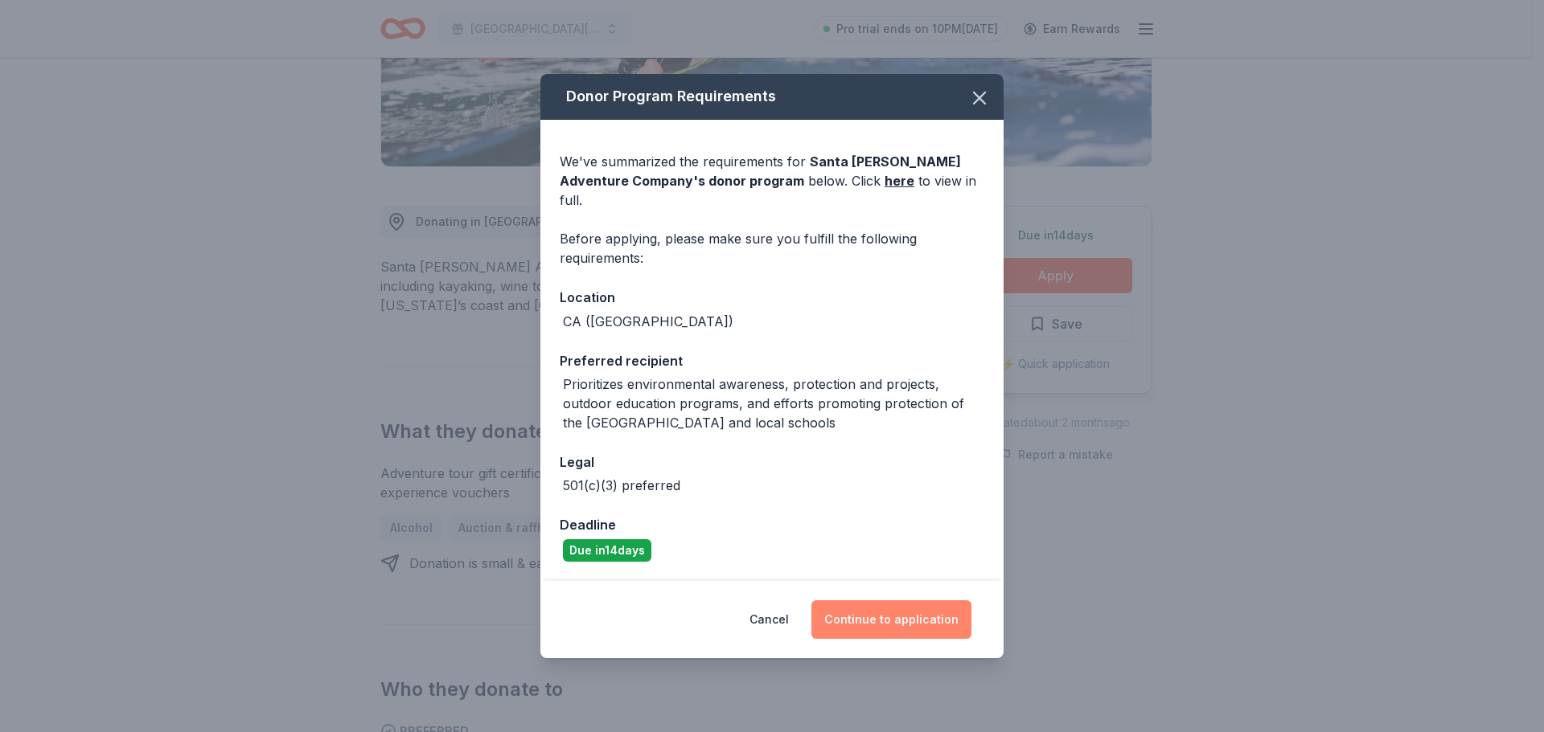
click at [900, 620] on button "Continue to application" at bounding box center [891, 620] width 160 height 39
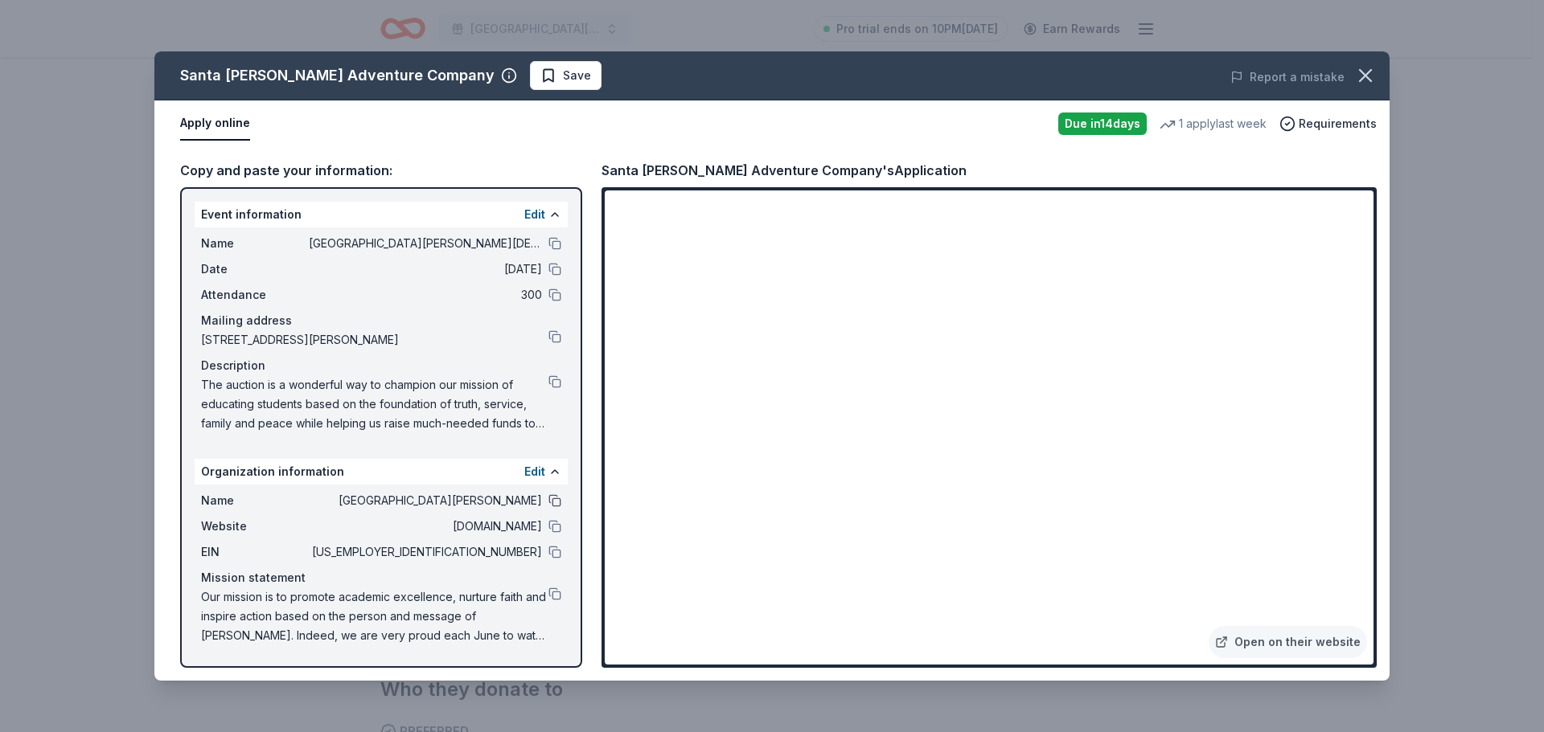
click at [552, 500] on button at bounding box center [554, 500] width 13 height 13
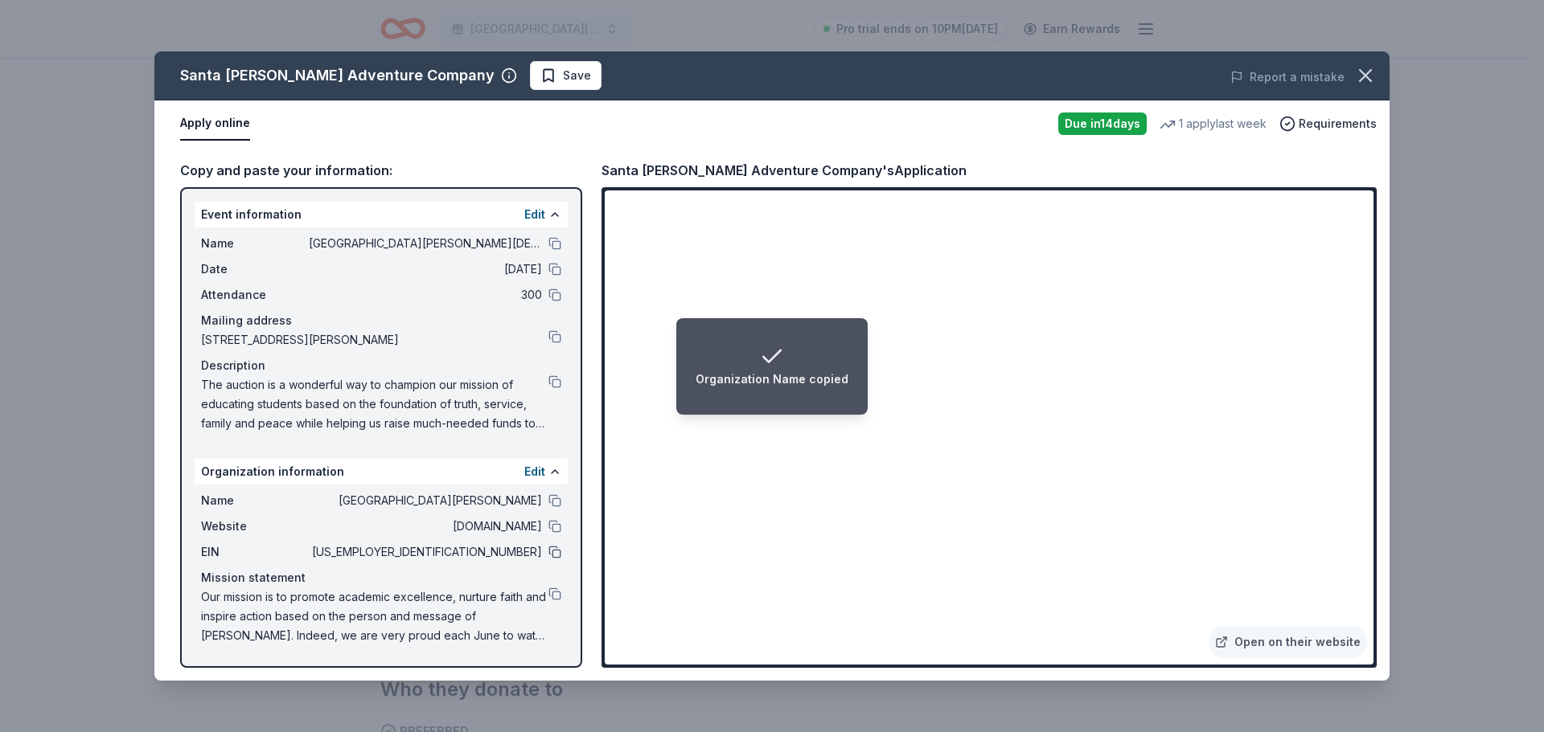
click at [557, 548] on button at bounding box center [554, 552] width 13 height 13
click at [556, 242] on button at bounding box center [554, 243] width 13 height 13
click at [554, 376] on button at bounding box center [554, 381] width 13 height 13
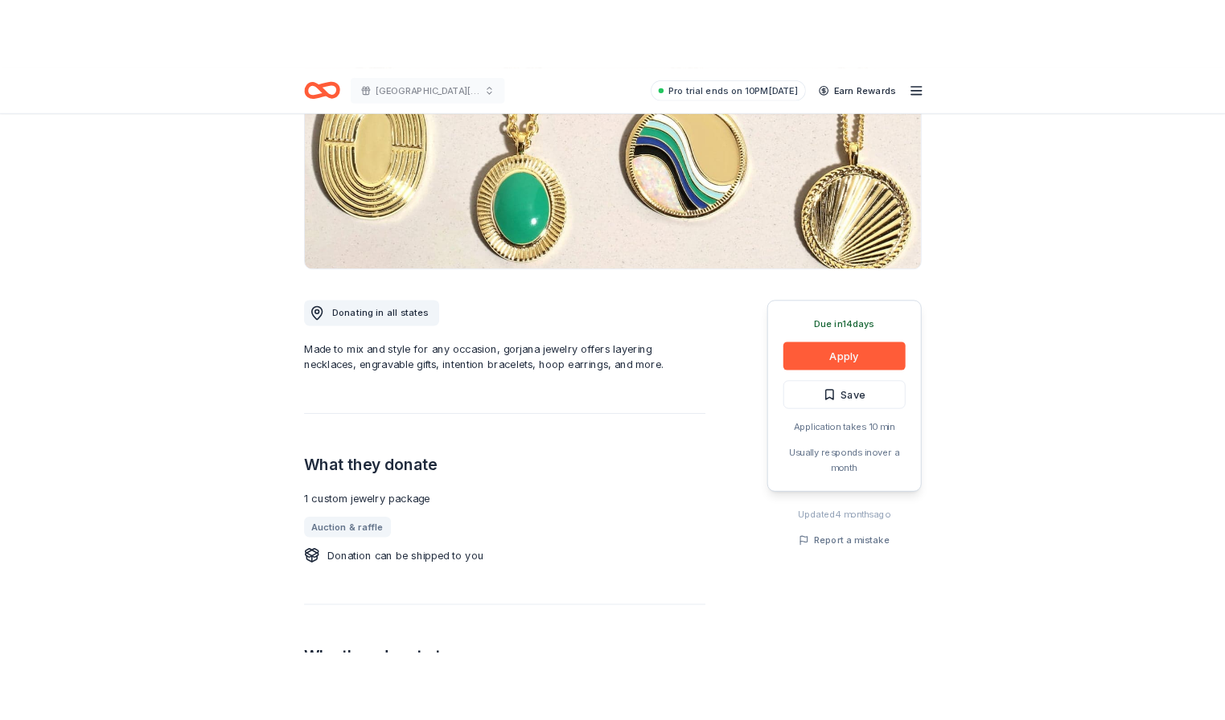
scroll to position [241, 0]
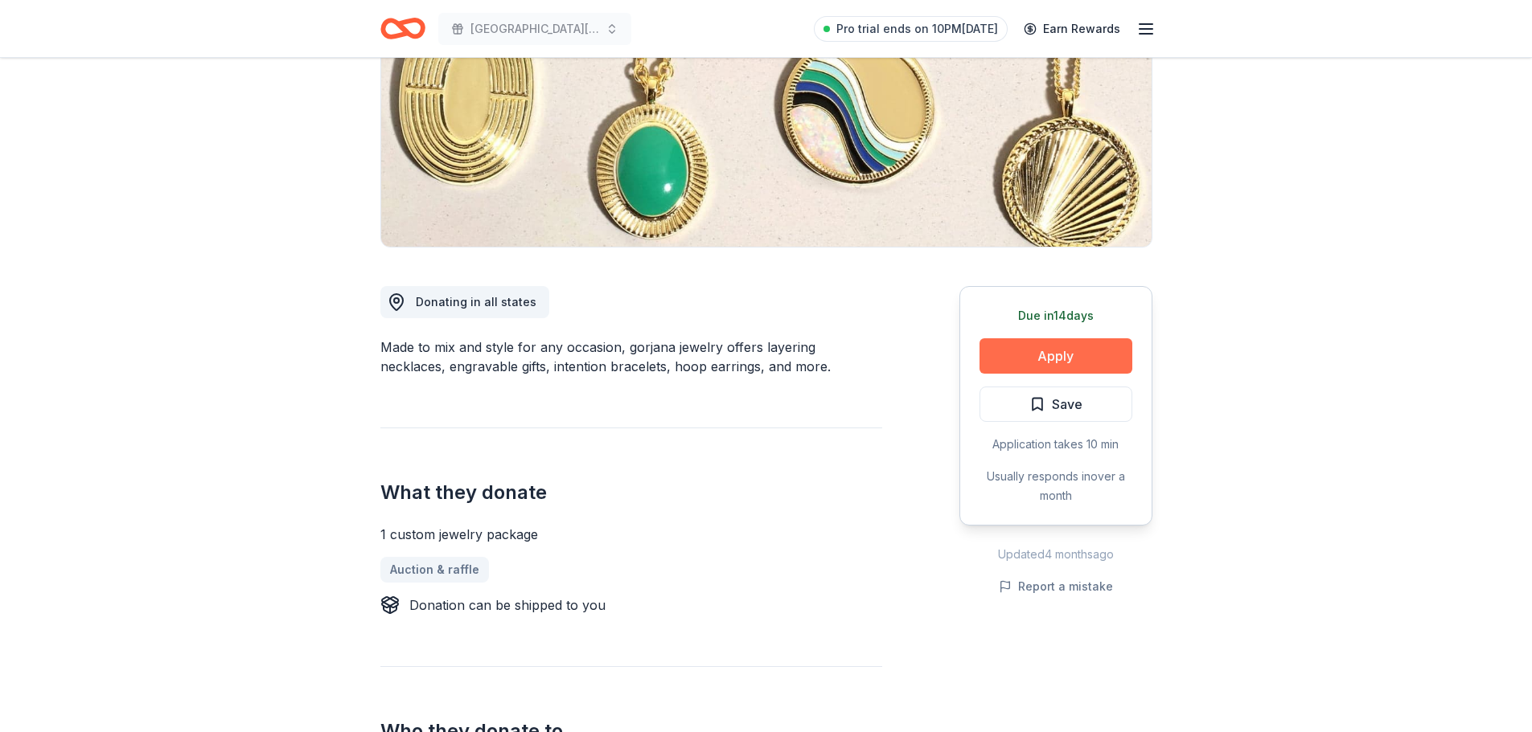
click at [1065, 351] on button "Apply" at bounding box center [1055, 355] width 153 height 35
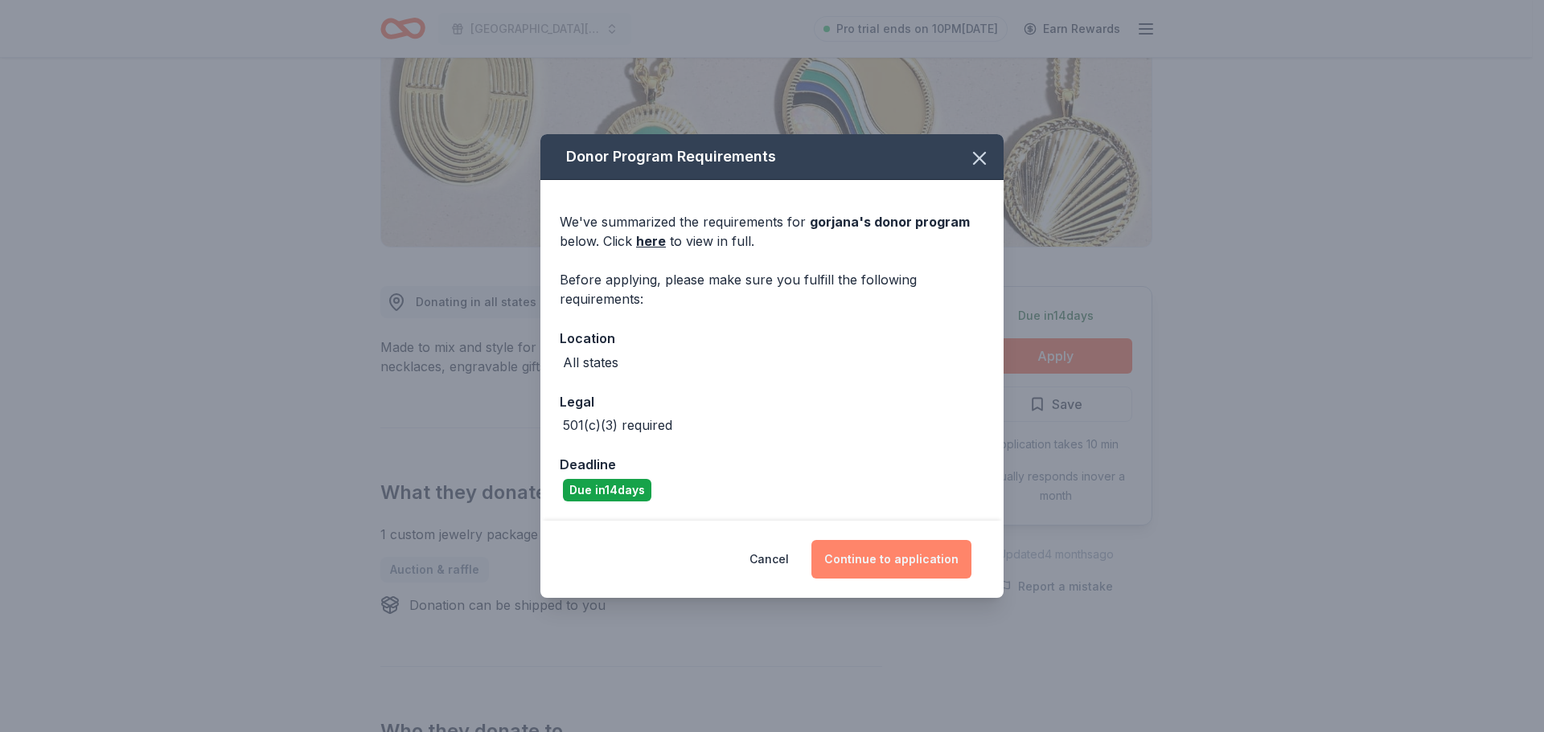
click at [877, 560] on button "Continue to application" at bounding box center [891, 559] width 160 height 39
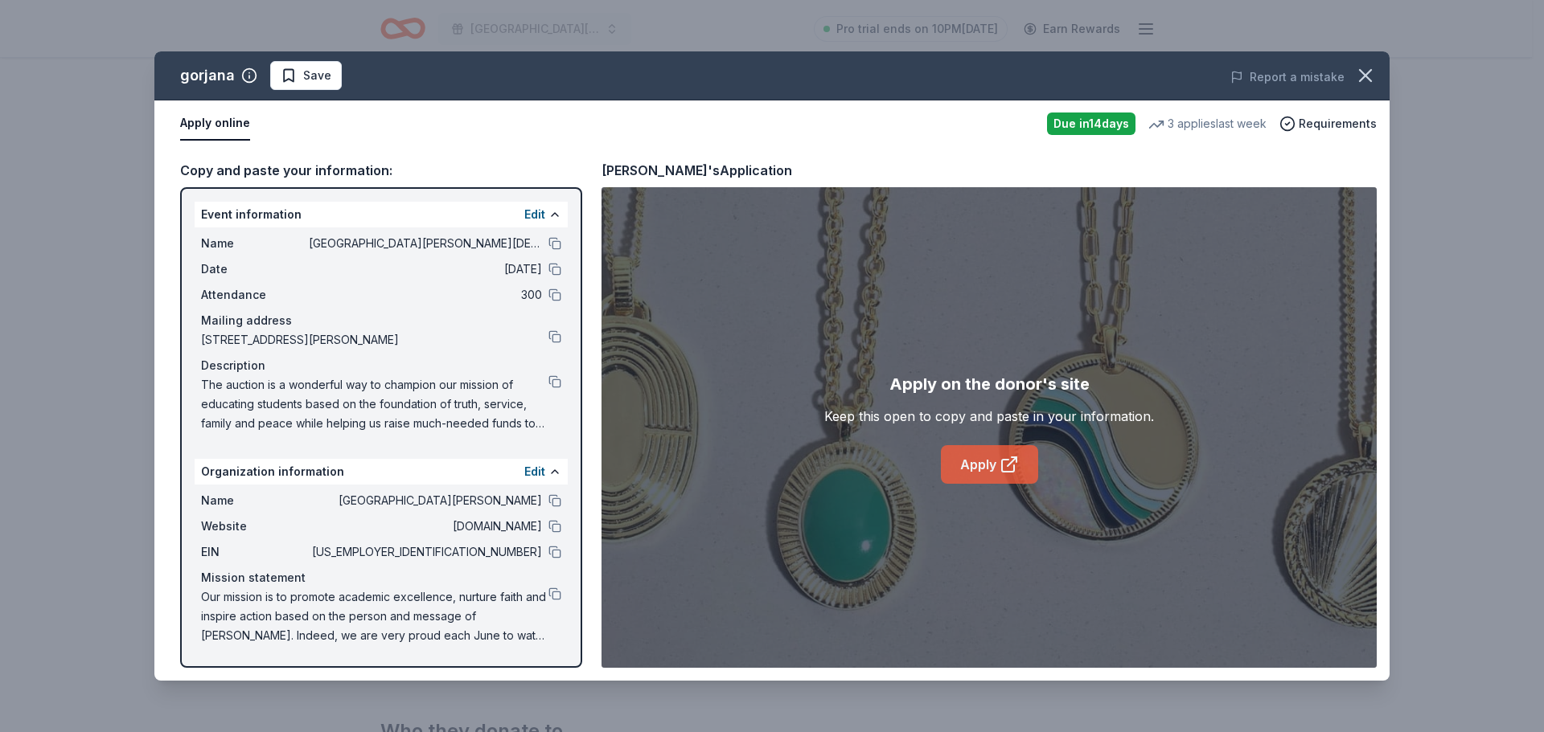
click at [995, 466] on link "Apply" at bounding box center [989, 464] width 97 height 39
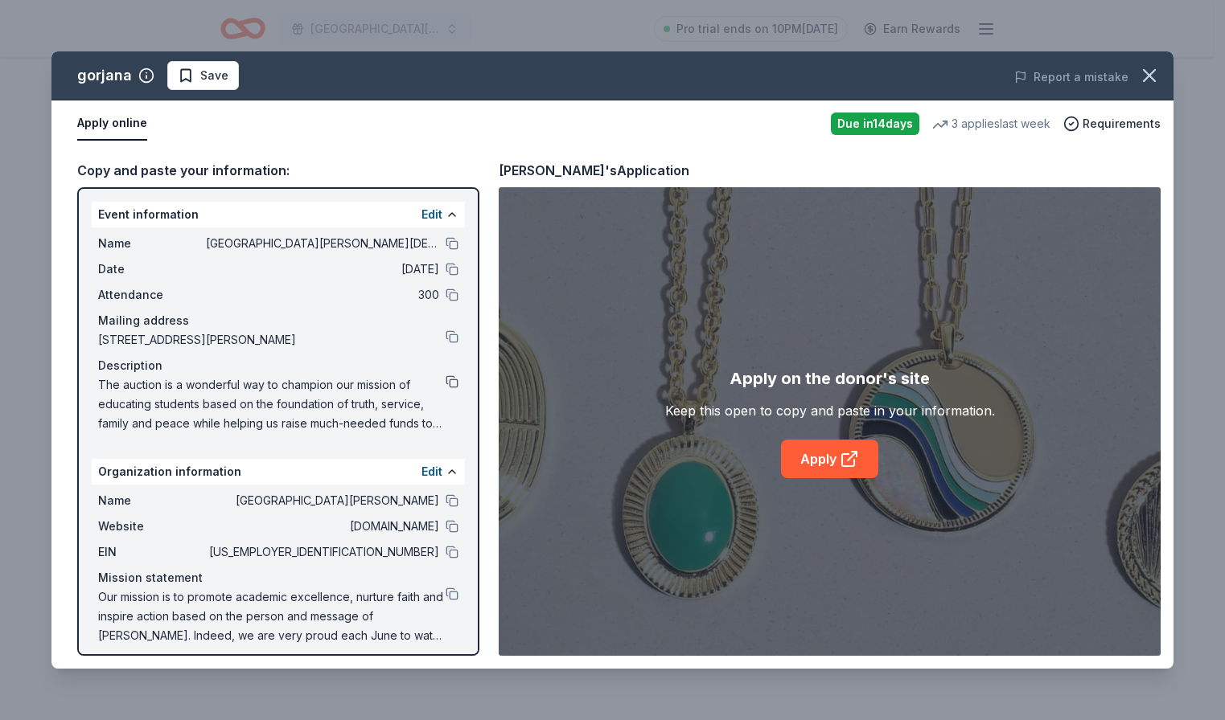
click at [445, 381] on button at bounding box center [451, 381] width 13 height 13
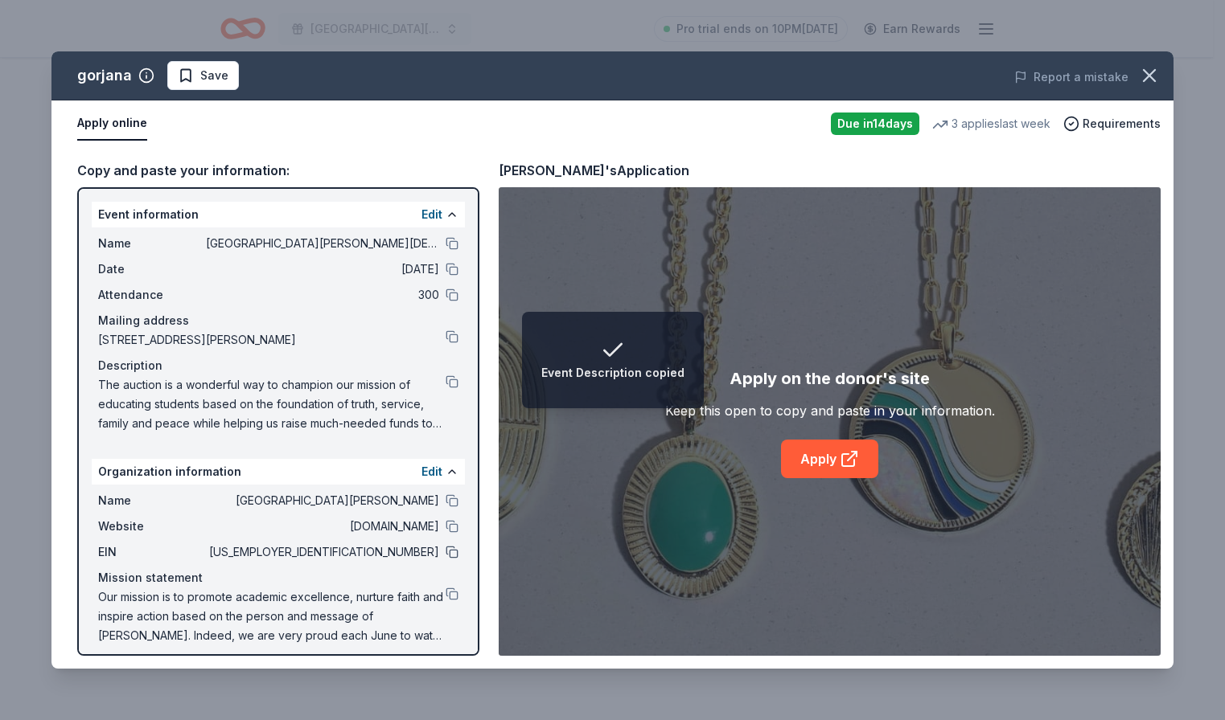
click at [445, 550] on button at bounding box center [451, 552] width 13 height 13
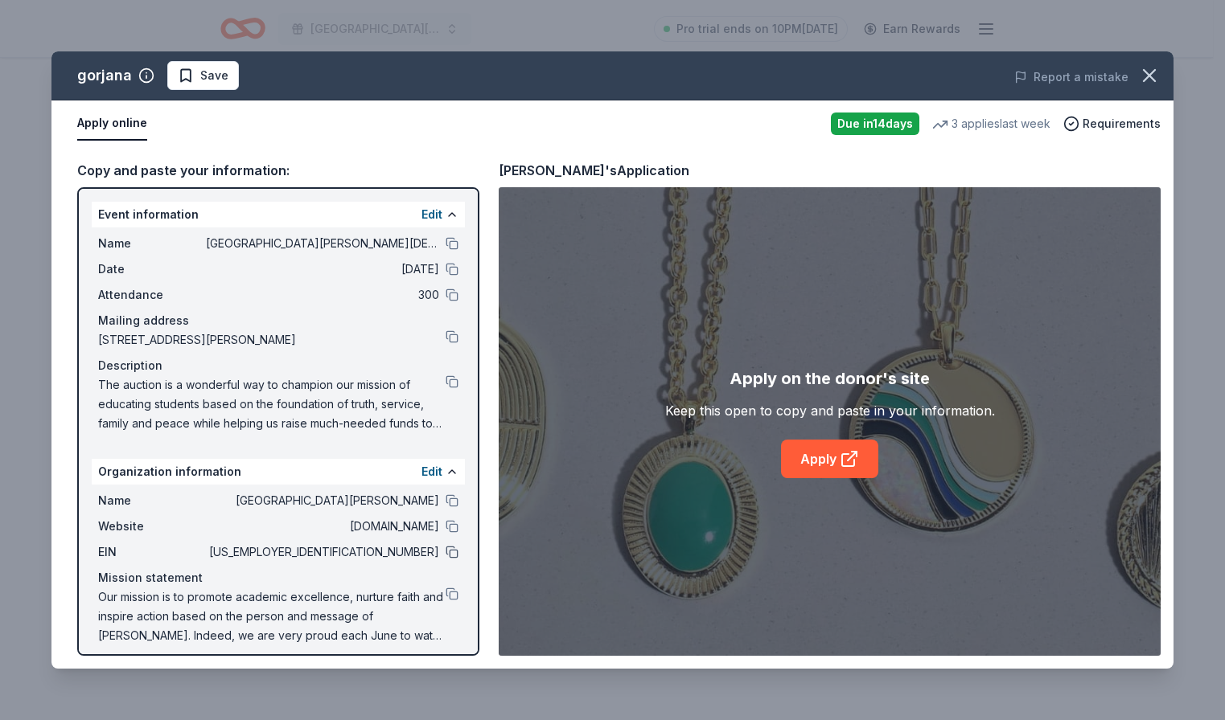
click at [445, 553] on button at bounding box center [451, 552] width 13 height 13
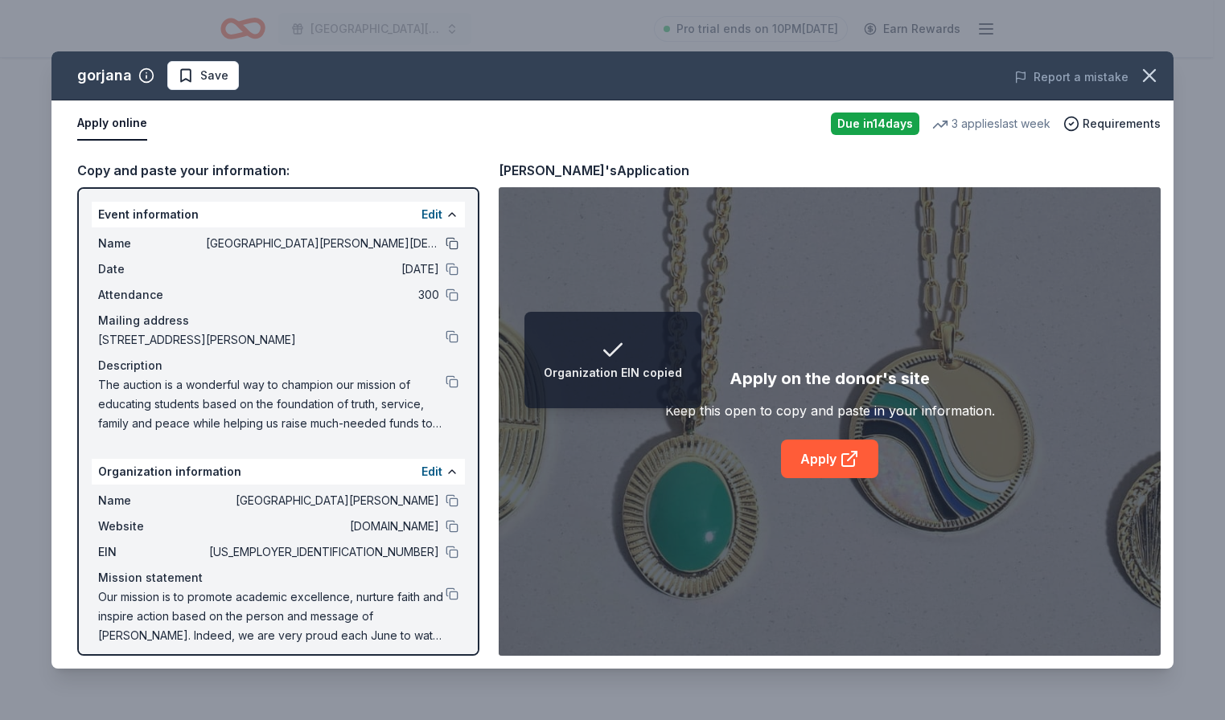
click at [445, 242] on button at bounding box center [451, 243] width 13 height 13
click at [445, 383] on button at bounding box center [451, 381] width 13 height 13
drag, startPoint x: 441, startPoint y: 334, endPoint x: 449, endPoint y: 337, distance: 9.2
click at [445, 334] on button at bounding box center [451, 336] width 13 height 13
click at [445, 241] on button at bounding box center [451, 243] width 13 height 13
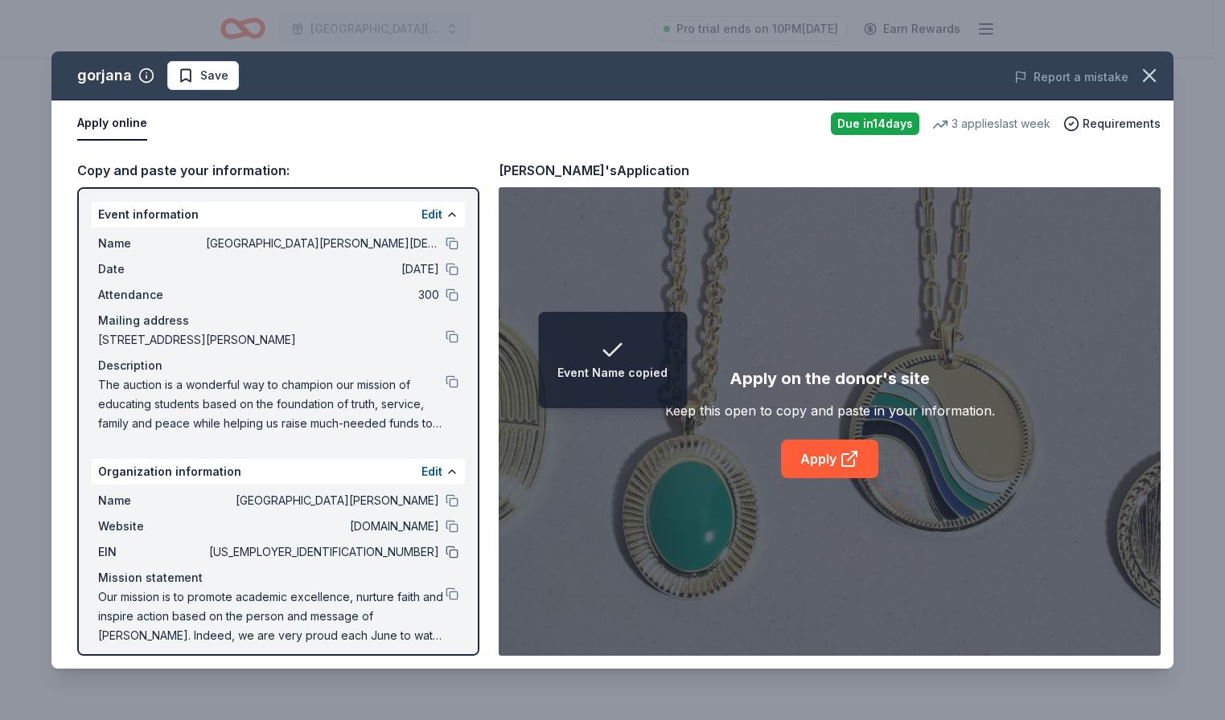
drag, startPoint x: 437, startPoint y: 547, endPoint x: 323, endPoint y: 556, distance: 114.5
click at [445, 548] on button at bounding box center [451, 552] width 13 height 13
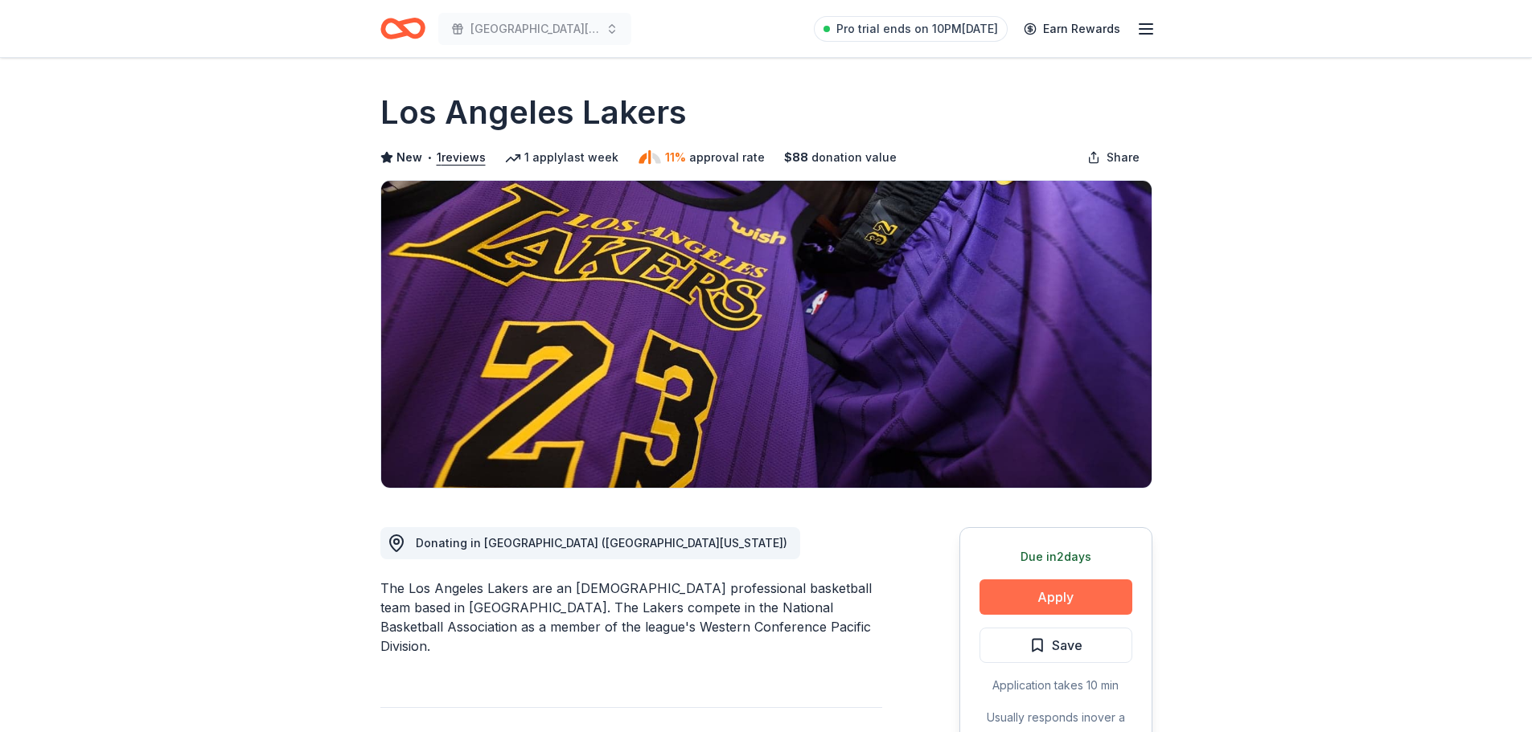
click at [1040, 596] on button "Apply" at bounding box center [1055, 597] width 153 height 35
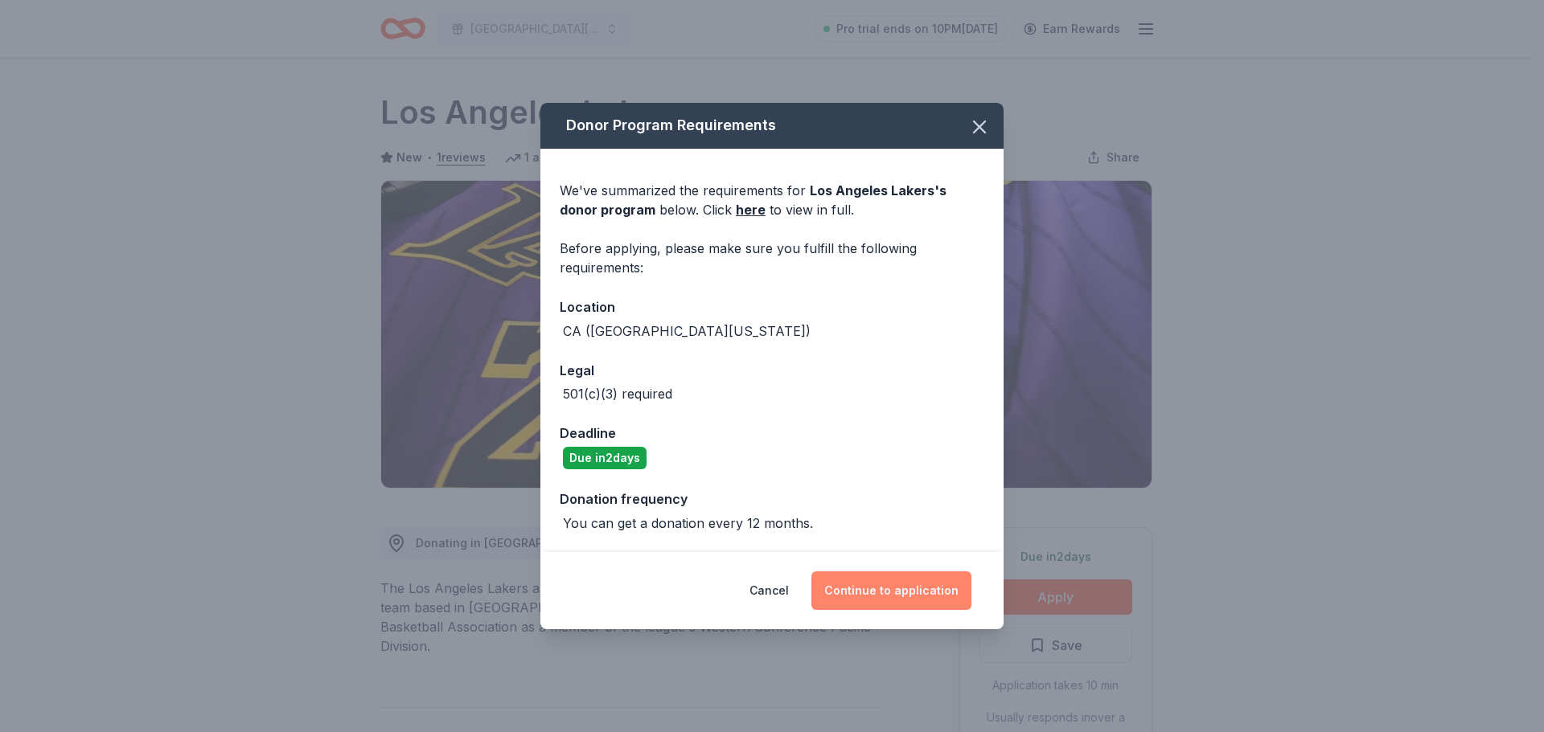
click at [891, 576] on button "Continue to application" at bounding box center [891, 591] width 160 height 39
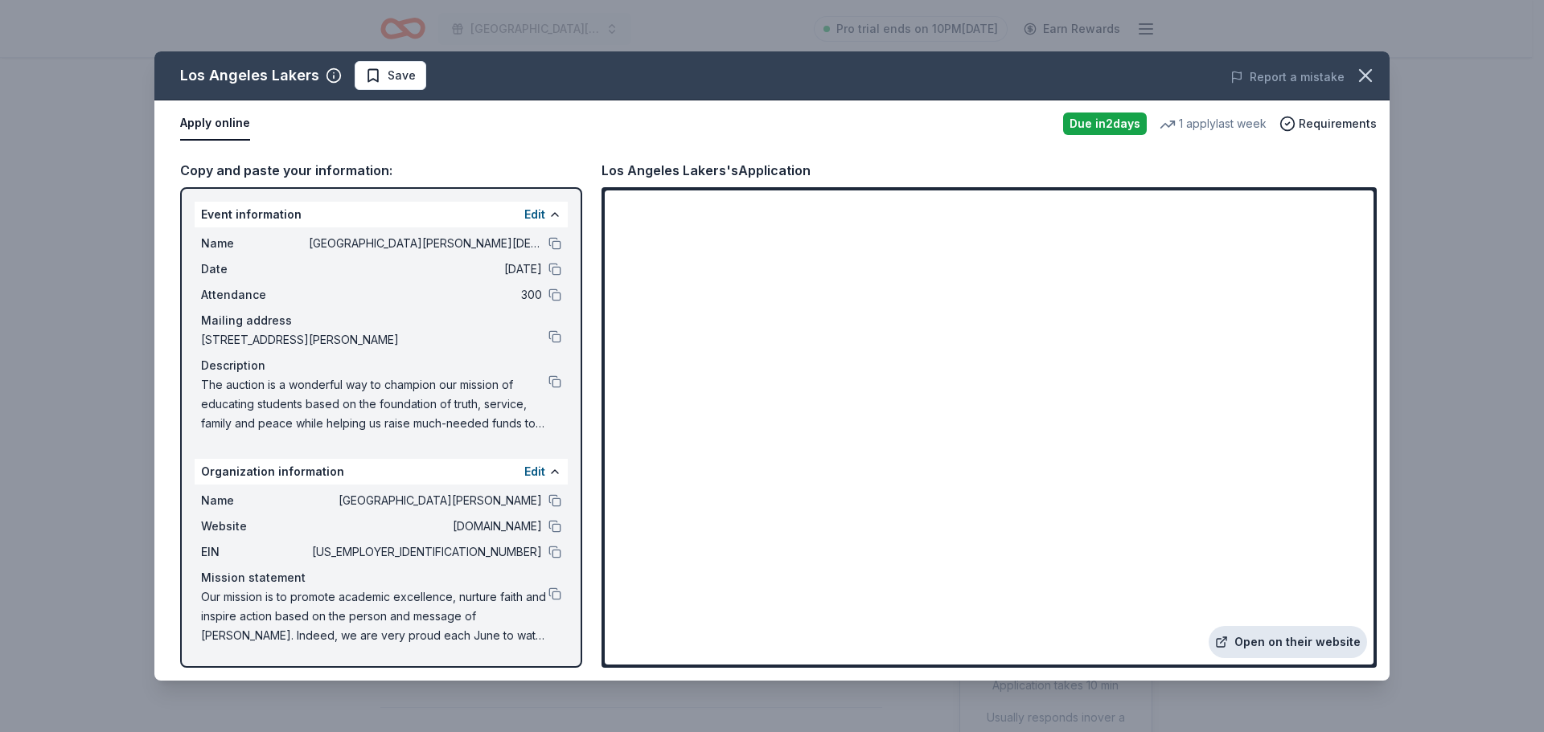
click at [1298, 643] on link "Open on their website" at bounding box center [1287, 642] width 158 height 32
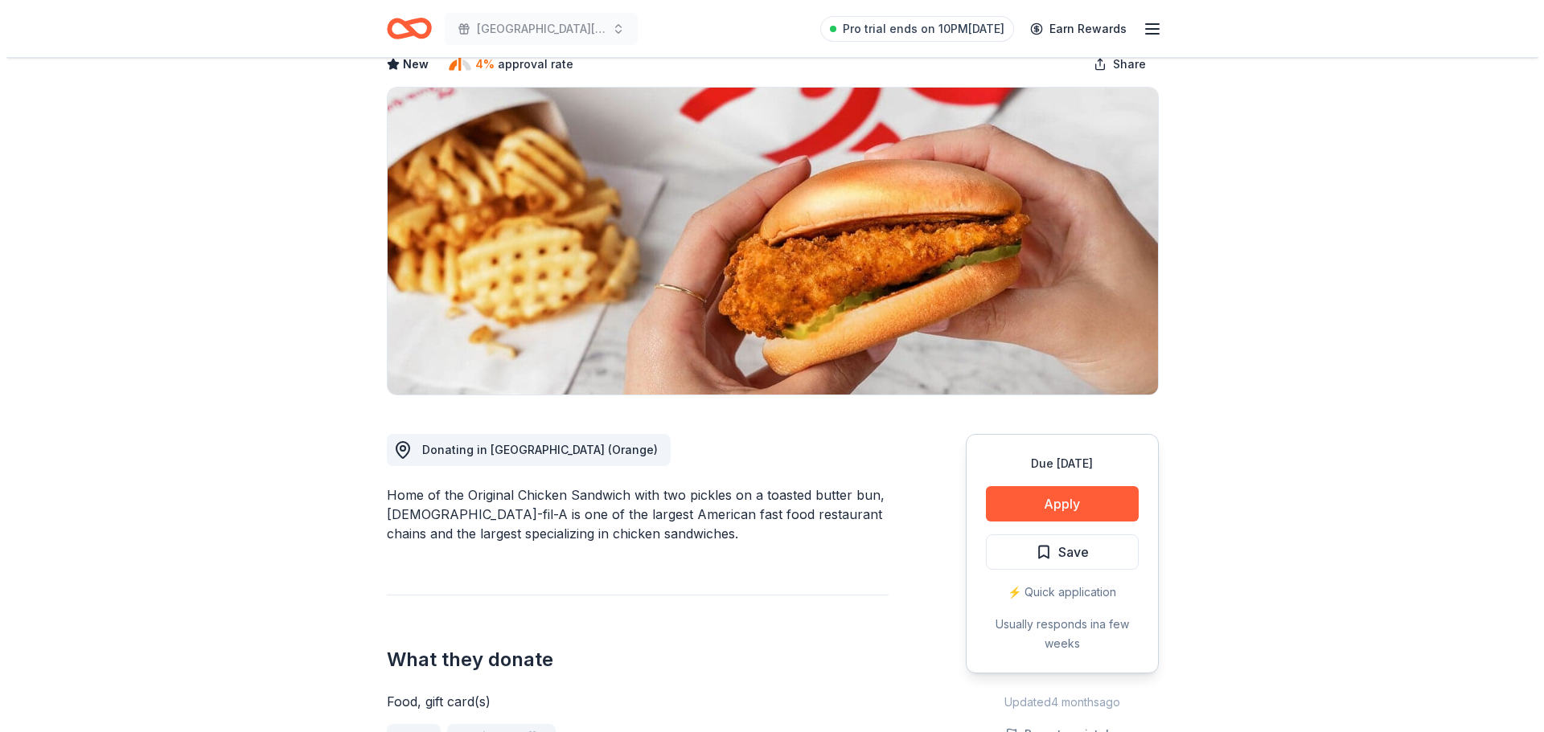
scroll to position [322, 0]
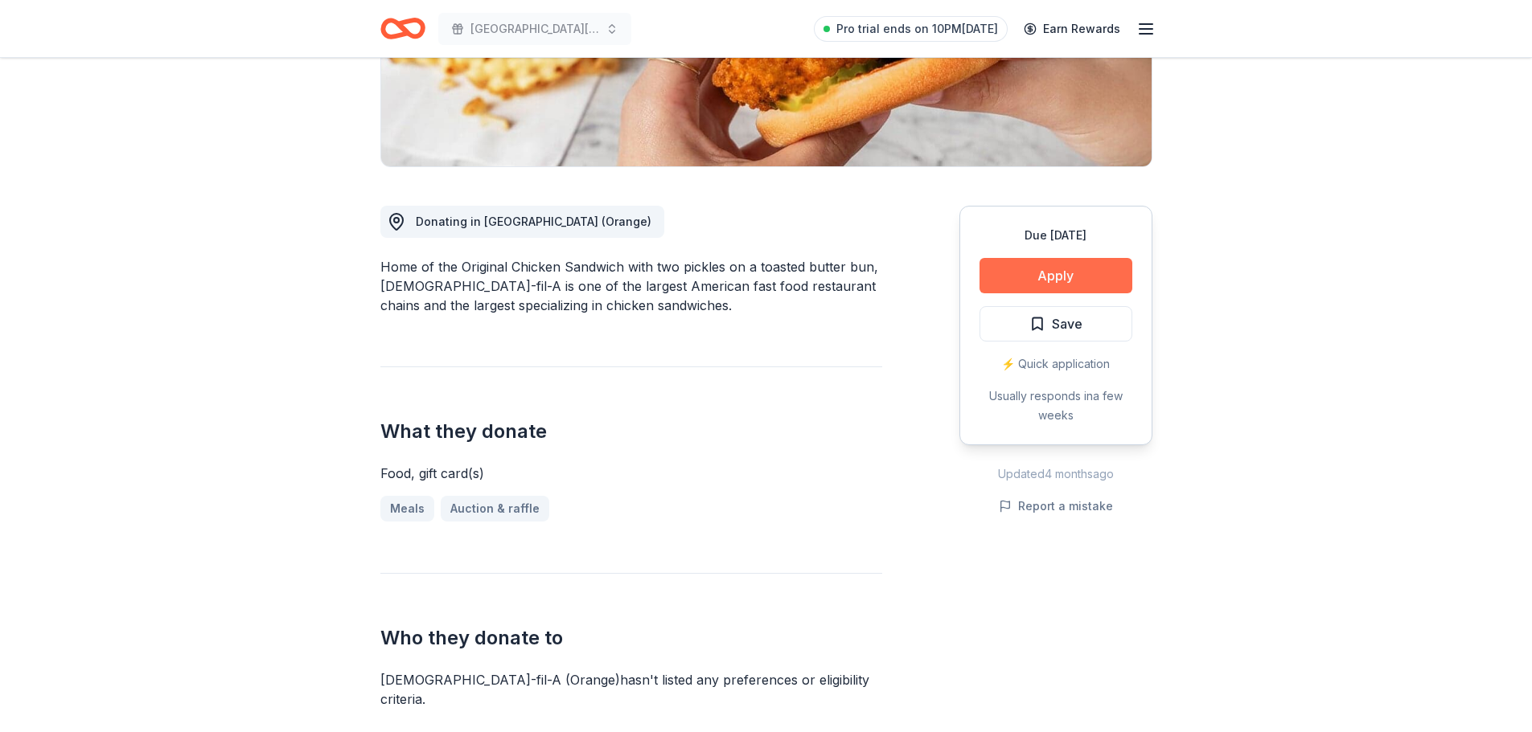
click at [1052, 273] on button "Apply" at bounding box center [1055, 275] width 153 height 35
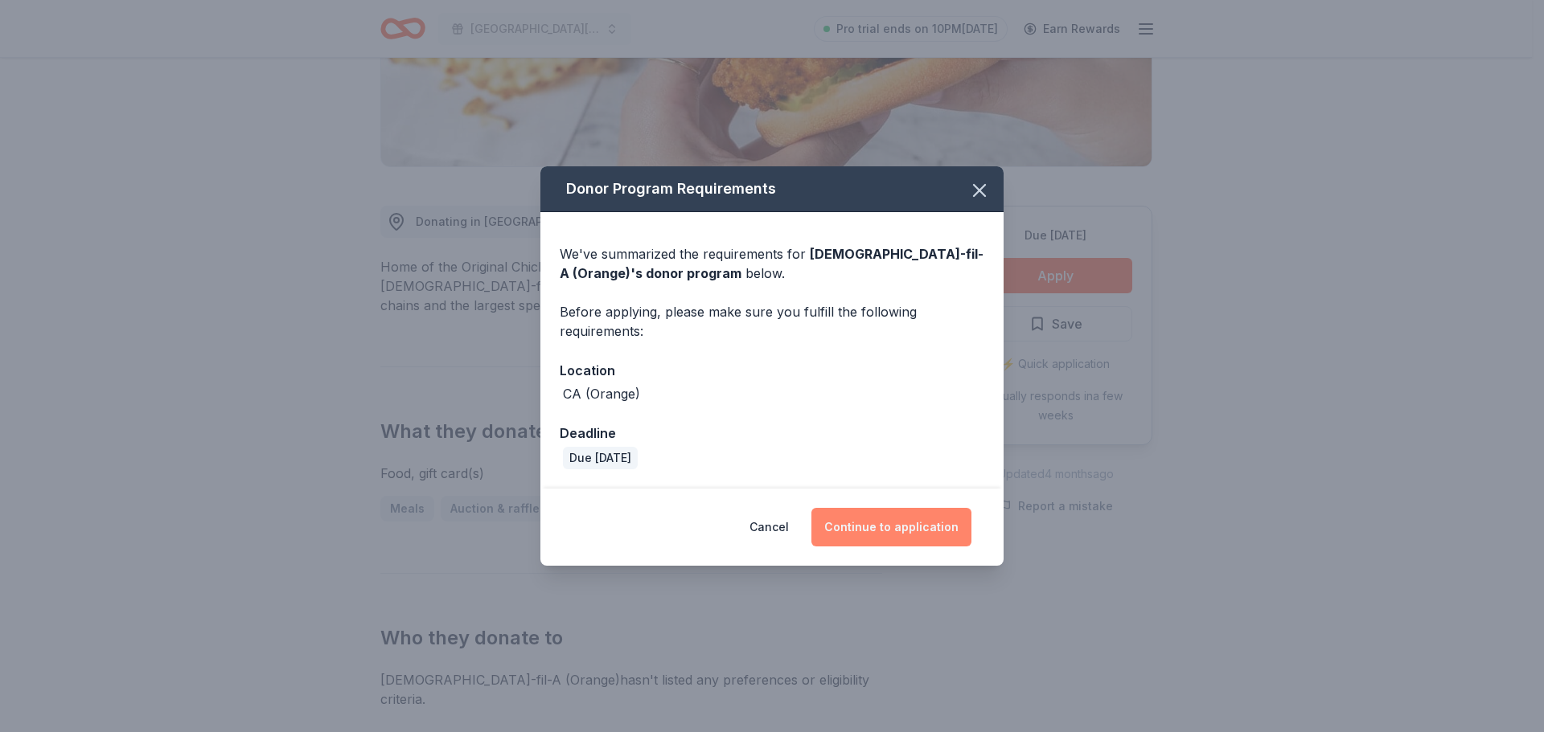
click at [885, 516] on button "Continue to application" at bounding box center [891, 527] width 160 height 39
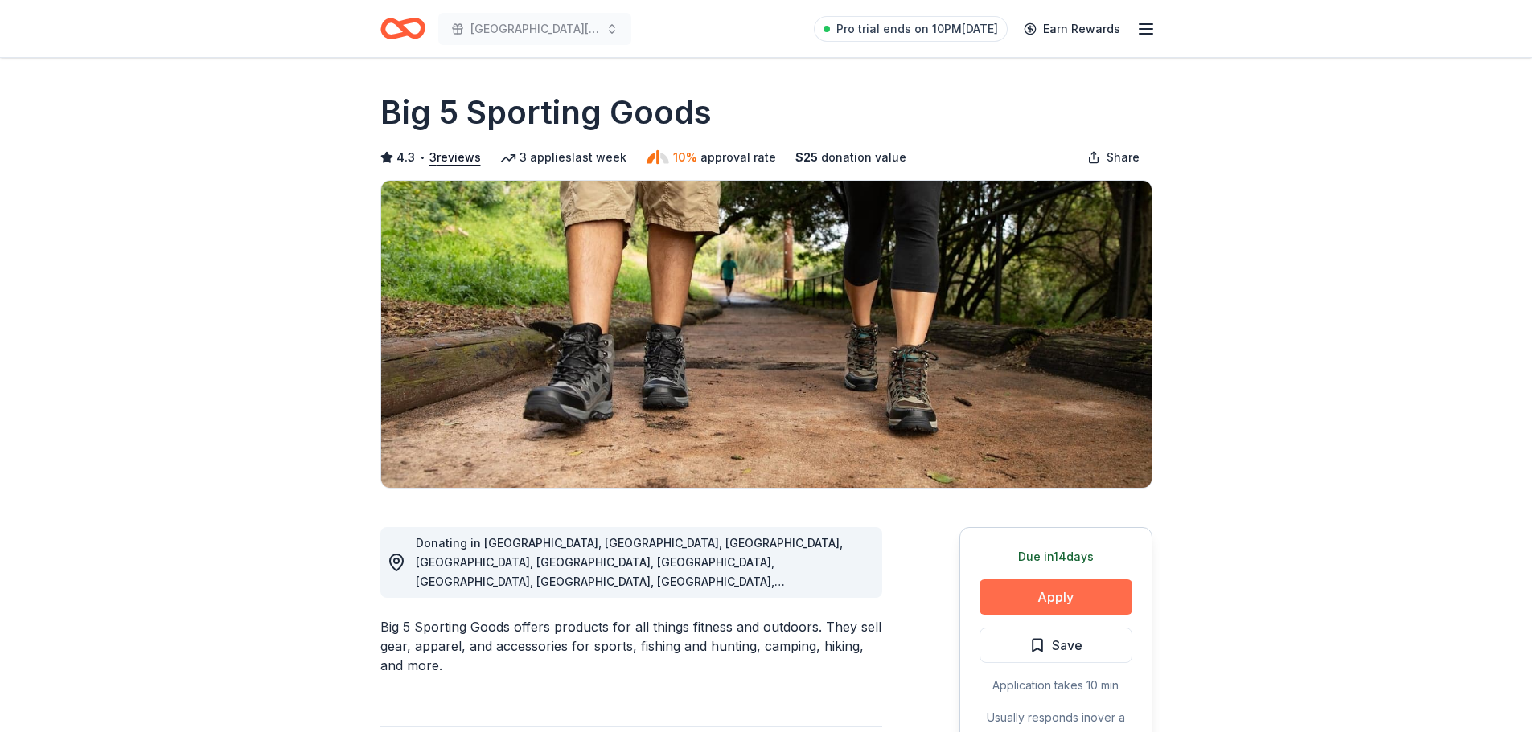
click at [1049, 597] on button "Apply" at bounding box center [1055, 597] width 153 height 35
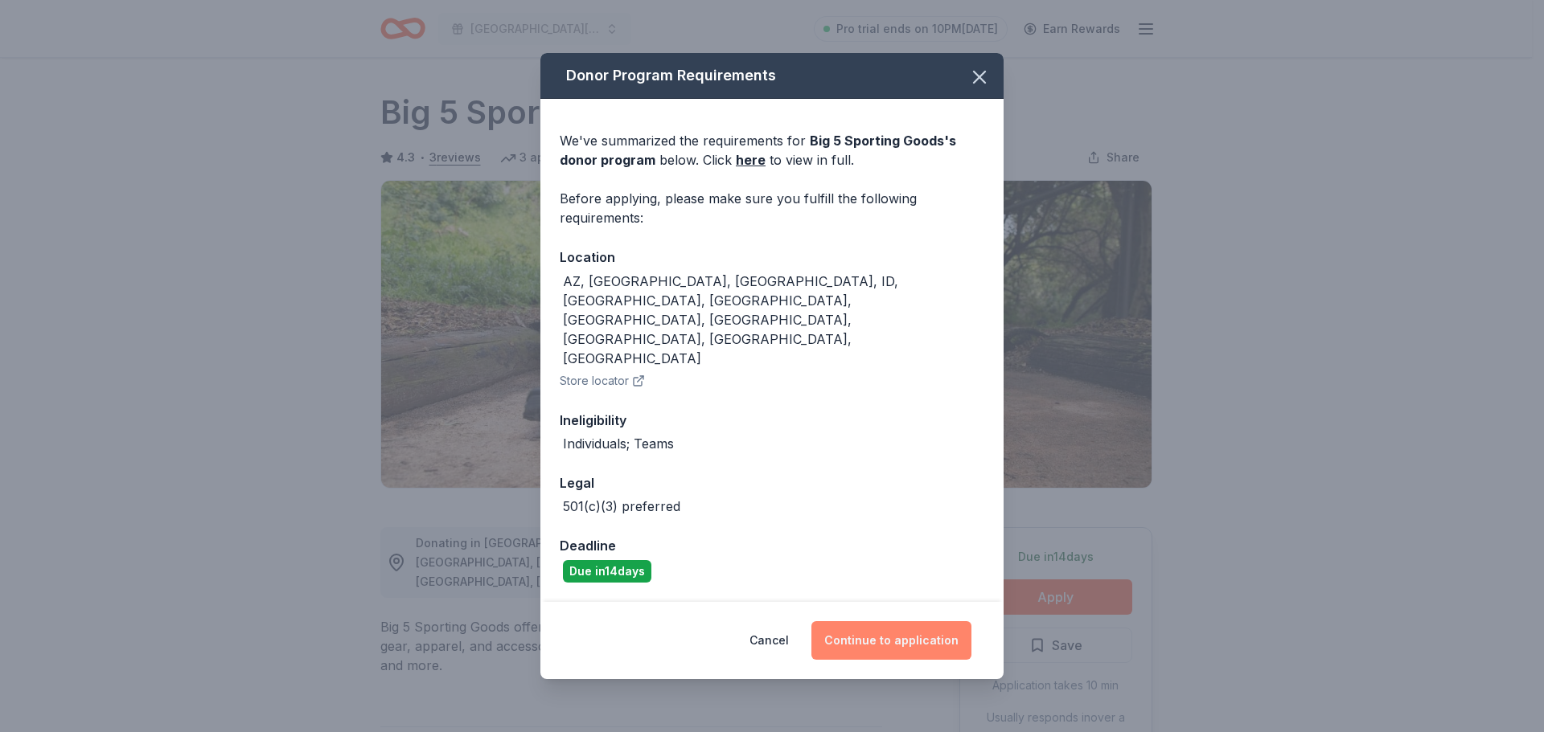
click at [884, 622] on button "Continue to application" at bounding box center [891, 641] width 160 height 39
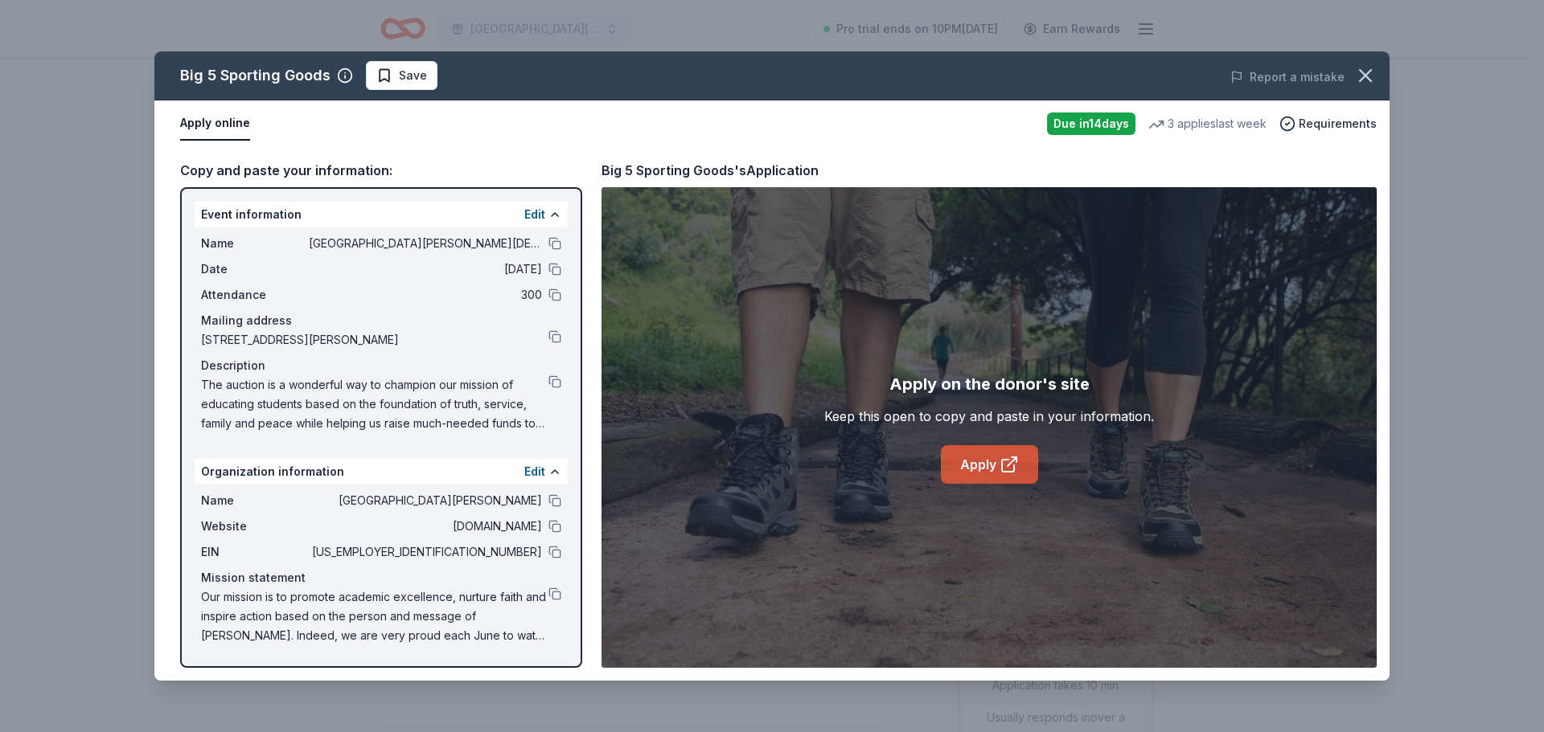
click at [1000, 458] on icon at bounding box center [1008, 464] width 19 height 19
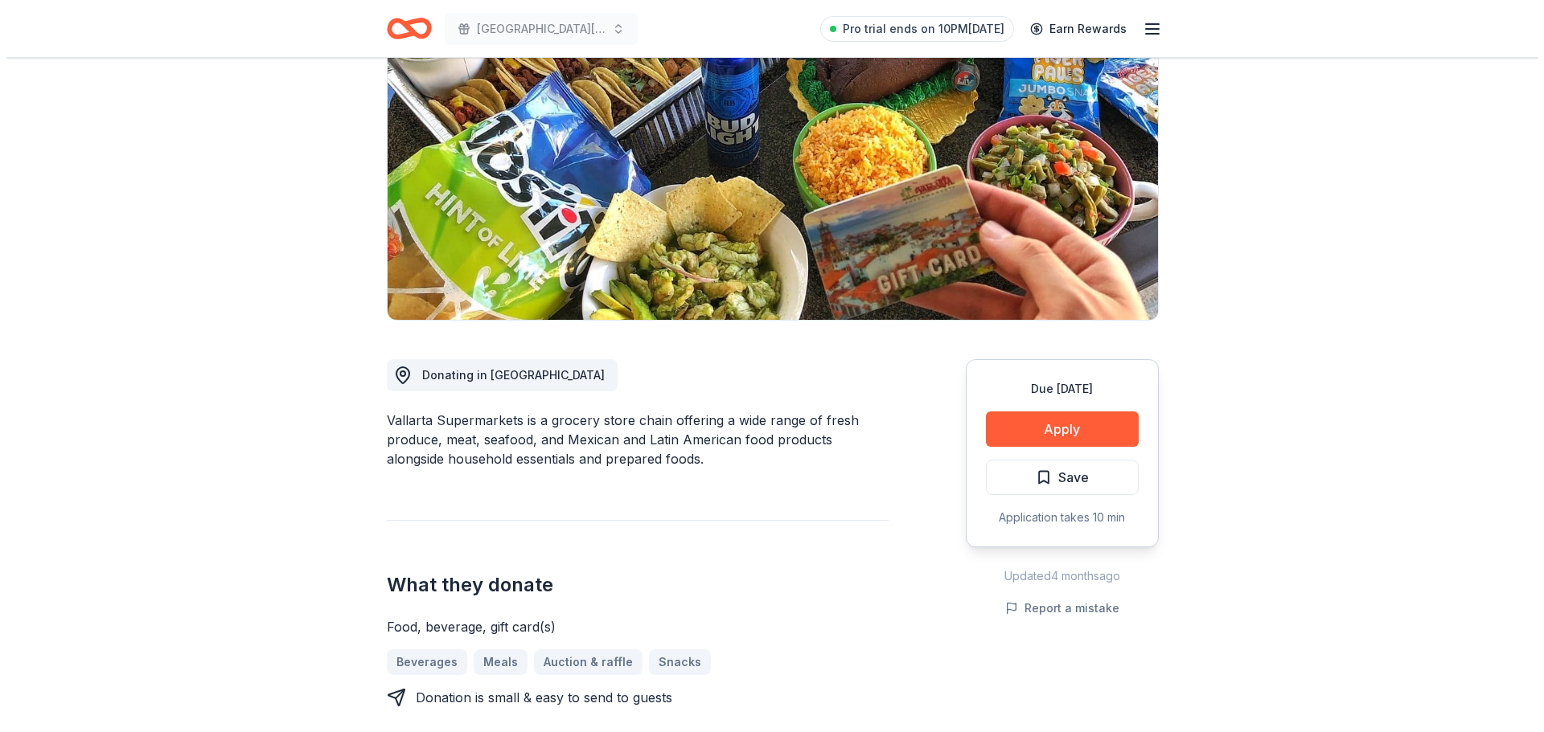
scroll to position [161, 0]
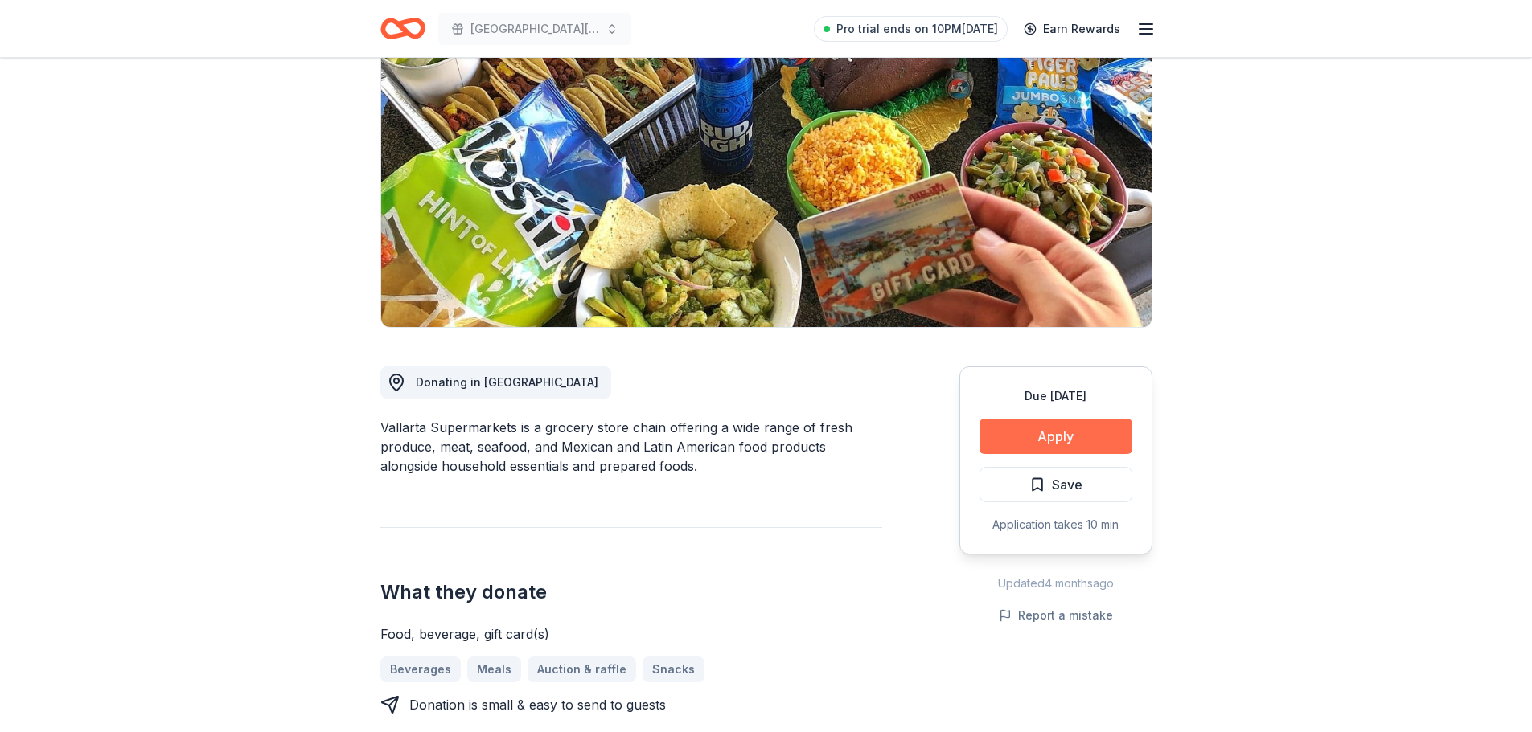
click at [1057, 430] on button "Apply" at bounding box center [1055, 436] width 153 height 35
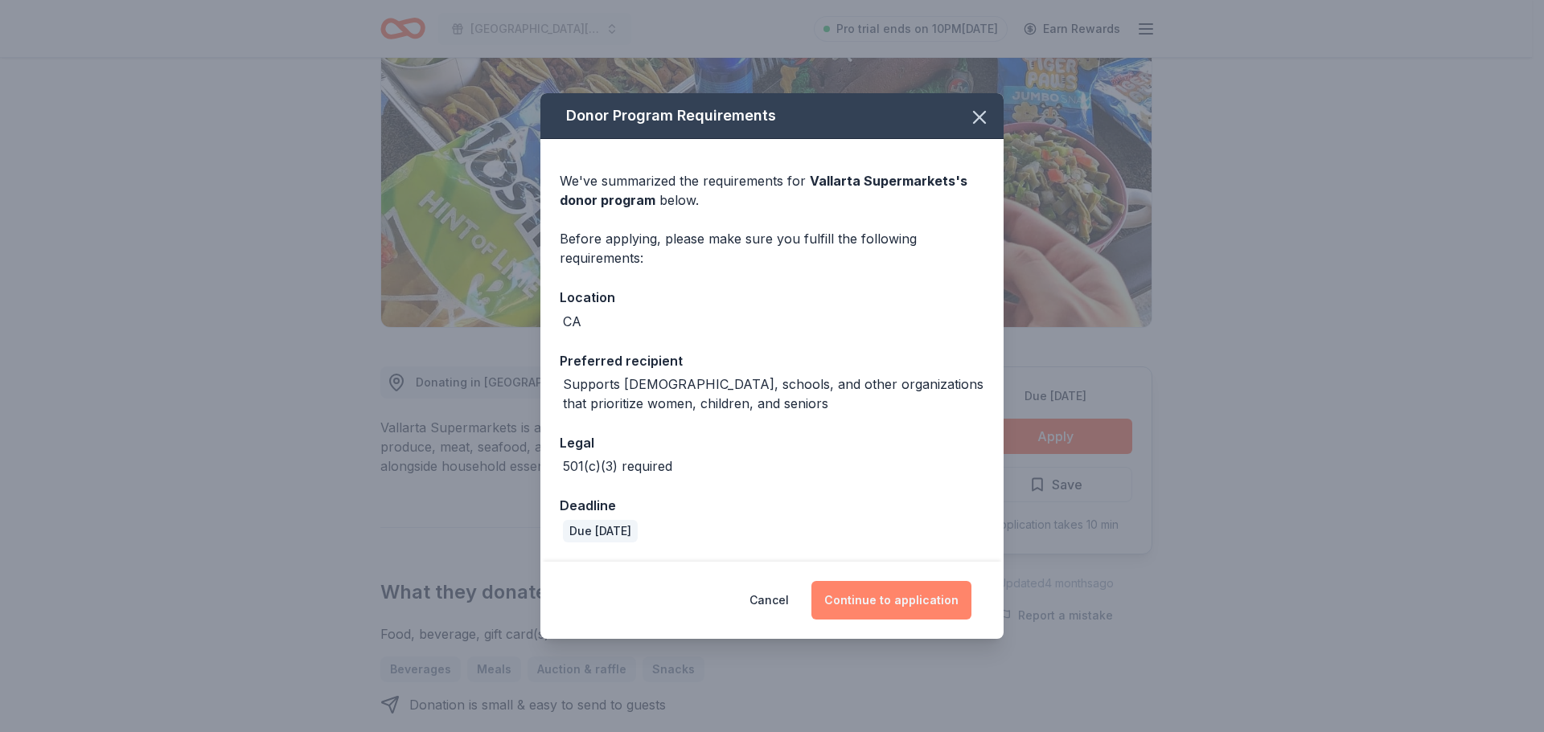
click at [892, 601] on button "Continue to application" at bounding box center [891, 600] width 160 height 39
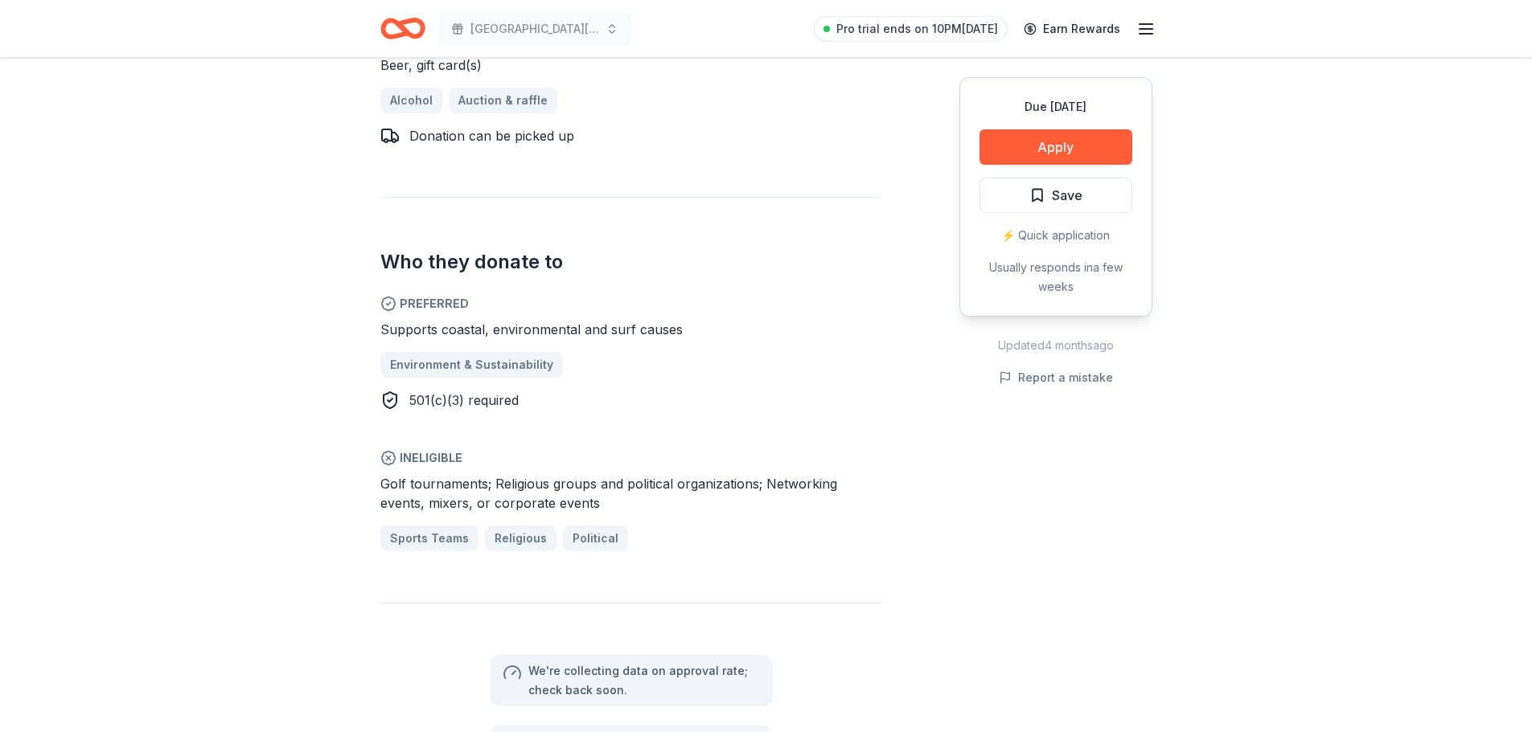
scroll to position [724, 0]
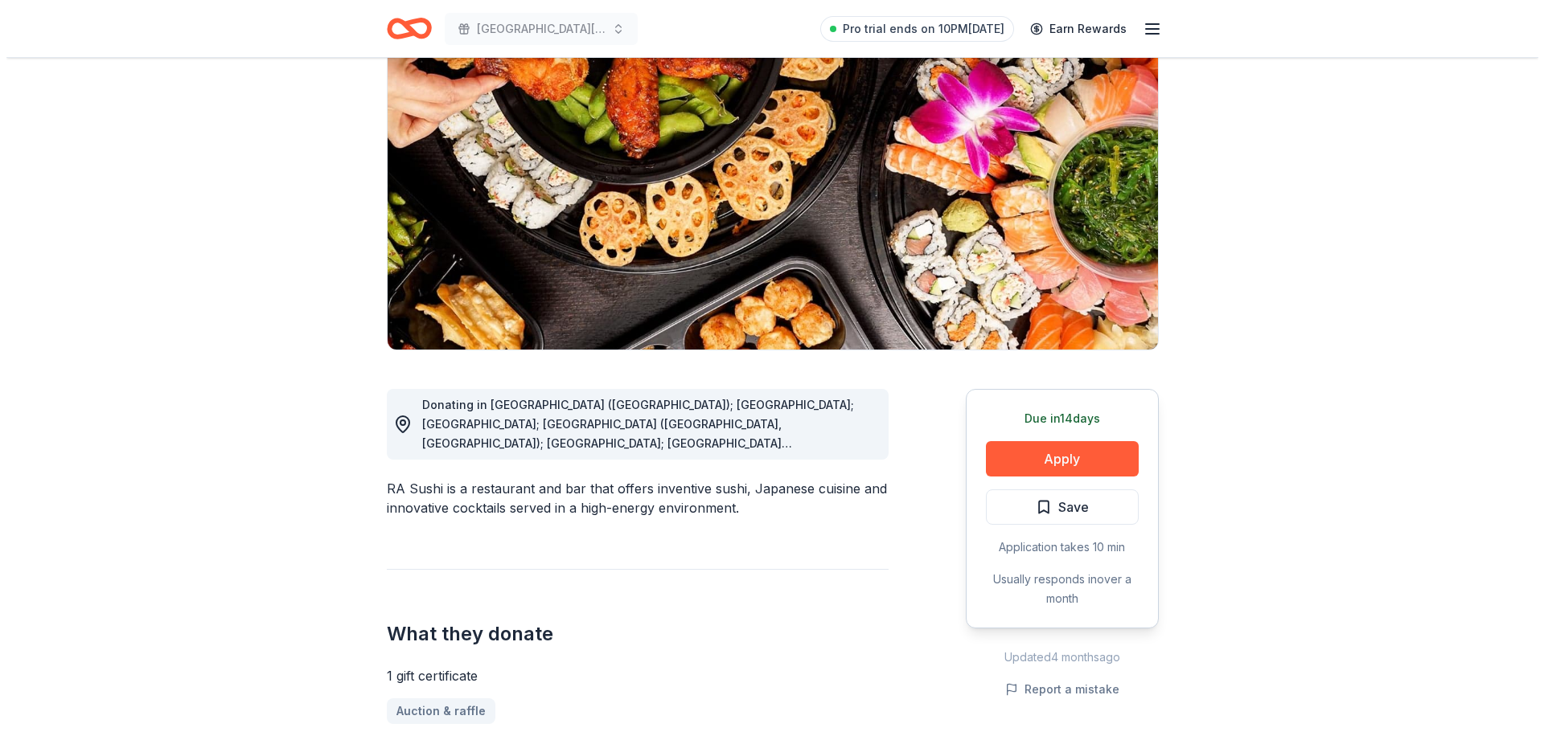
scroll to position [161, 0]
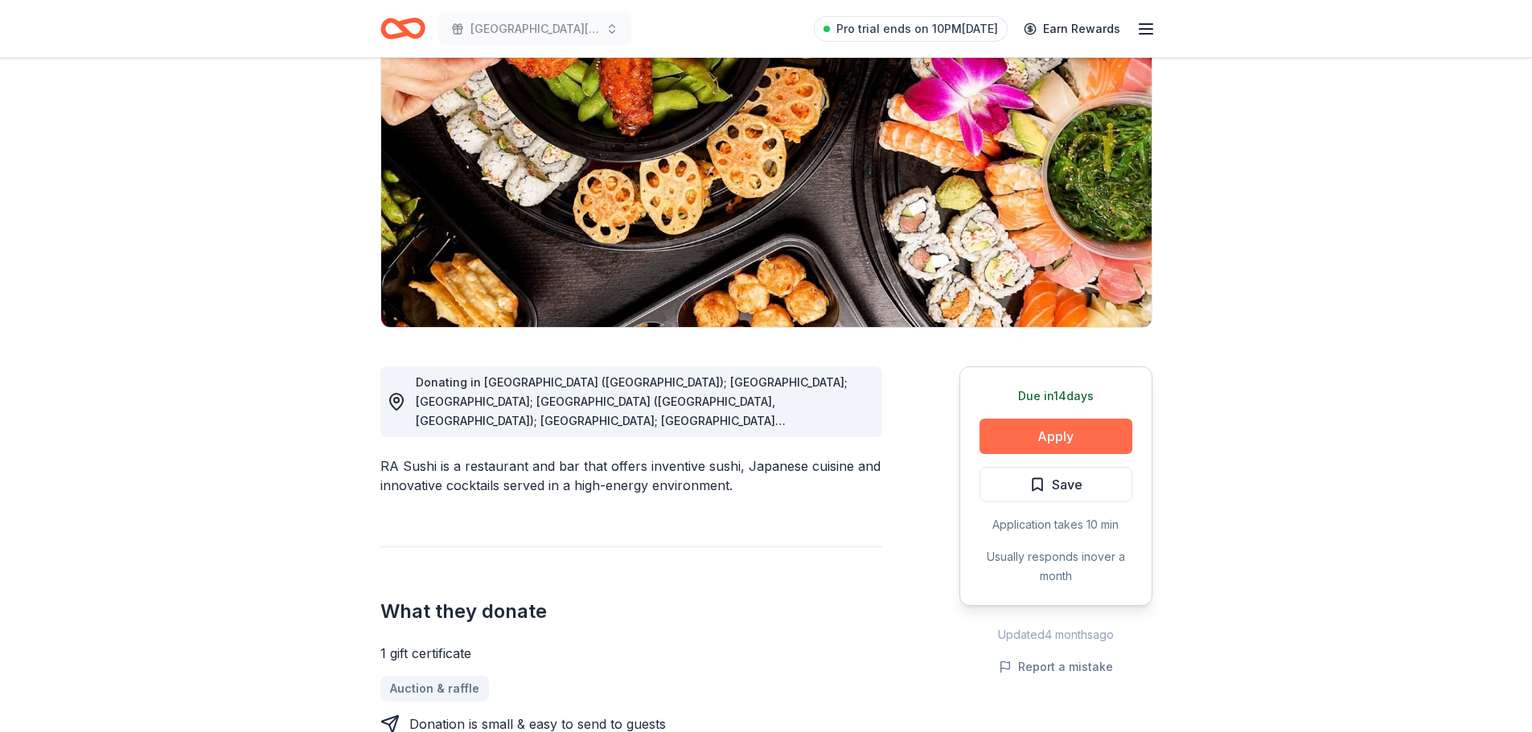
click at [1056, 433] on button "Apply" at bounding box center [1055, 436] width 153 height 35
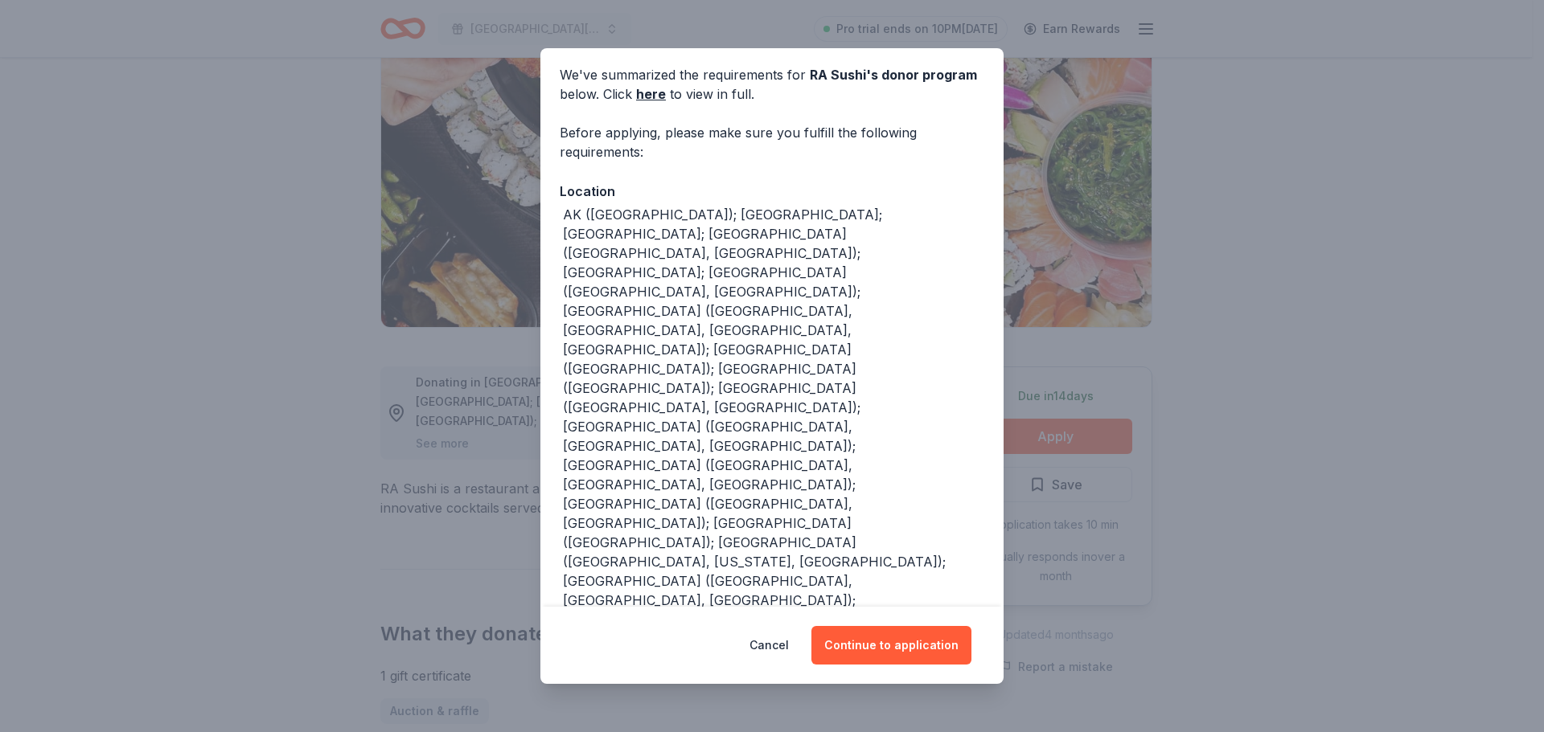
scroll to position [106, 0]
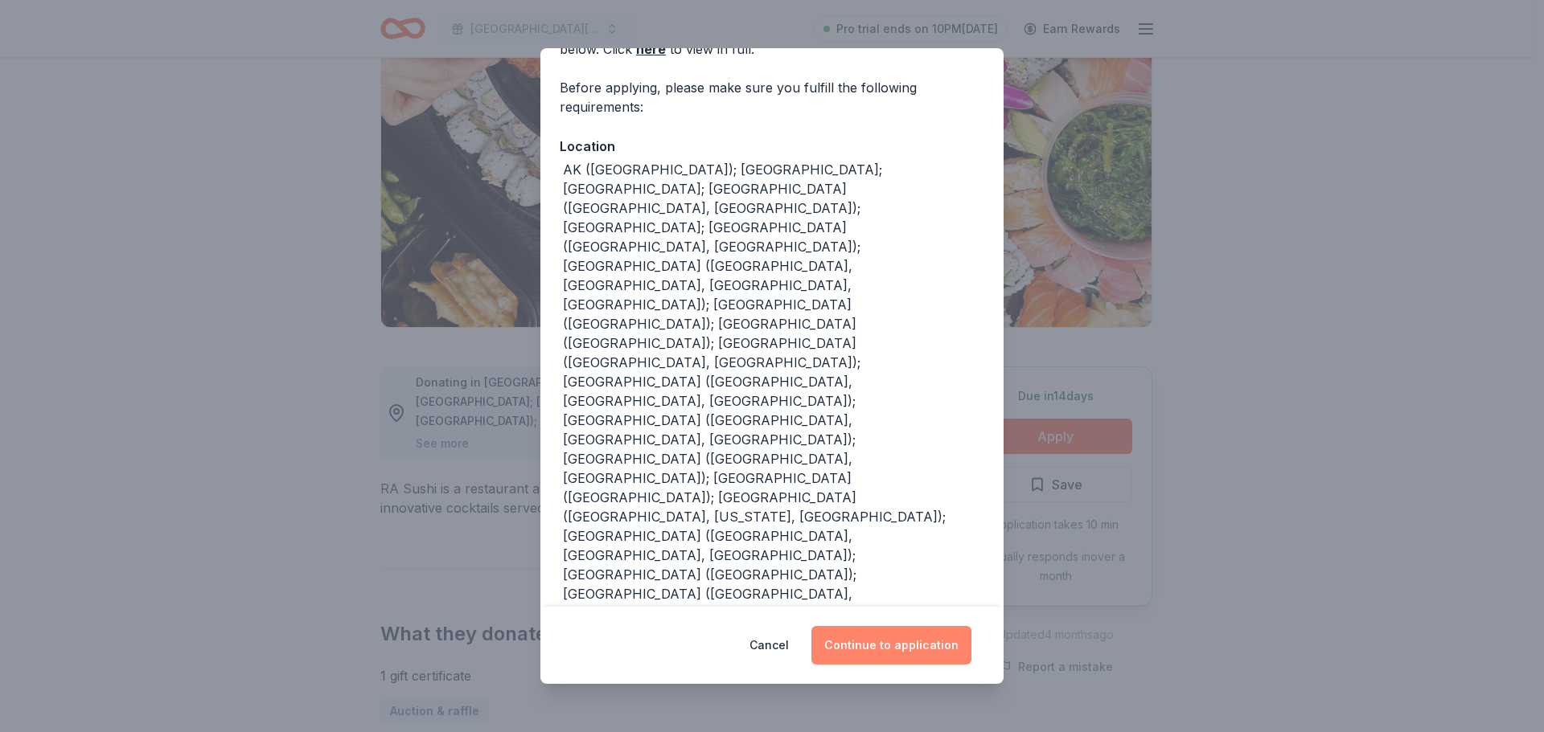
click at [897, 642] on button "Continue to application" at bounding box center [891, 645] width 160 height 39
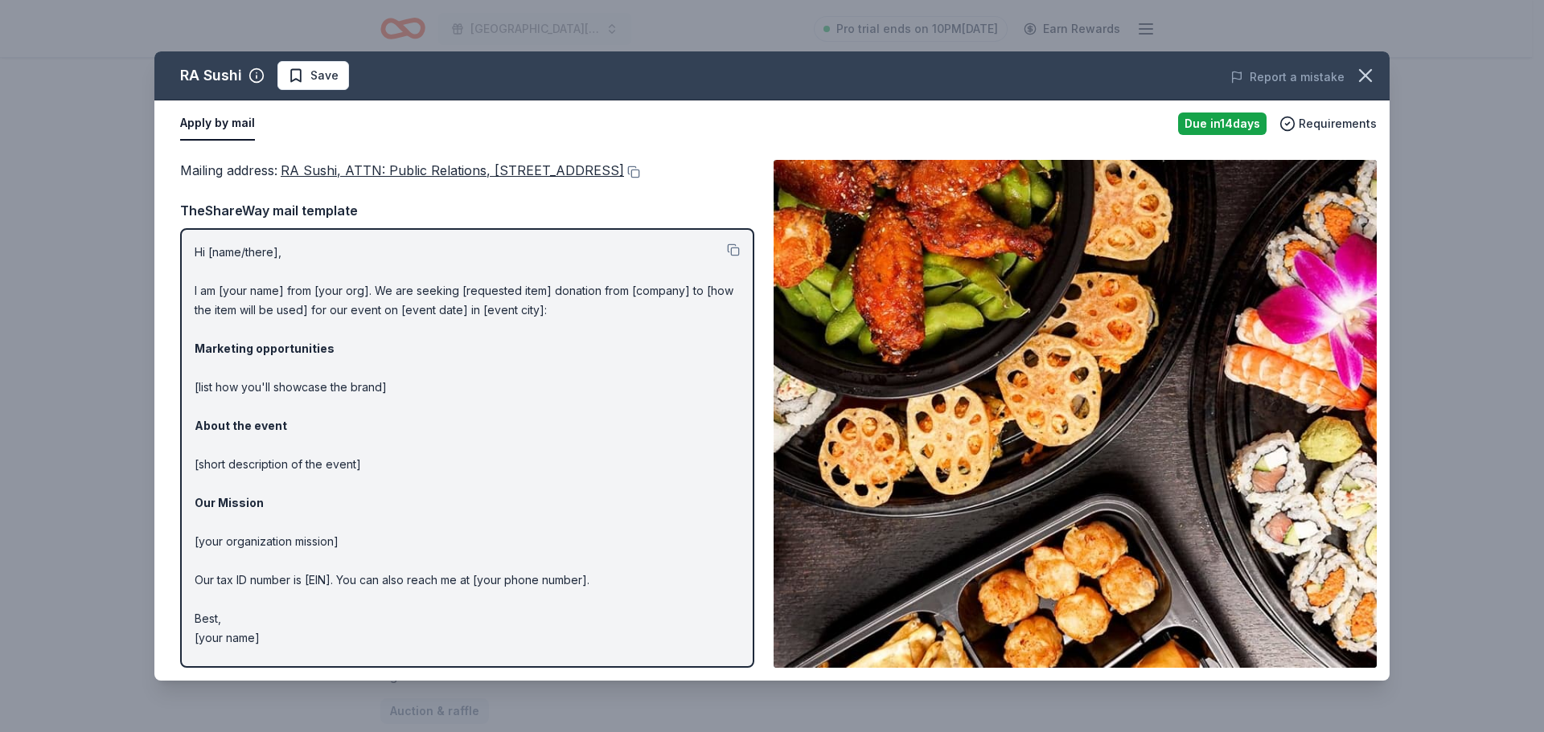
scroll to position [0, 0]
click at [213, 125] on button "Apply by mail" at bounding box center [217, 124] width 75 height 34
click at [624, 178] on button at bounding box center [632, 172] width 16 height 13
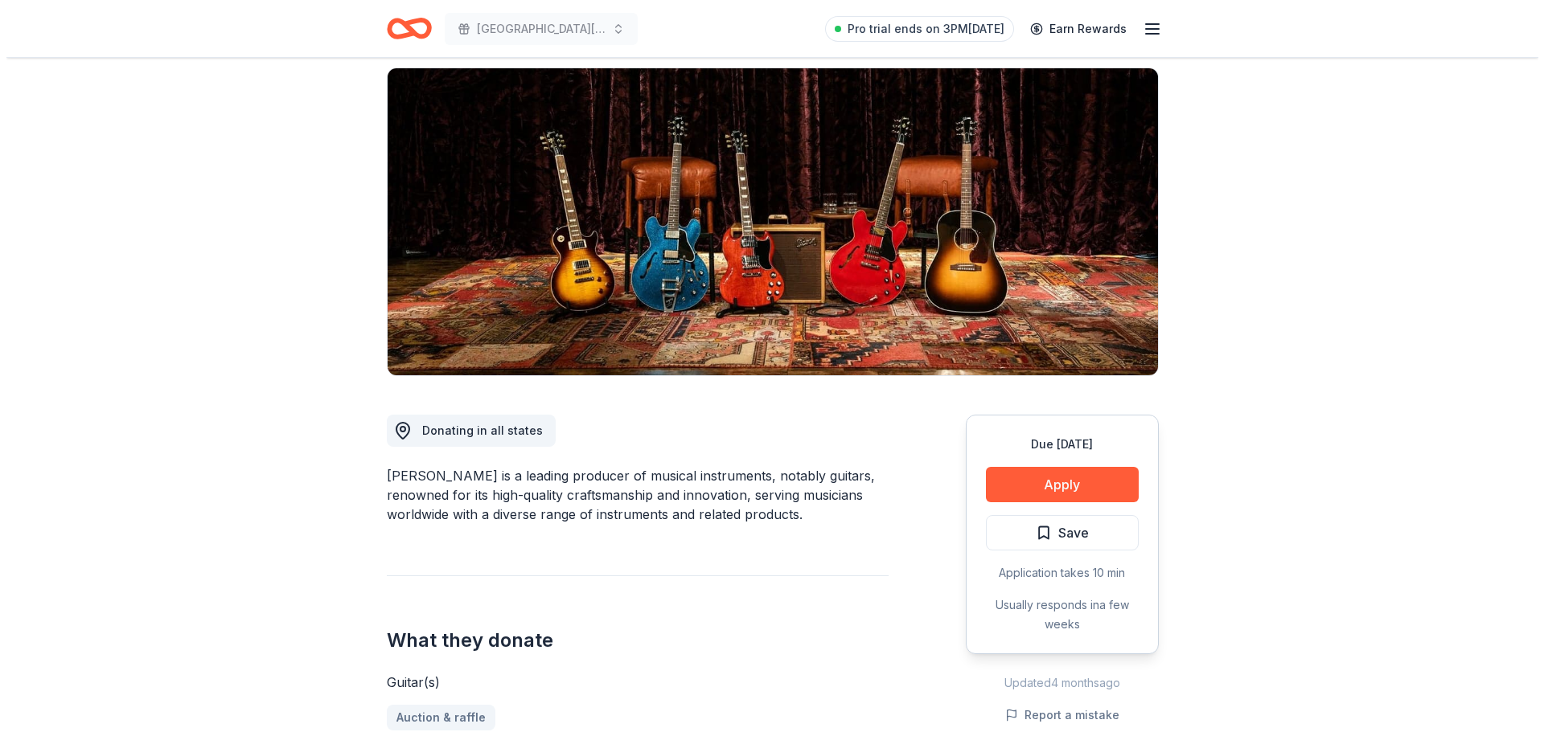
scroll to position [322, 0]
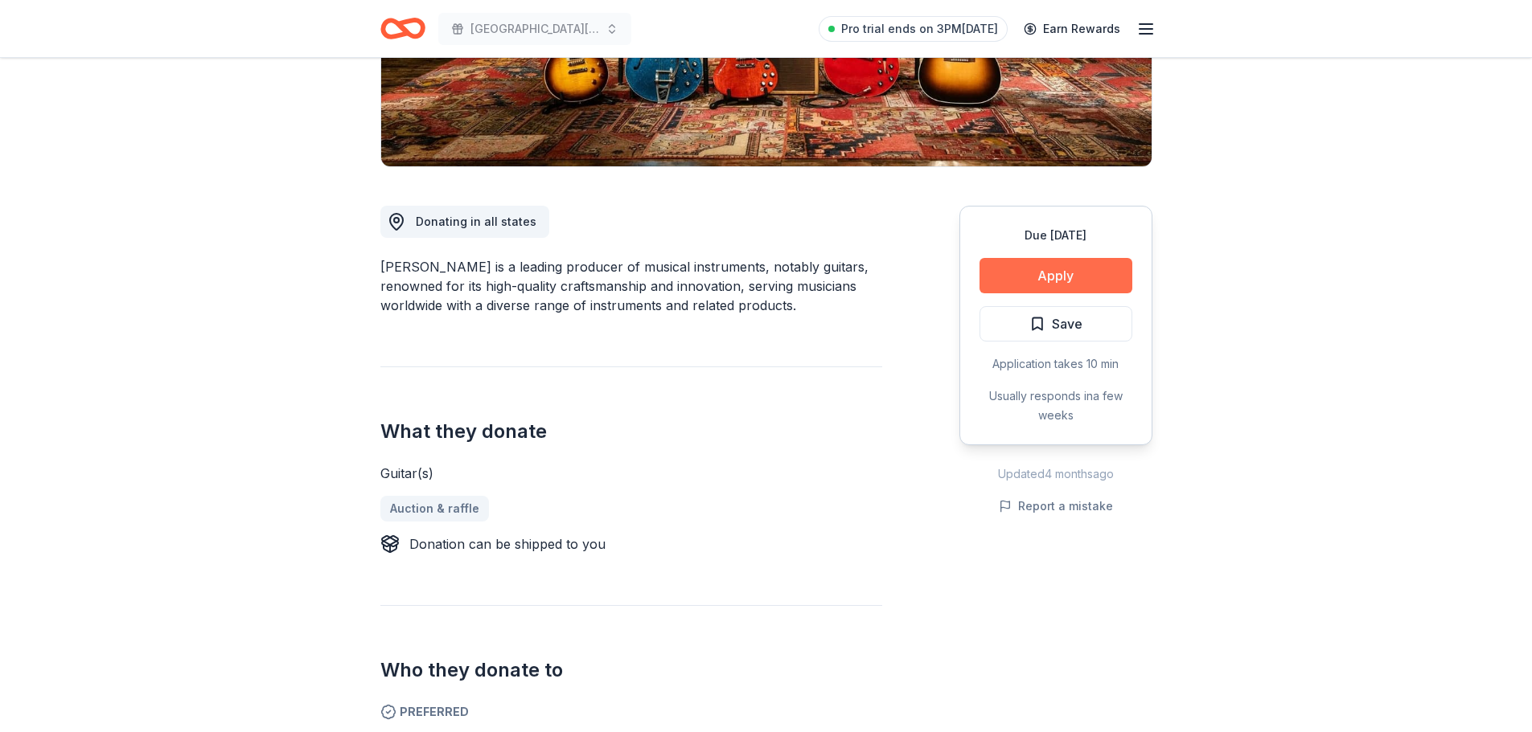
click at [1058, 281] on button "Apply" at bounding box center [1055, 275] width 153 height 35
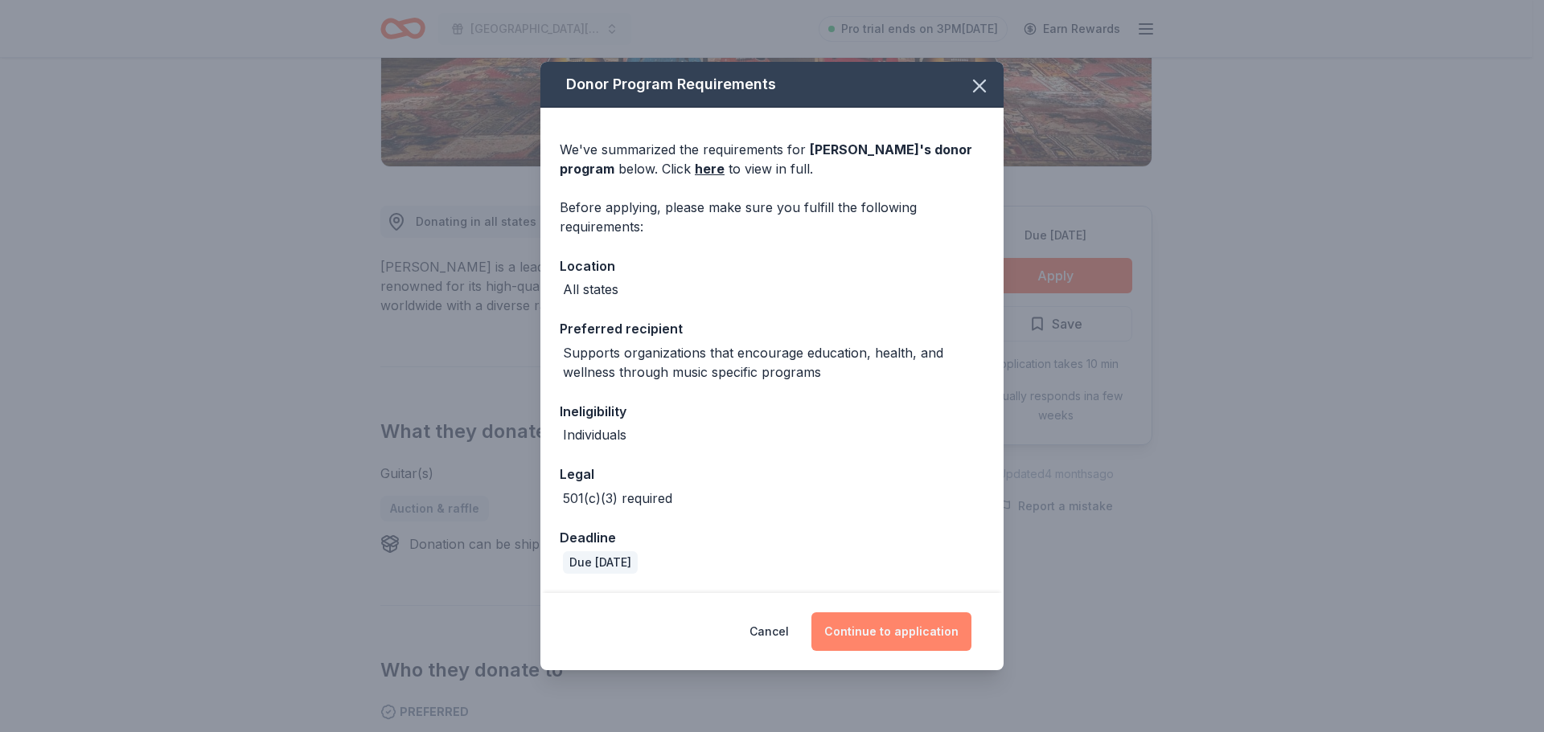
click at [882, 630] on button "Continue to application" at bounding box center [891, 632] width 160 height 39
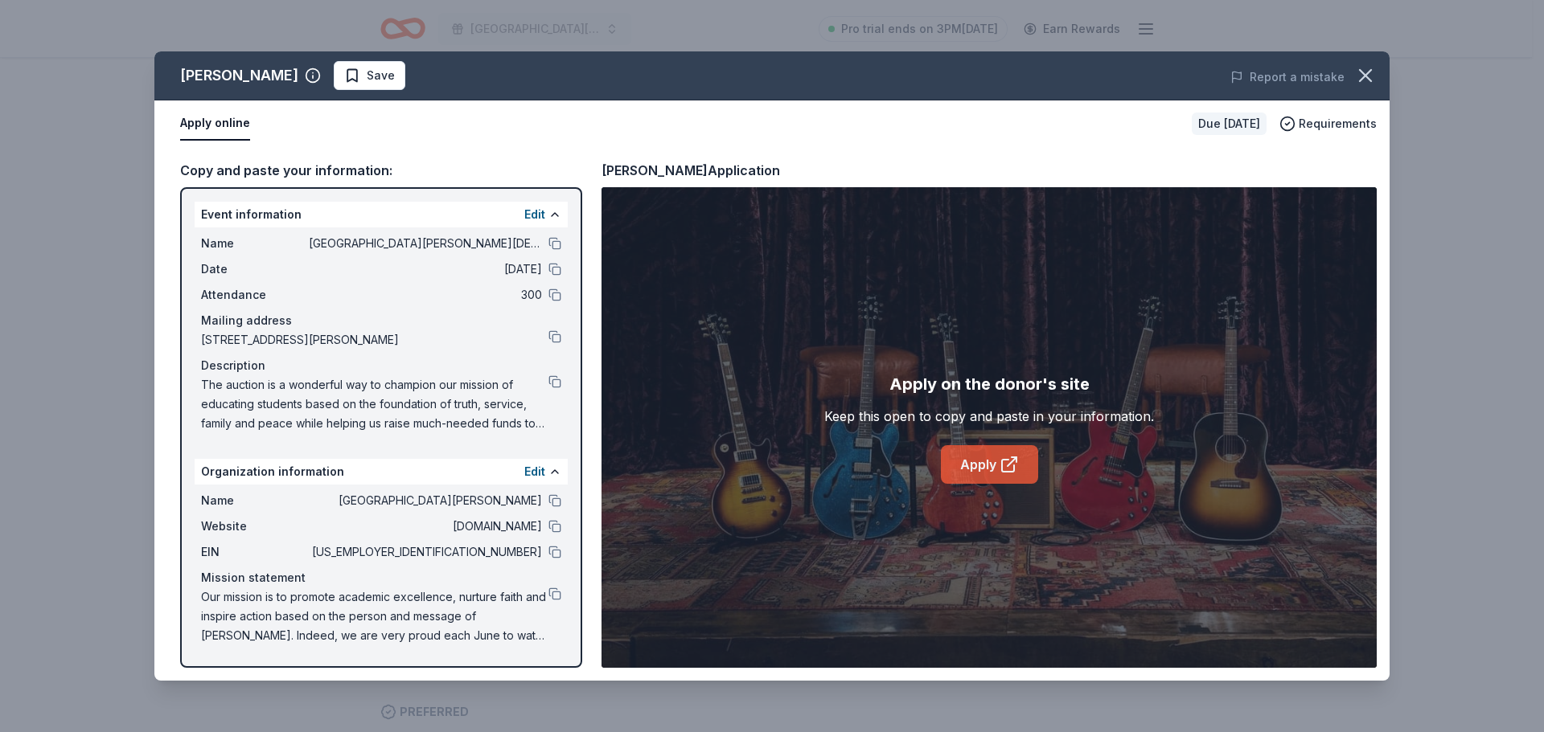
click at [1006, 462] on icon at bounding box center [1008, 464] width 19 height 19
click at [978, 456] on link "Apply" at bounding box center [989, 464] width 97 height 39
